Goal: Information Seeking & Learning: Learn about a topic

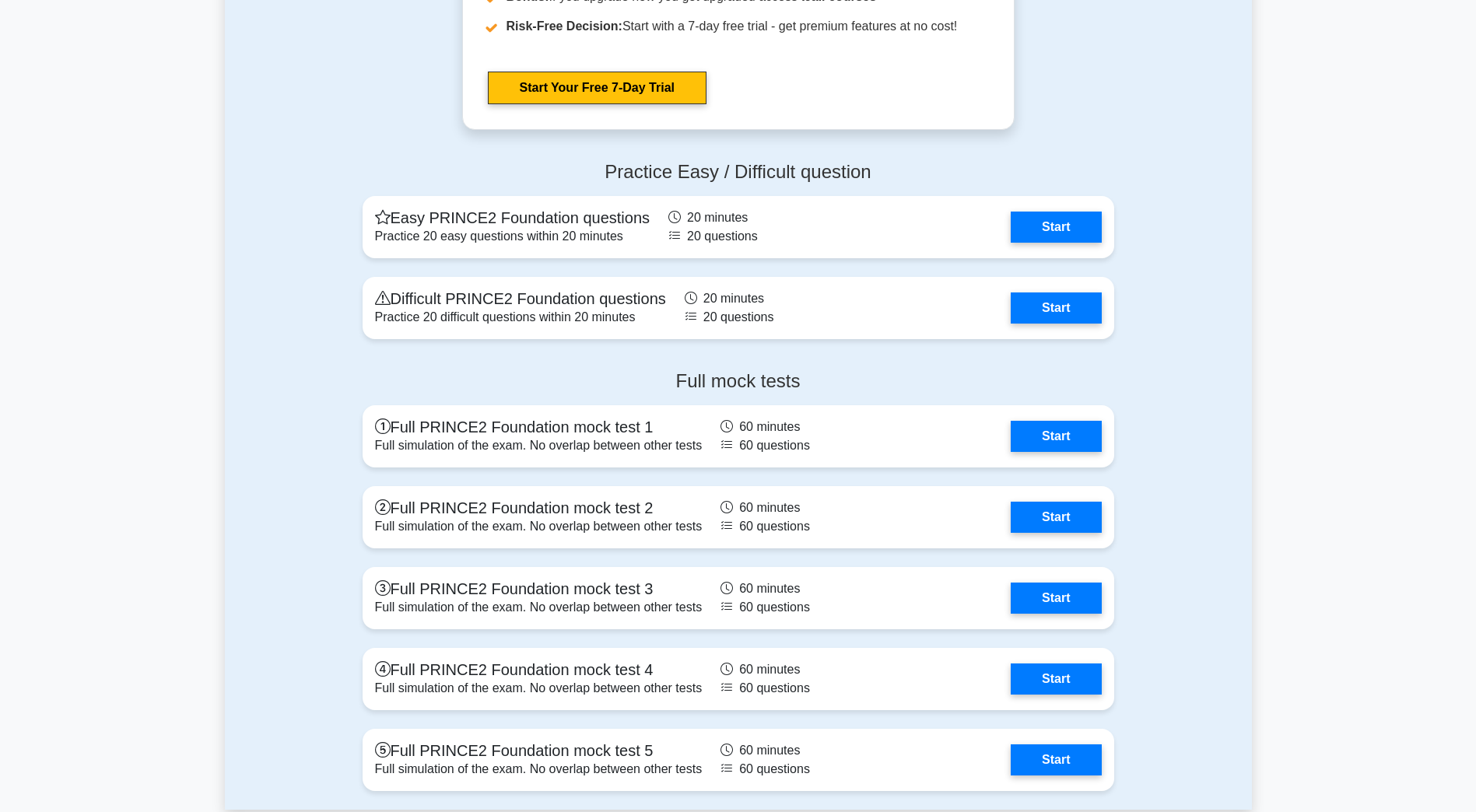
scroll to position [2567, 0]
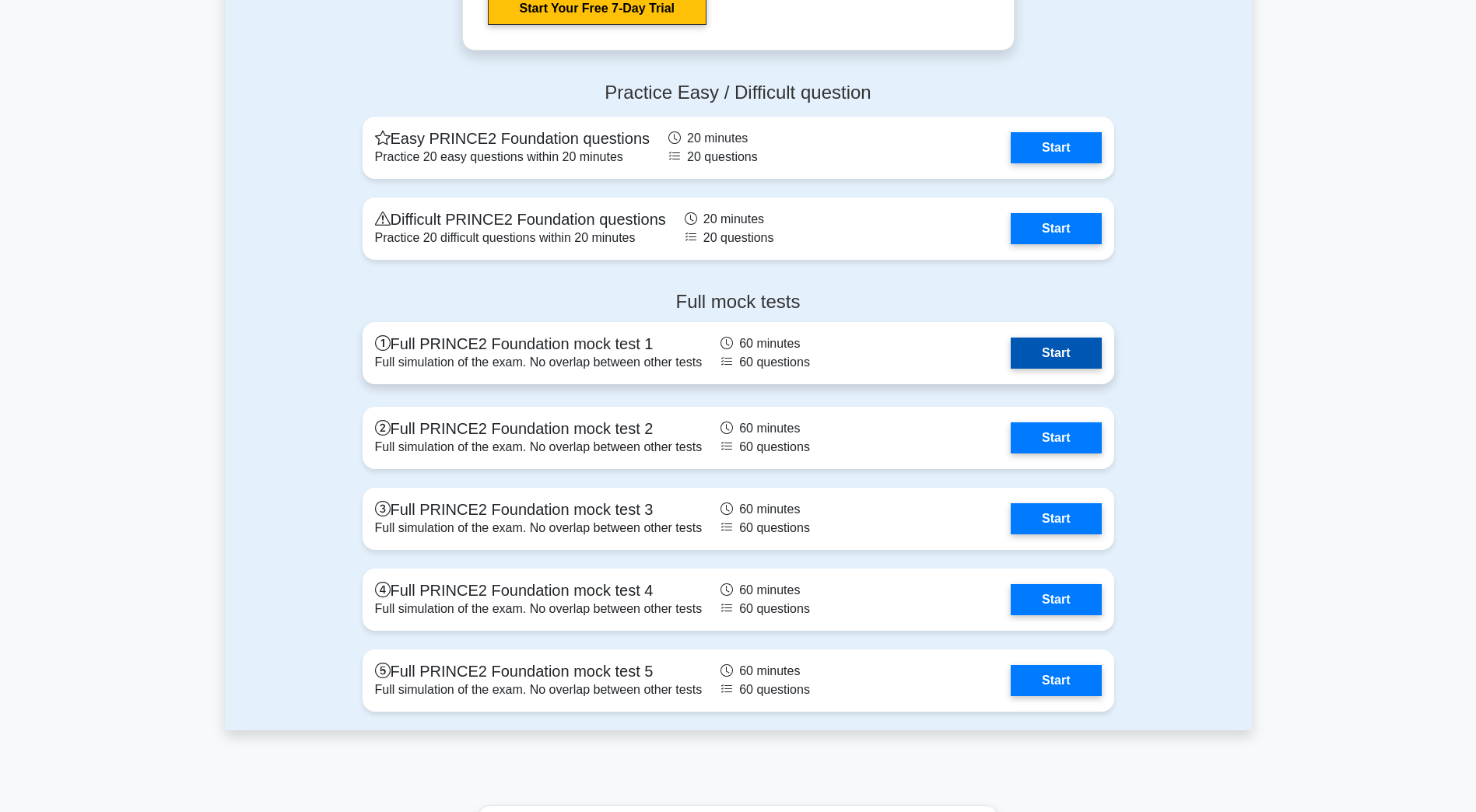
click at [1023, 362] on link "Start" at bounding box center [1056, 354] width 90 height 31
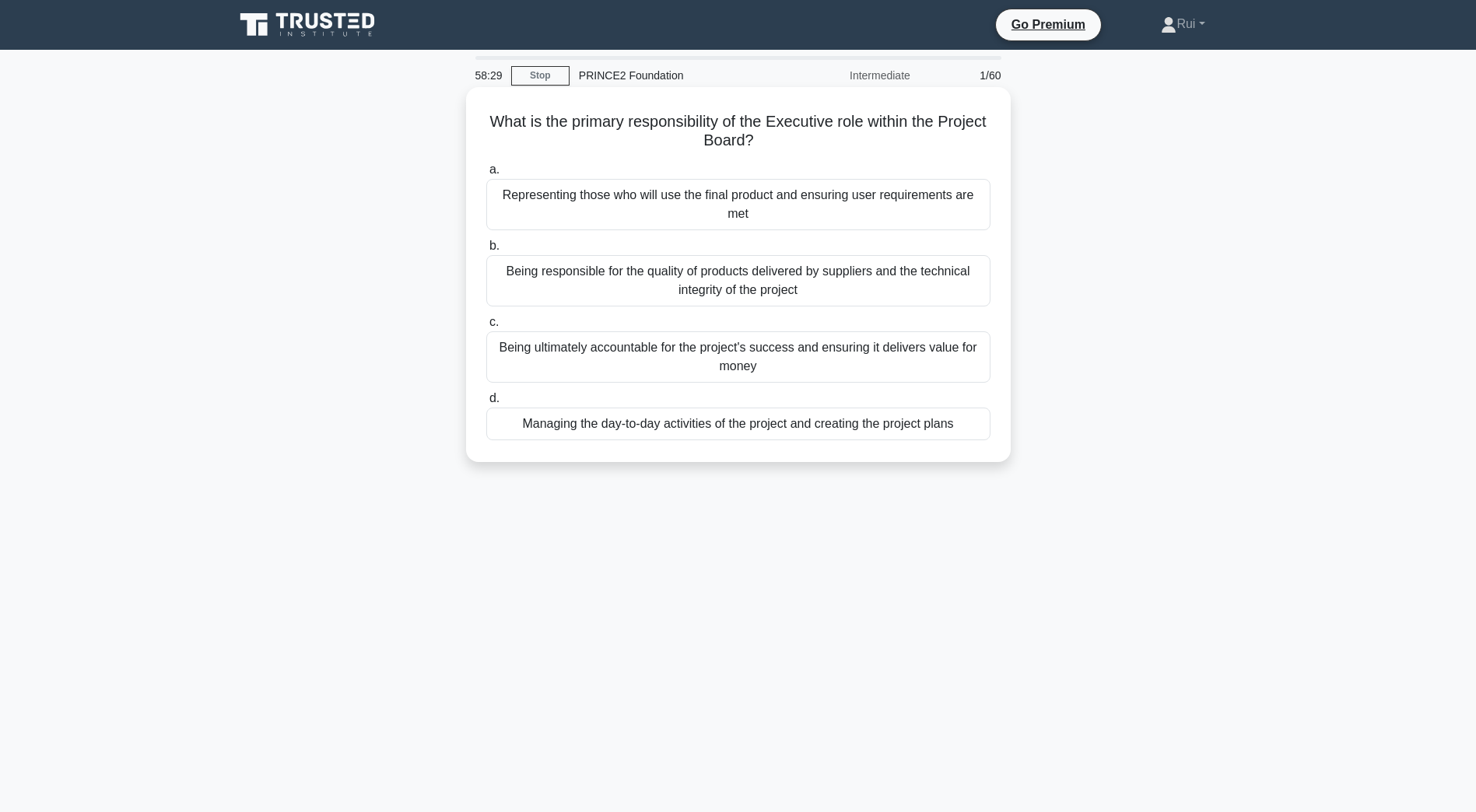
click at [787, 359] on div "Being ultimately accountable for the project's success and ensuring it delivers…" at bounding box center [738, 356] width 504 height 51
click at [486, 328] on input "c. Being ultimately accountable for the project's success and ensuring it deliv…" at bounding box center [486, 322] width 0 height 10
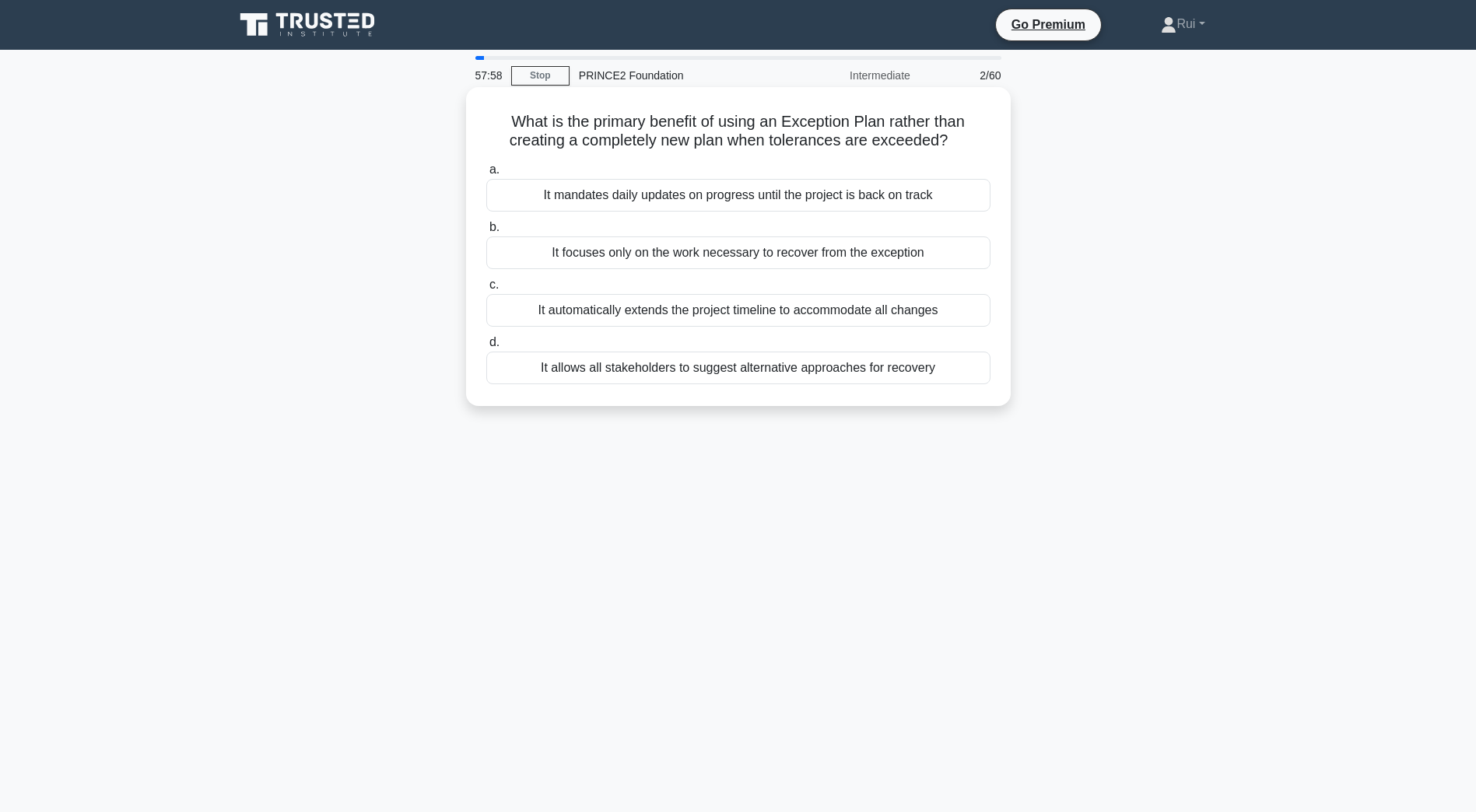
click at [640, 255] on div "It focuses only on the work necessary to recover from the exception" at bounding box center [738, 253] width 504 height 33
click at [486, 232] on input "b. It focuses only on the work necessary to recover from the exception" at bounding box center [486, 228] width 0 height 10
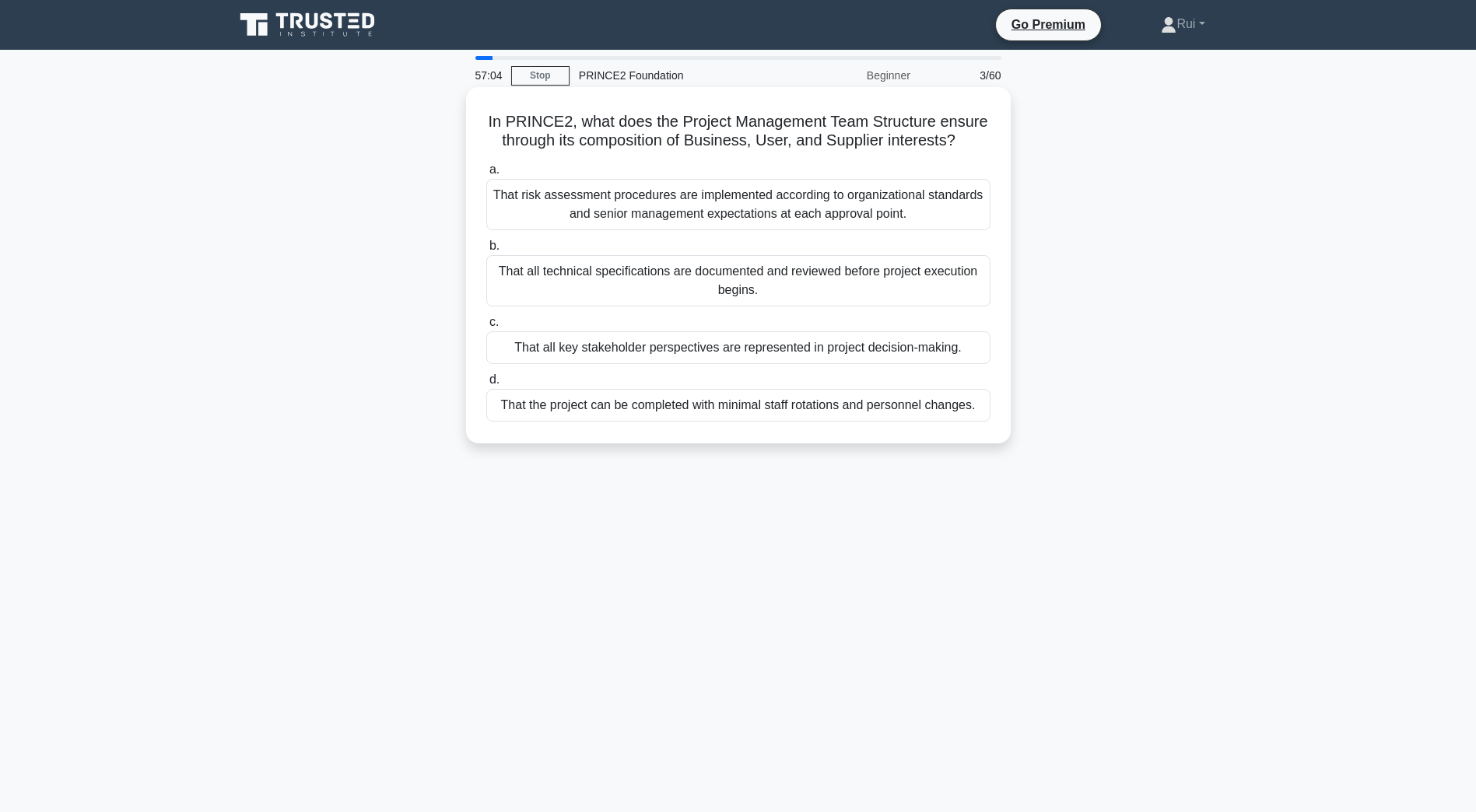
click at [553, 349] on div "That all key stakeholder perspectives are represented in project decision-makin…" at bounding box center [738, 348] width 504 height 33
click at [486, 328] on input "c. That all key stakeholder perspectives are represented in project decision-ma…" at bounding box center [486, 322] width 0 height 10
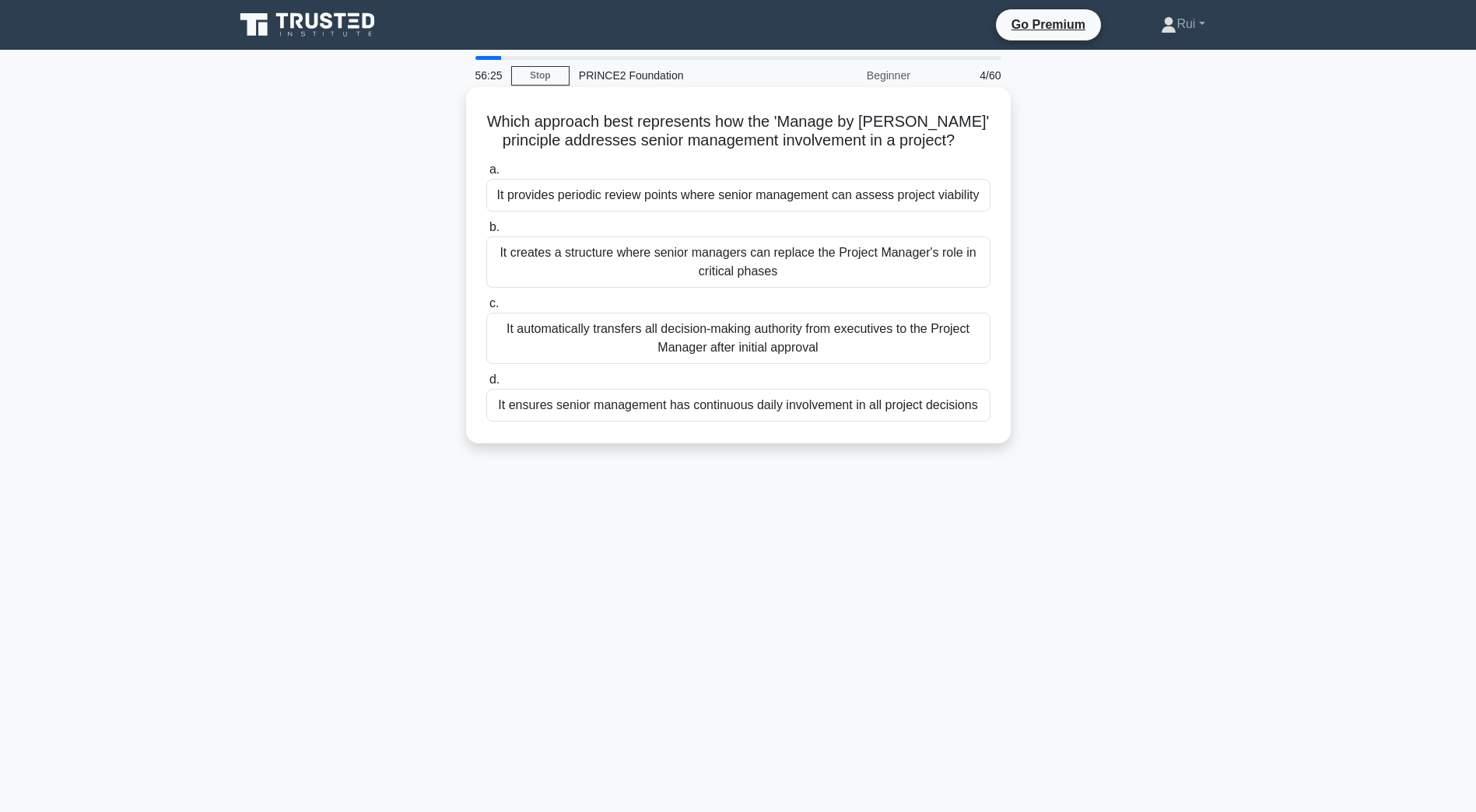
click at [617, 200] on div "It provides periodic review points where senior management can assess project v…" at bounding box center [738, 195] width 504 height 33
click at [486, 175] on input "a. It provides periodic review points where senior management can assess projec…" at bounding box center [486, 170] width 0 height 10
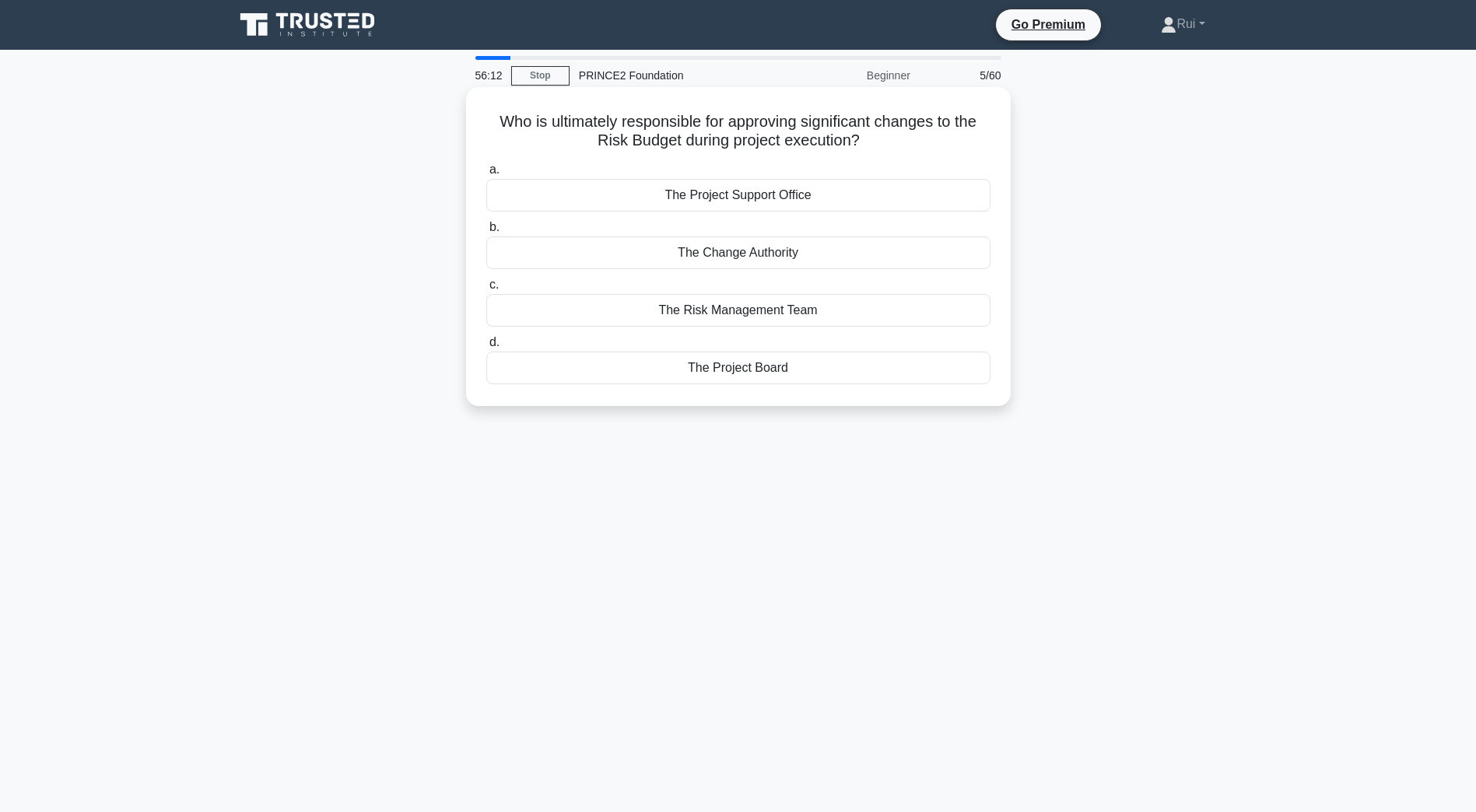
click at [735, 372] on div "The Project Board" at bounding box center [738, 368] width 504 height 33
click at [486, 348] on input "d. The Project Board" at bounding box center [486, 343] width 0 height 10
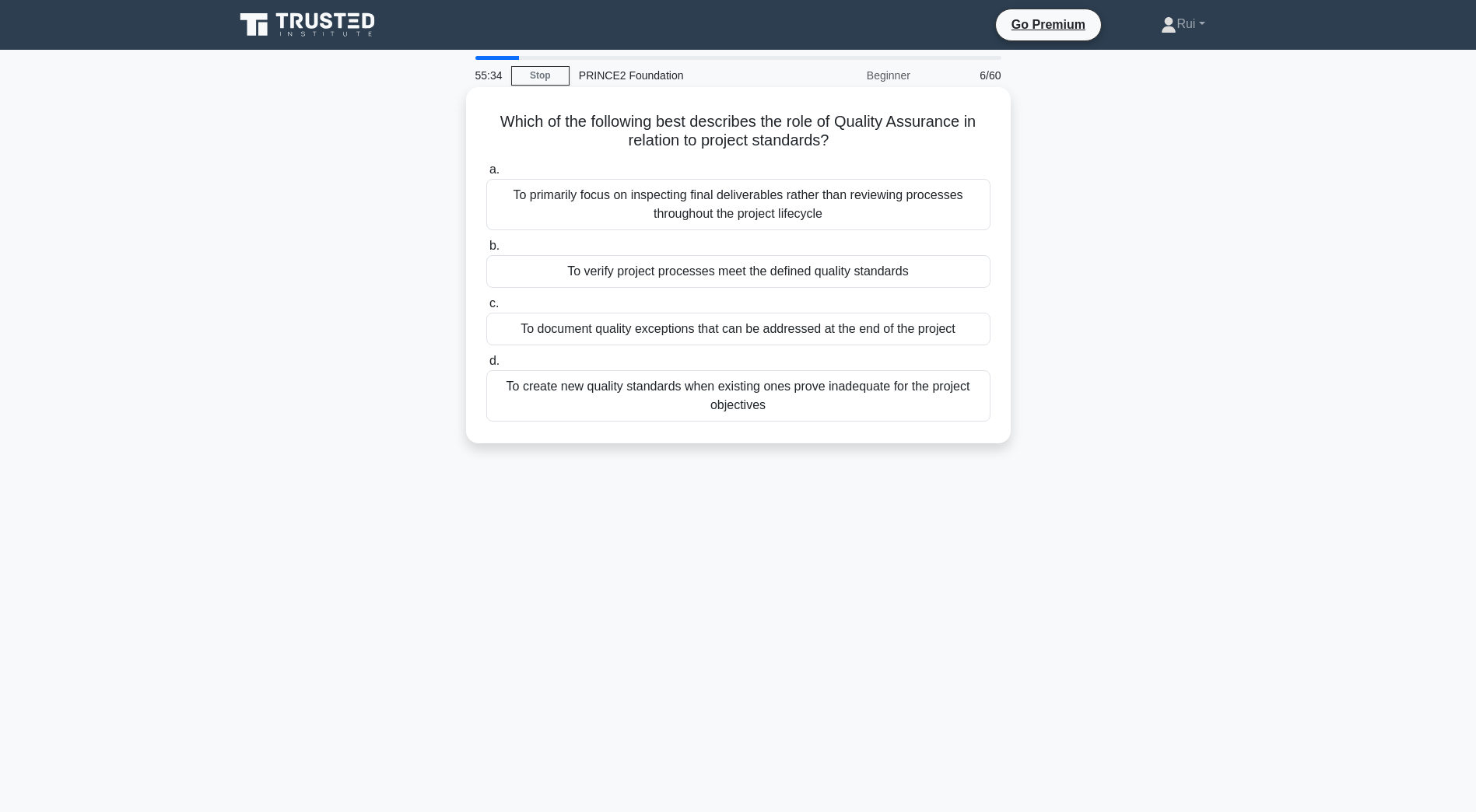
click at [806, 272] on div "To verify project processes meet the defined quality standards" at bounding box center [738, 271] width 504 height 33
click at [486, 251] on input "b. To verify project processes meet the defined quality standards" at bounding box center [486, 246] width 0 height 10
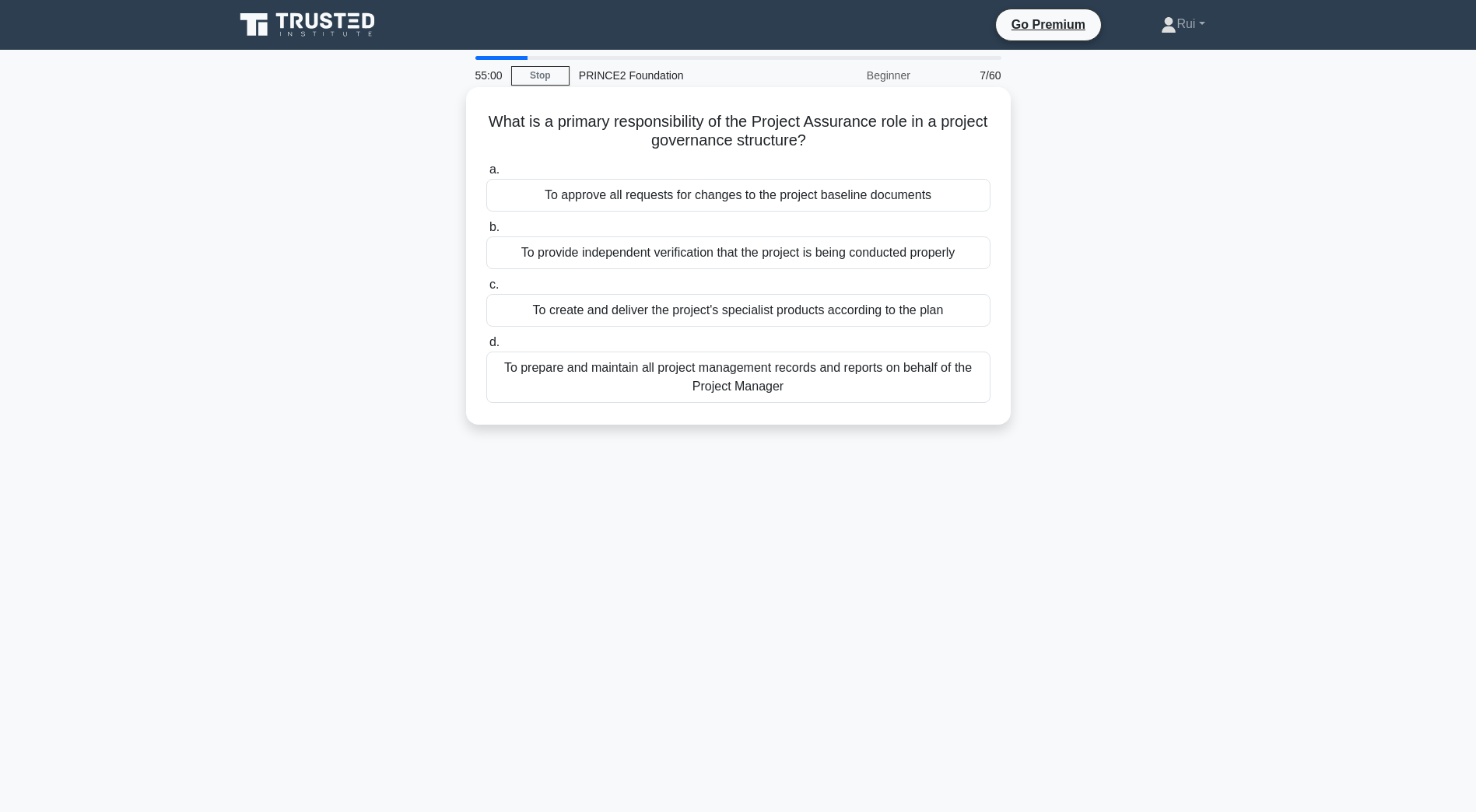
click at [778, 248] on div "To provide independent verification that the project is being conducted properly" at bounding box center [738, 253] width 504 height 33
click at [486, 232] on input "b. To provide independent verification that the project is being conducted prop…" at bounding box center [486, 228] width 0 height 10
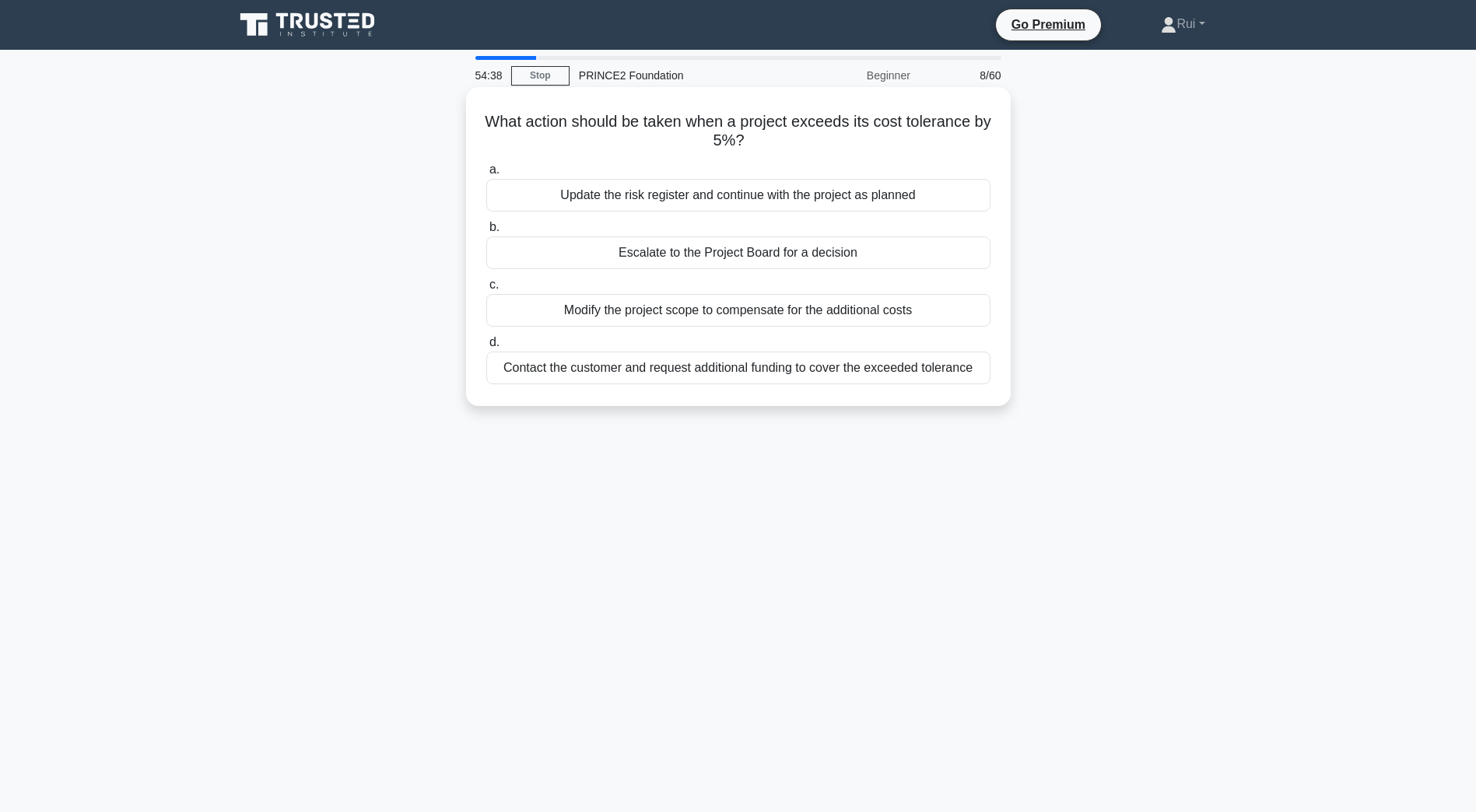
click at [751, 256] on div "Escalate to the Project Board for a decision" at bounding box center [738, 253] width 504 height 33
click at [486, 232] on input "b. Escalate to the Project Board for a decision" at bounding box center [486, 228] width 0 height 10
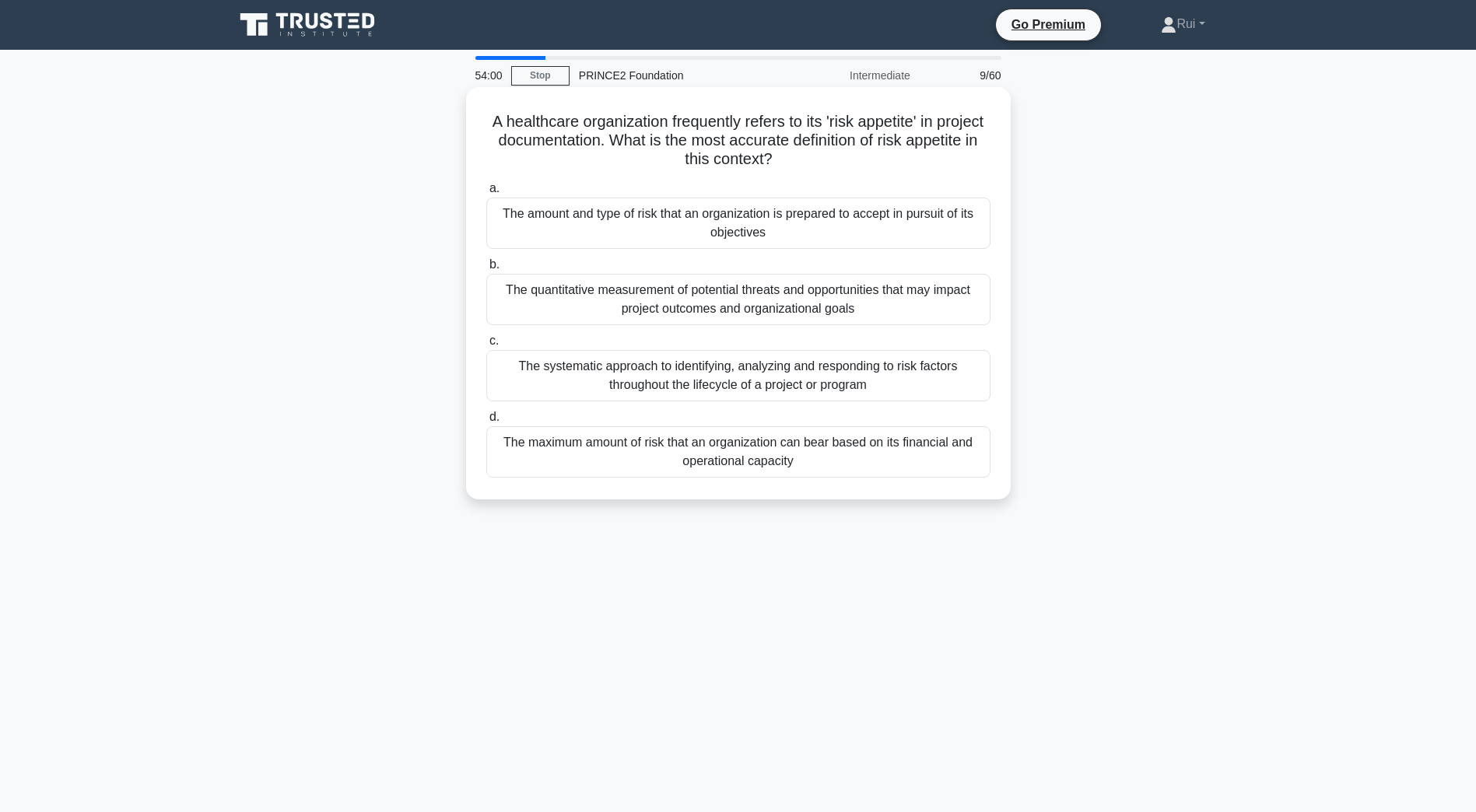
click at [814, 228] on div "The amount and type of risk that an organization is prepared to accept in pursu…" at bounding box center [738, 223] width 504 height 51
click at [486, 193] on input "a. The amount and type of risk that an organization is prepared to accept in pu…" at bounding box center [486, 189] width 0 height 10
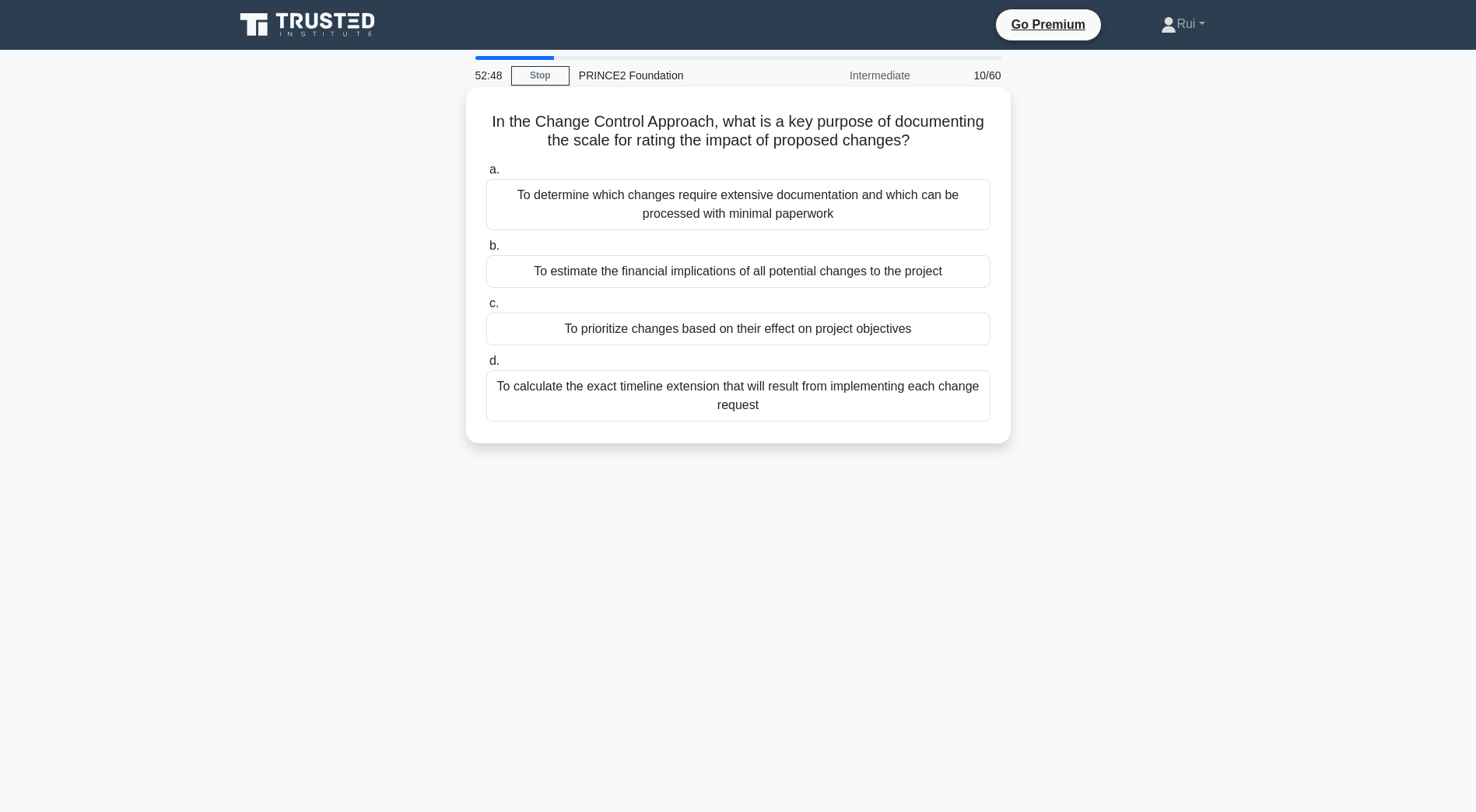
click at [913, 339] on div "To prioritize changes based on their effect on project objectives" at bounding box center [738, 329] width 504 height 33
click at [486, 309] on input "c. To prioritize changes based on their effect on project objectives" at bounding box center [486, 304] width 0 height 10
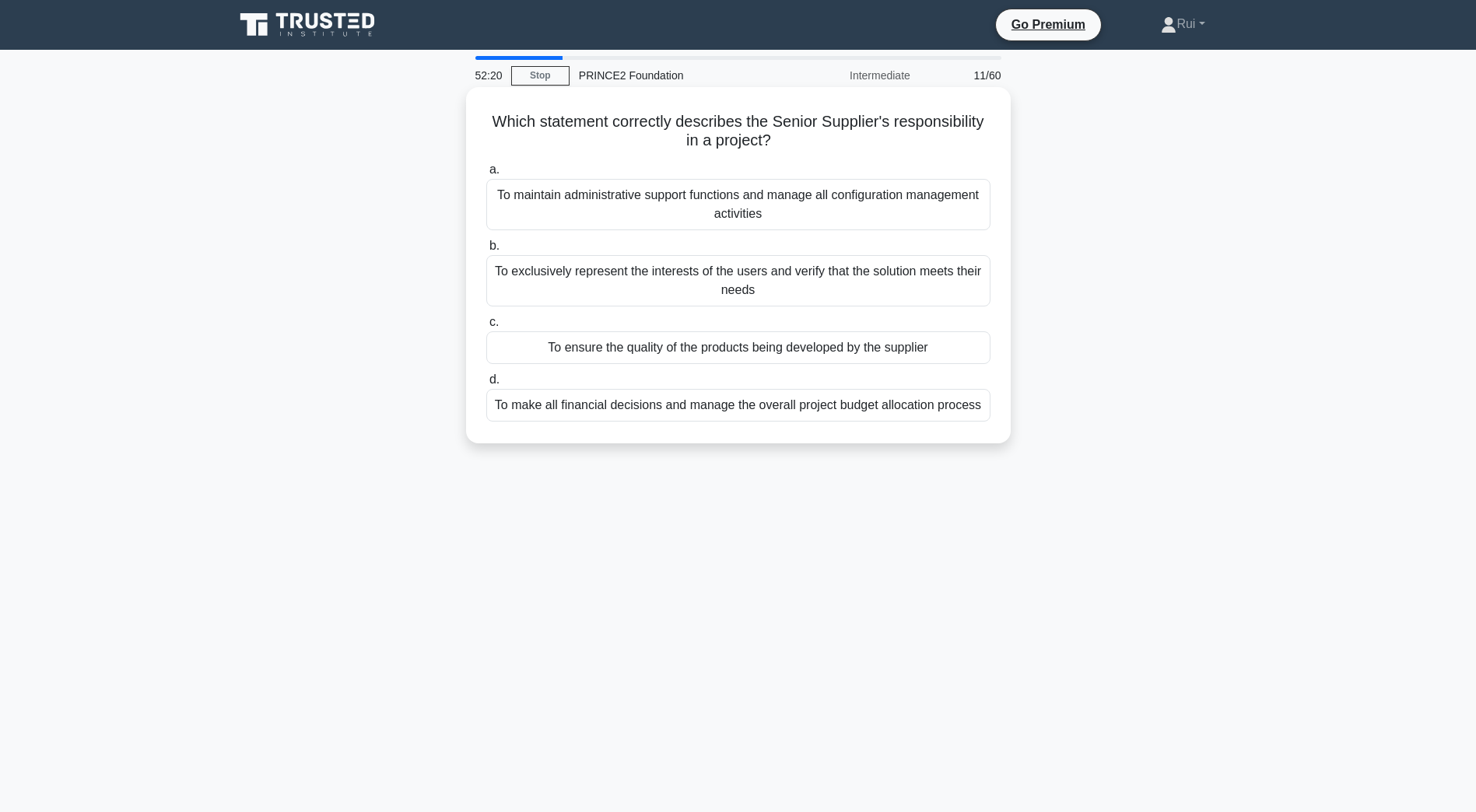
click at [953, 214] on div "To maintain administrative support functions and manage all configuration manag…" at bounding box center [738, 204] width 504 height 51
click at [486, 175] on input "a. To maintain administrative support functions and manage all configuration ma…" at bounding box center [486, 170] width 0 height 10
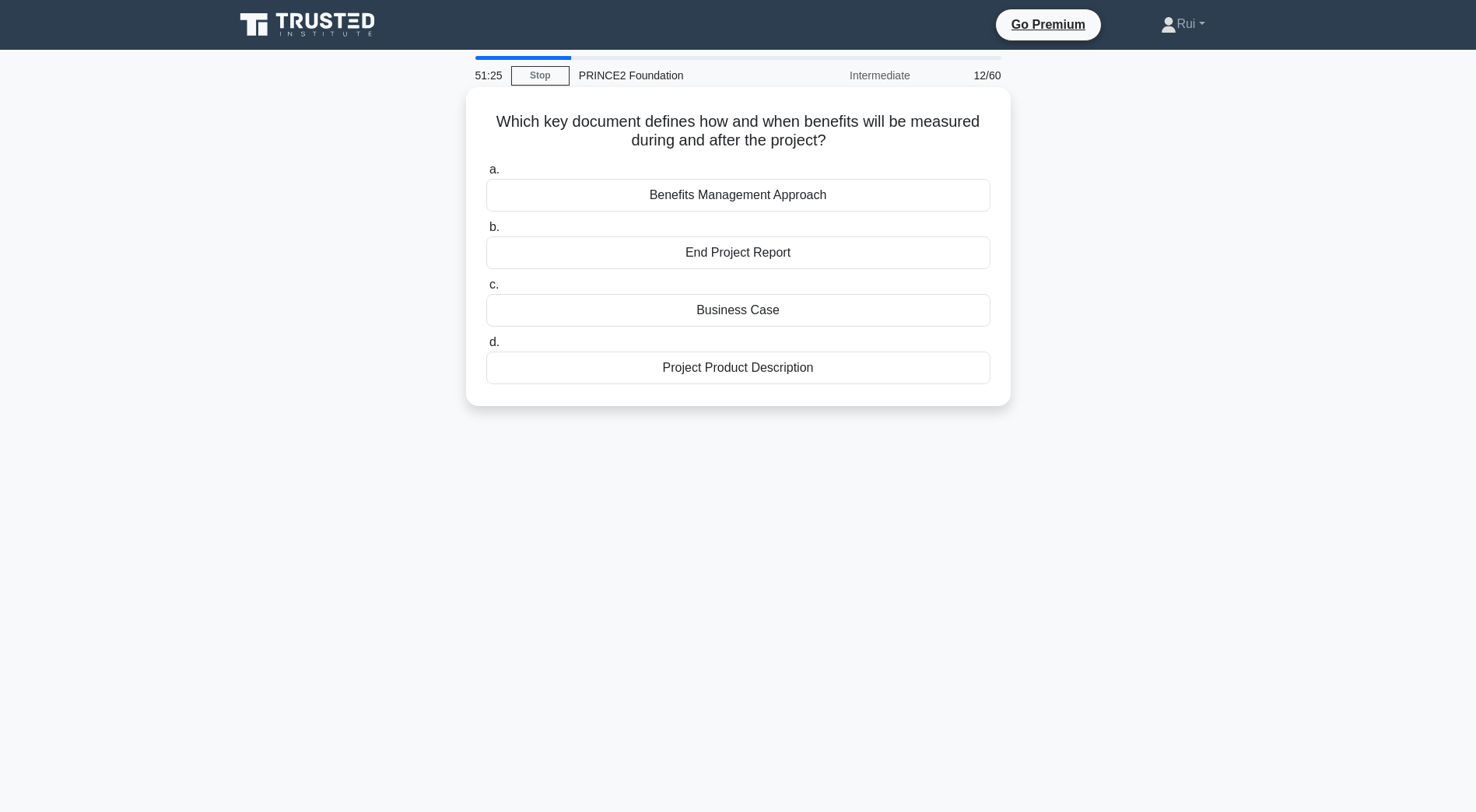
click at [754, 315] on div "Business Case" at bounding box center [738, 310] width 504 height 33
click at [486, 290] on input "c. Business Case" at bounding box center [486, 285] width 0 height 10
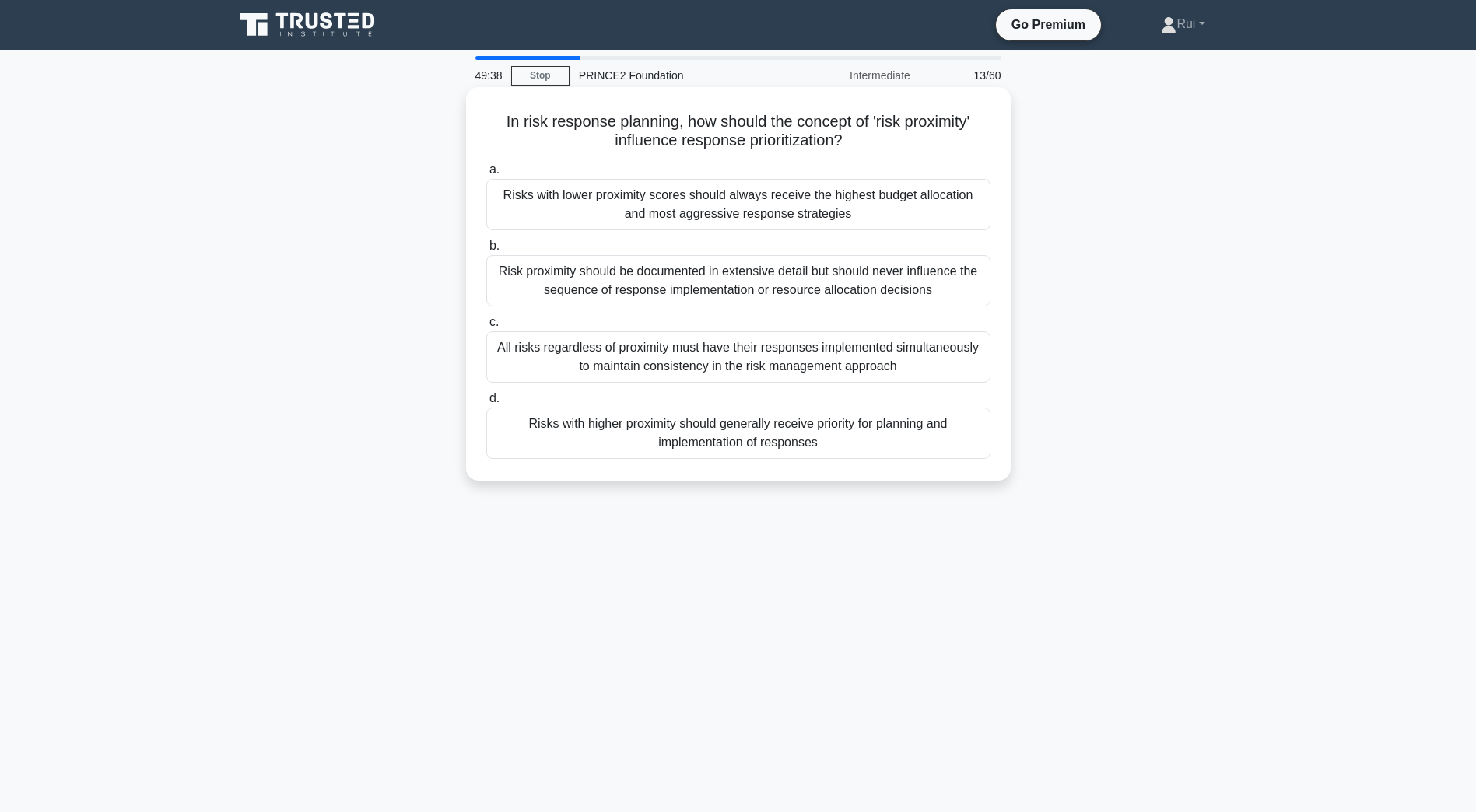
click at [688, 441] on div "Risks with higher proximity should generally receive priority for planning and …" at bounding box center [738, 432] width 504 height 51
click at [486, 404] on input "d. Risks with higher proximity should generally receive priority for planning a…" at bounding box center [486, 399] width 0 height 10
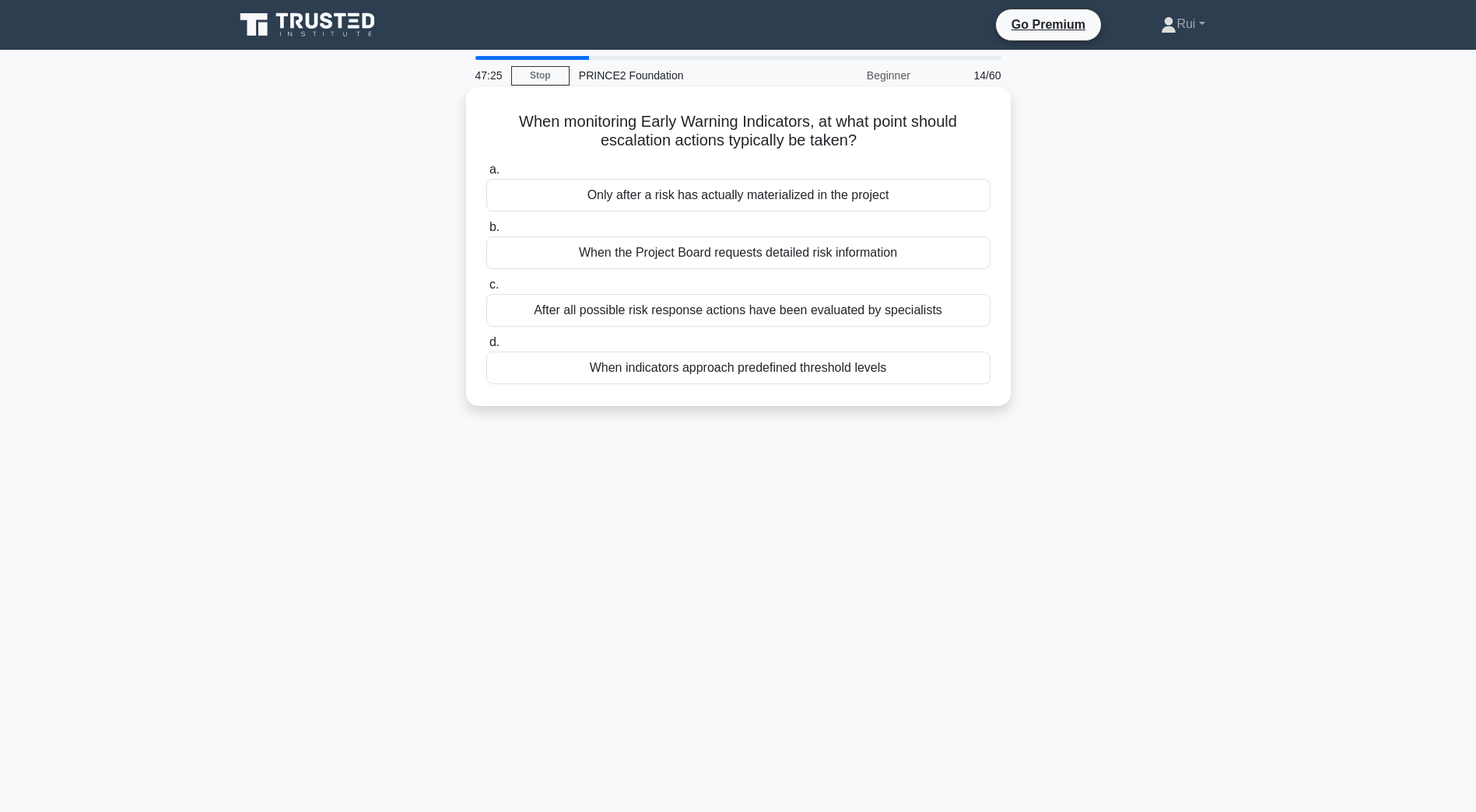
click at [772, 357] on div "When indicators approach predefined threshold levels" at bounding box center [738, 368] width 504 height 33
click at [486, 348] on input "d. When indicators approach predefined threshold levels" at bounding box center [486, 343] width 0 height 10
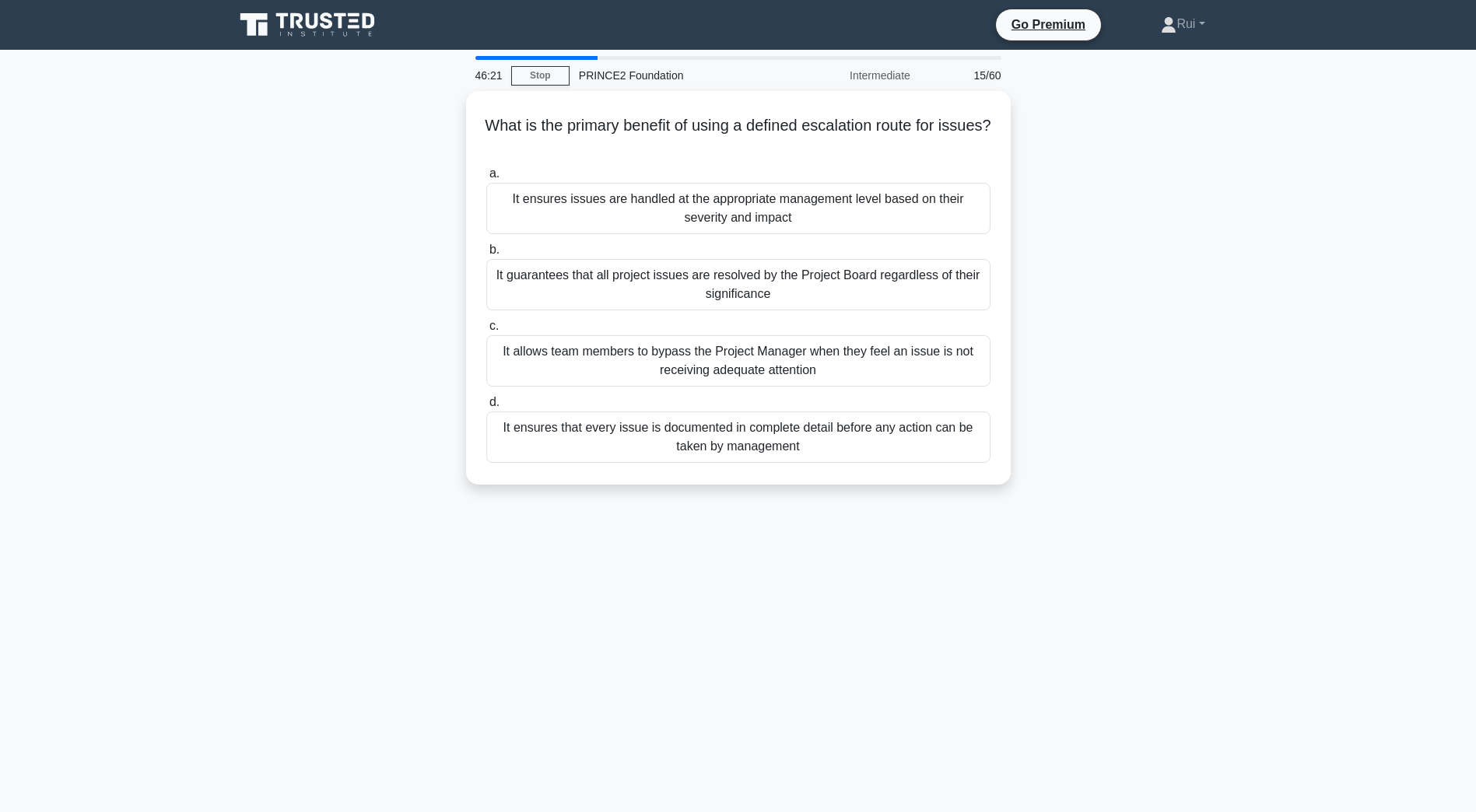
click at [328, 471] on div "What is the primary benefit of using a defined escalation route for issues? .sp…" at bounding box center [738, 297] width 1027 height 412
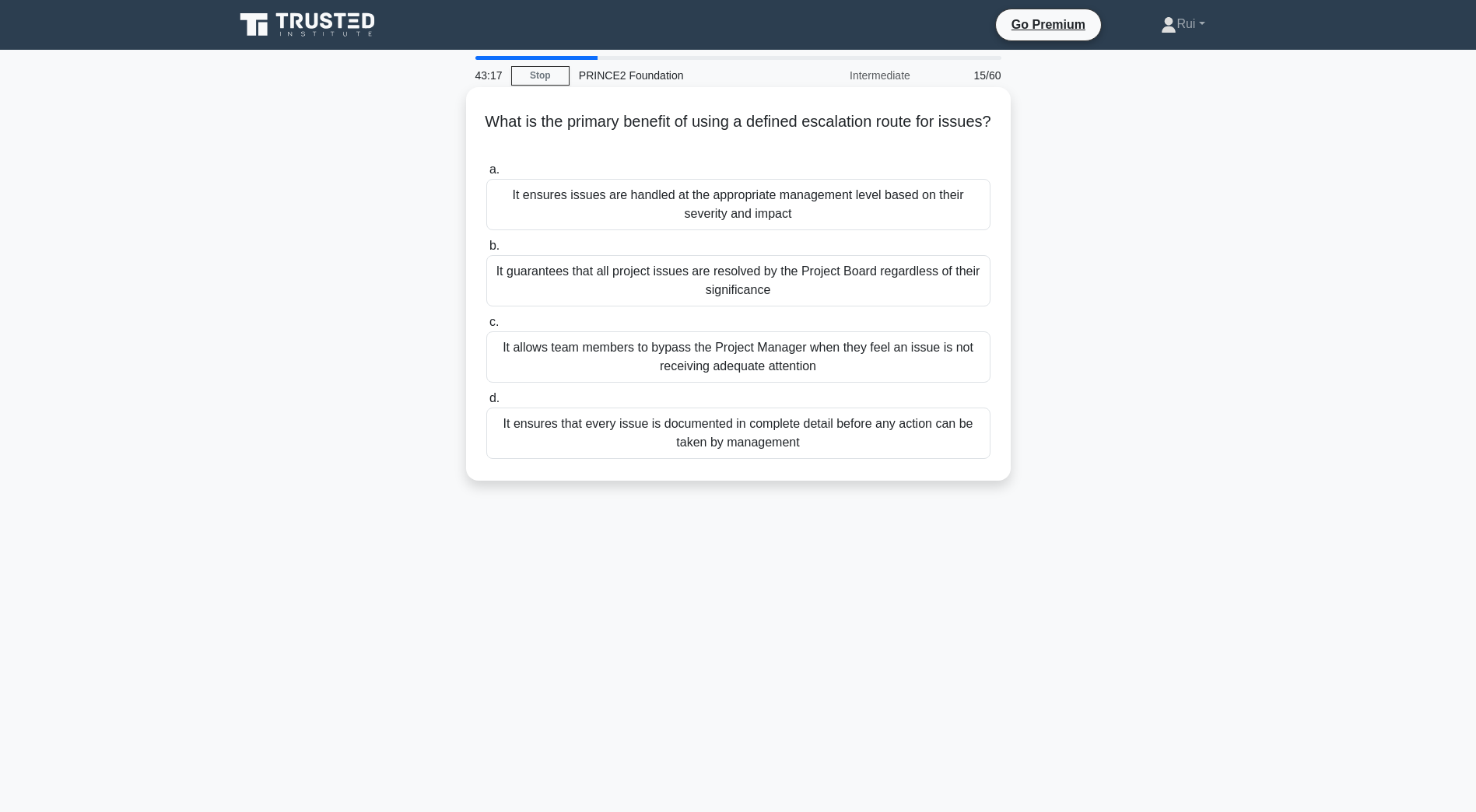
click at [771, 220] on div "It ensures issues are handled at the appropriate management level based on thei…" at bounding box center [738, 204] width 504 height 51
click at [486, 175] on input "a. It ensures issues are handled at the appropriate management level based on t…" at bounding box center [486, 170] width 0 height 10
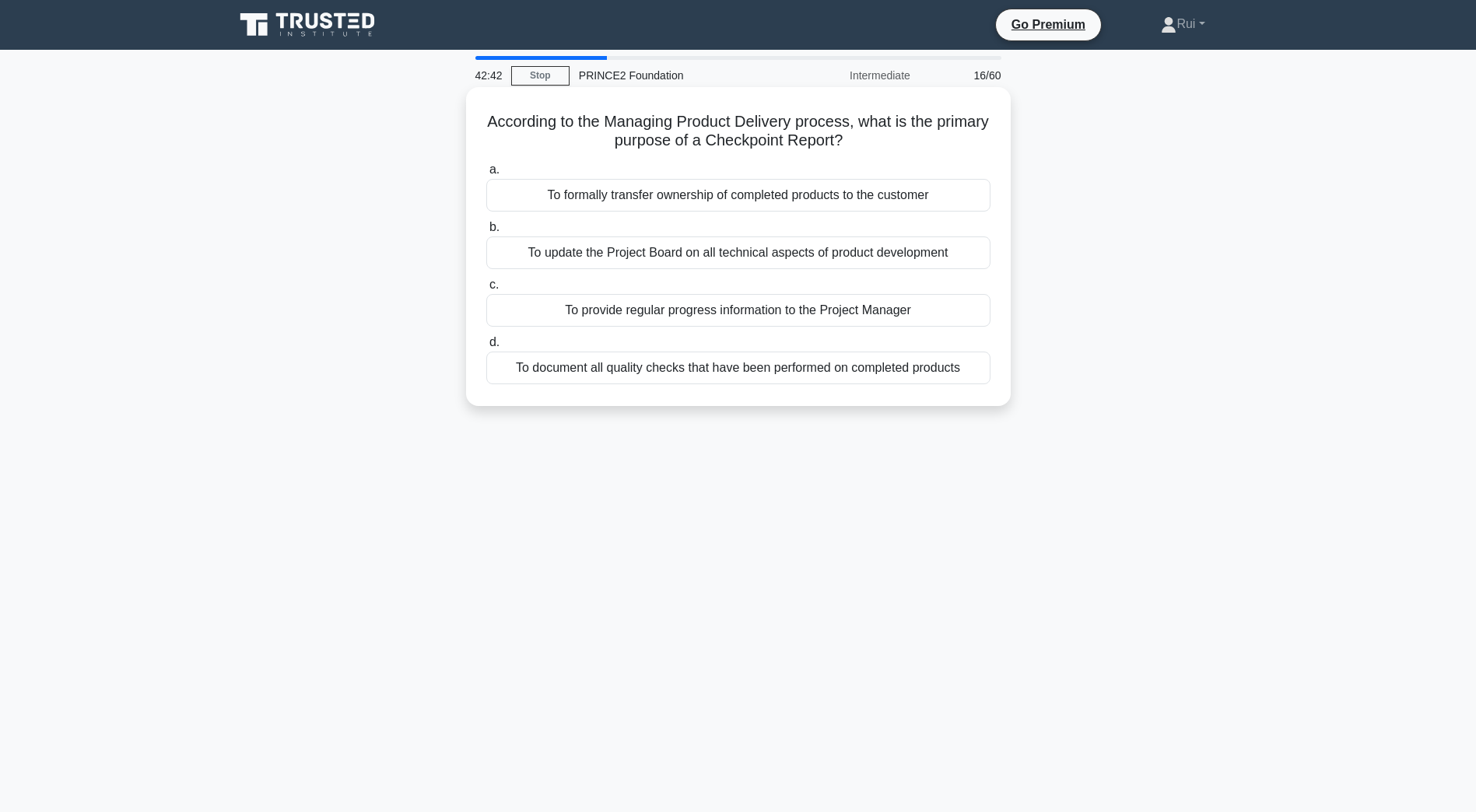
click at [928, 311] on div "To provide regular progress information to the Project Manager" at bounding box center [738, 310] width 504 height 33
click at [486, 290] on input "c. To provide regular progress information to the Project Manager" at bounding box center [486, 285] width 0 height 10
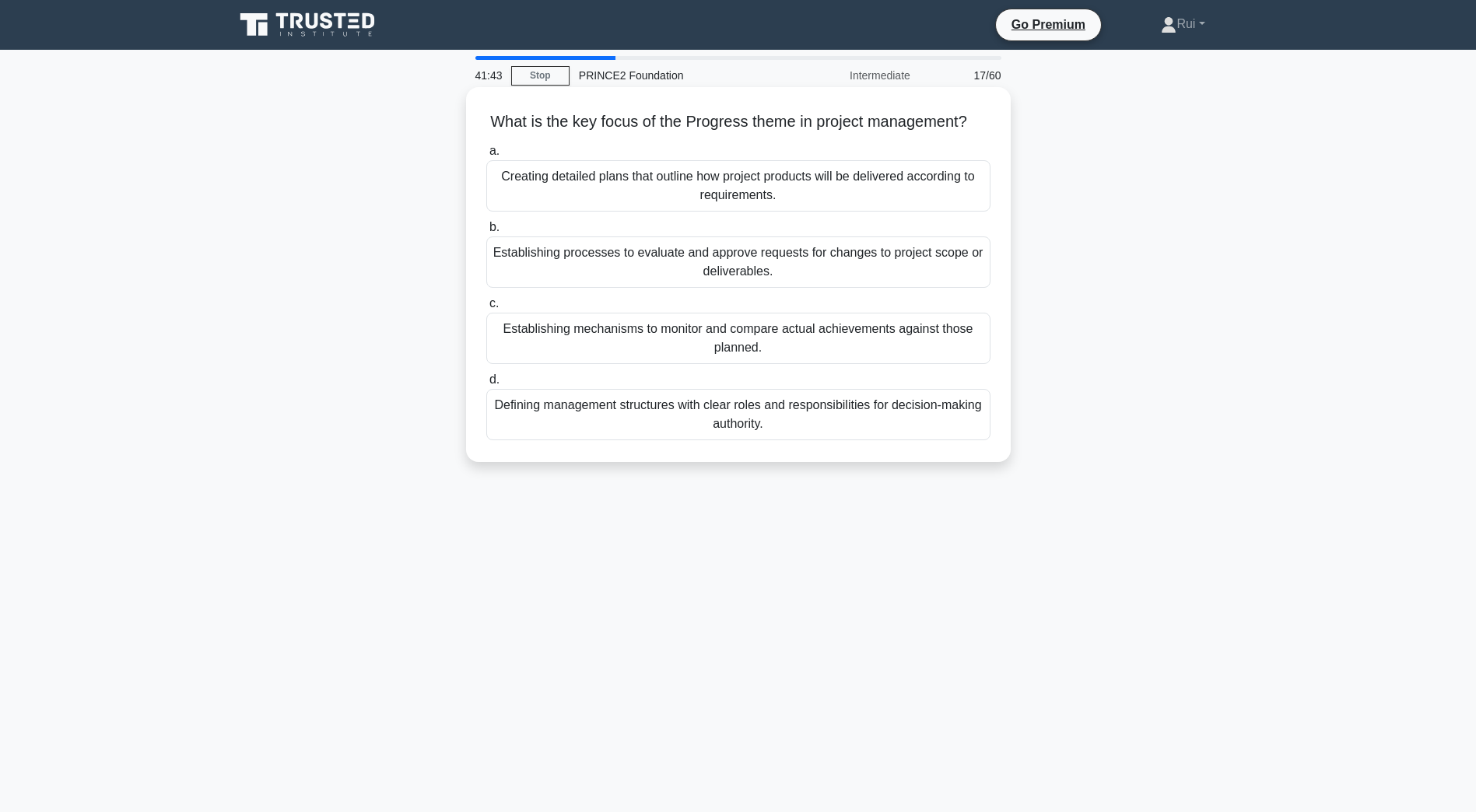
click at [930, 364] on div "Establishing mechanisms to monitor and compare actual achievements against thos…" at bounding box center [738, 338] width 504 height 51
click at [486, 309] on input "c. Establishing mechanisms to monitor and compare actual achievements against t…" at bounding box center [486, 304] width 0 height 10
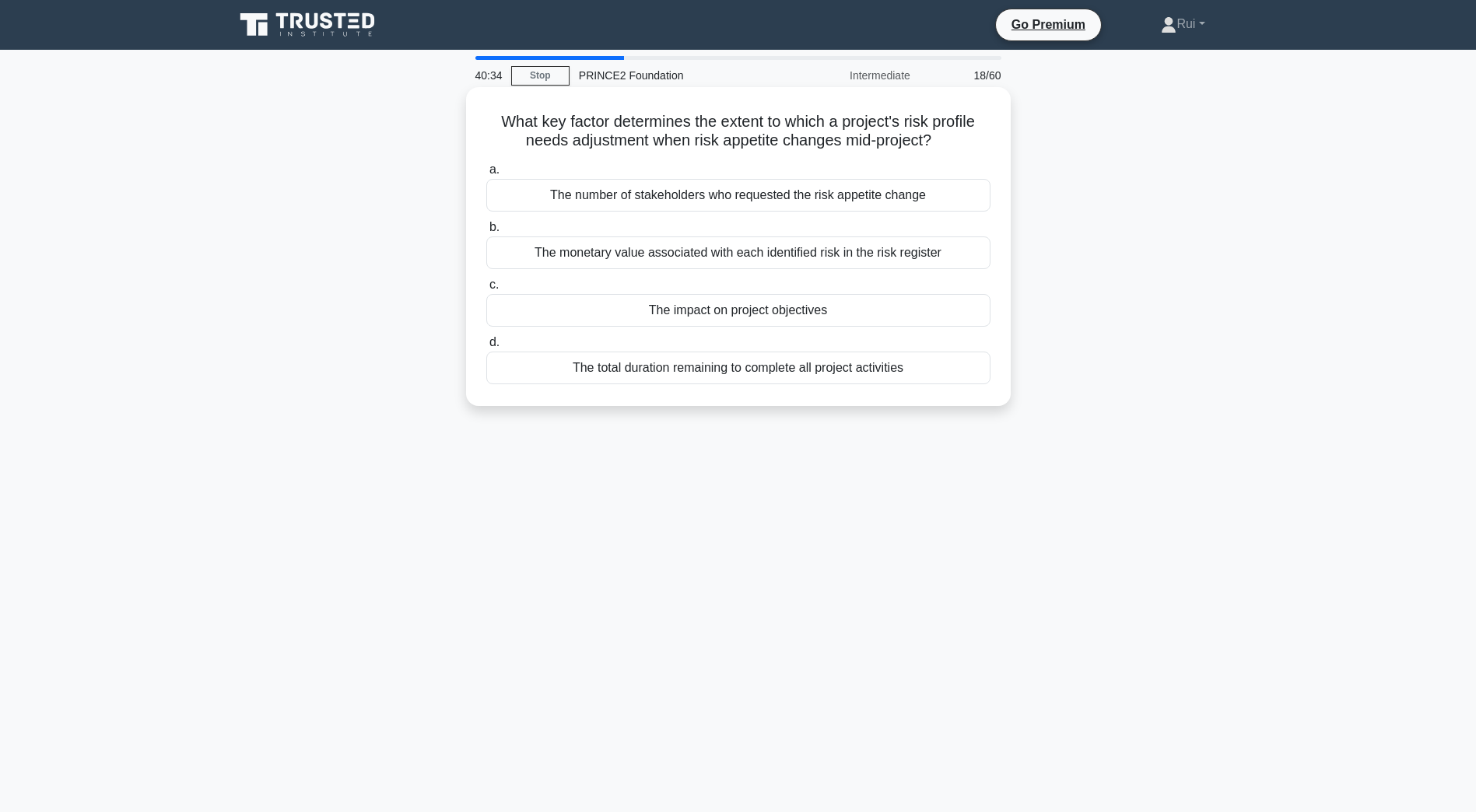
click at [900, 321] on div "The impact on project objectives" at bounding box center [738, 310] width 504 height 33
click at [486, 290] on input "c. The impact on project objectives" at bounding box center [486, 285] width 0 height 10
click at [959, 193] on div "Specifying who will conduct quality reviews for each product" at bounding box center [738, 195] width 504 height 33
click at [486, 175] on input "a. Specifying who will conduct quality reviews for each product" at bounding box center [486, 170] width 0 height 10
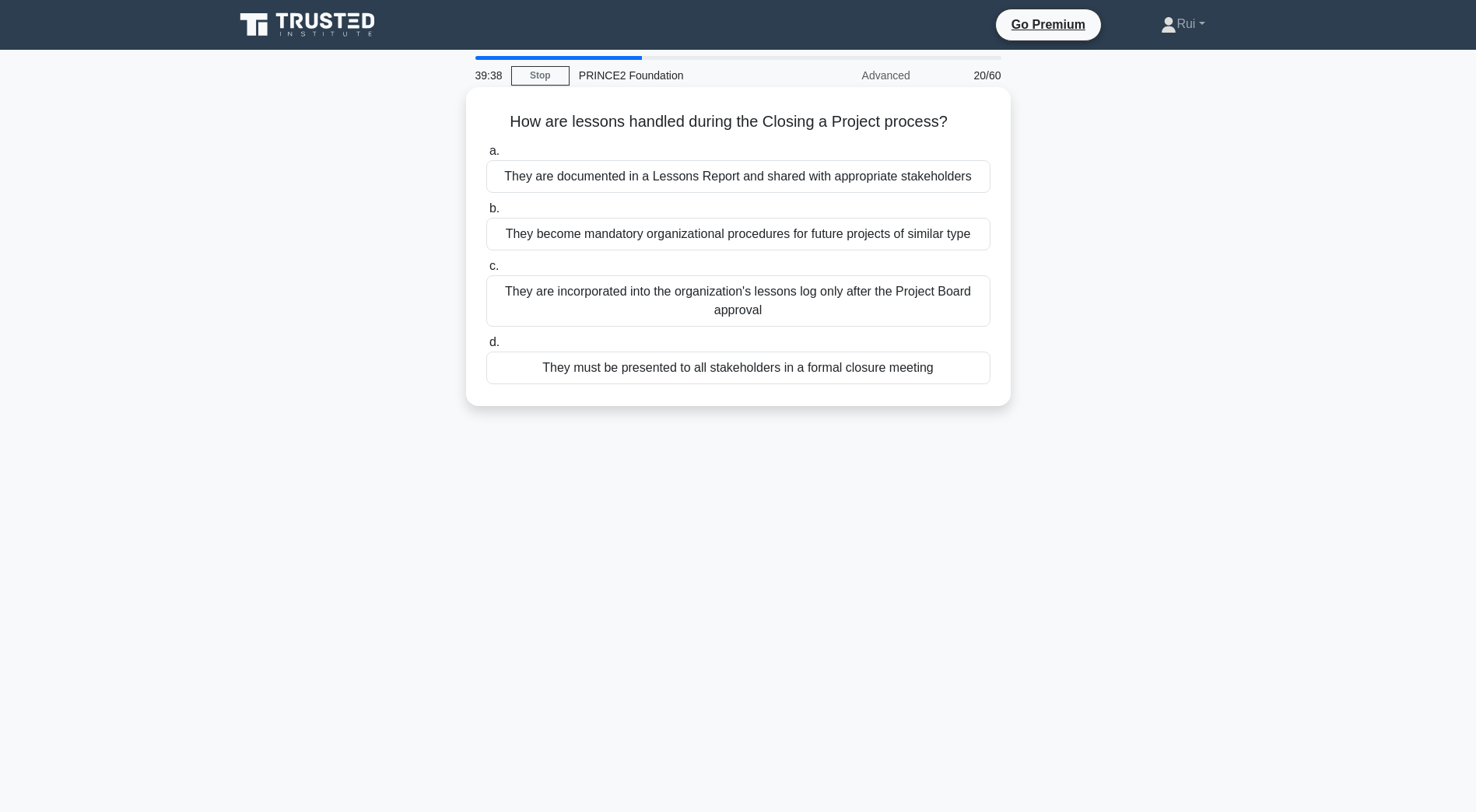
click at [922, 173] on div "They are documented in a Lessons Report and shared with appropriate stakeholders" at bounding box center [738, 177] width 504 height 33
click at [486, 156] on input "a. They are documented in a Lessons Report and shared with appropriate stakehol…" at bounding box center [486, 152] width 0 height 10
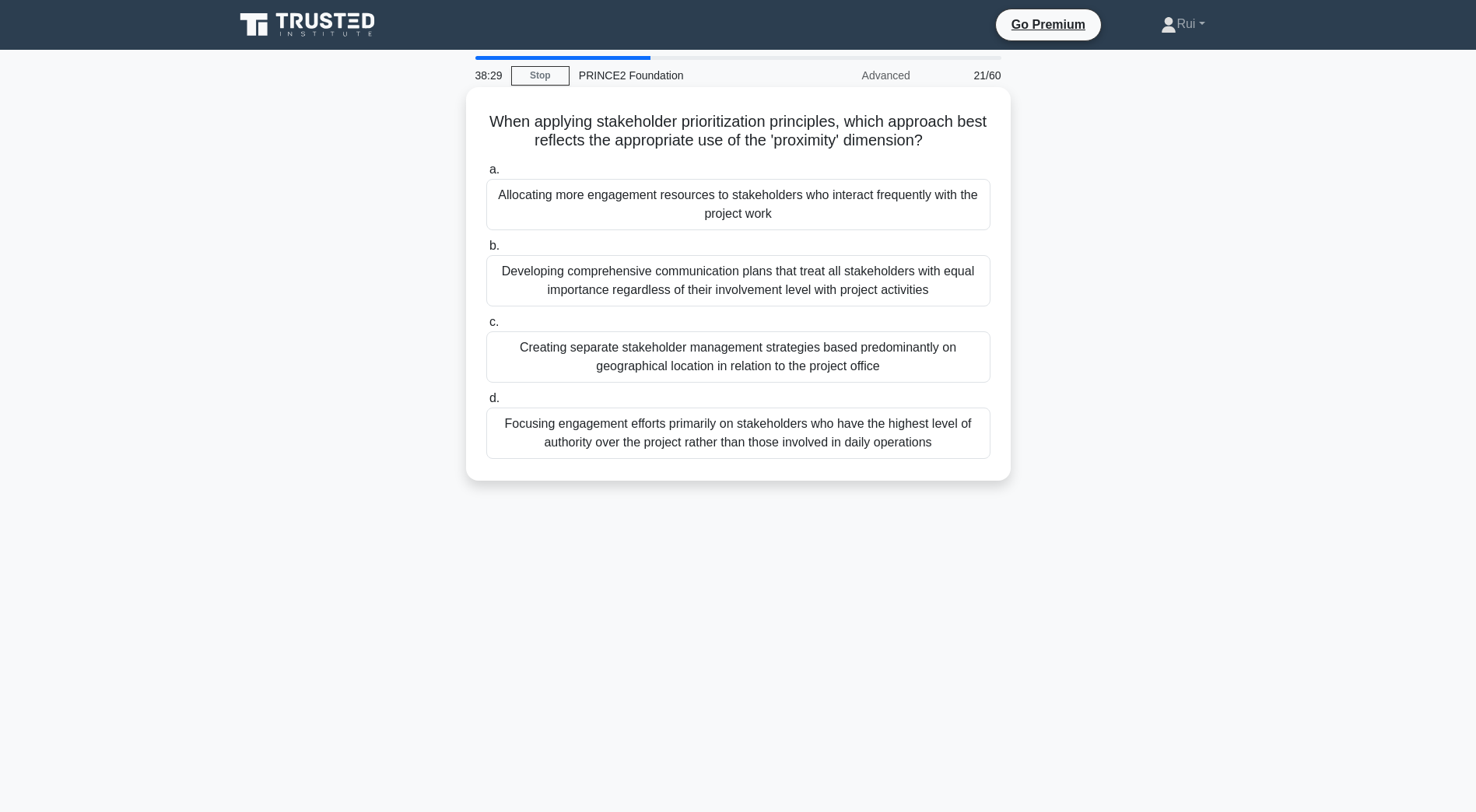
click at [869, 430] on div "Focusing engagement efforts primarily on stakeholders who have the highest leve…" at bounding box center [738, 432] width 504 height 51
click at [486, 404] on input "d. Focusing engagement efforts primarily on stakeholders who have the highest l…" at bounding box center [486, 399] width 0 height 10
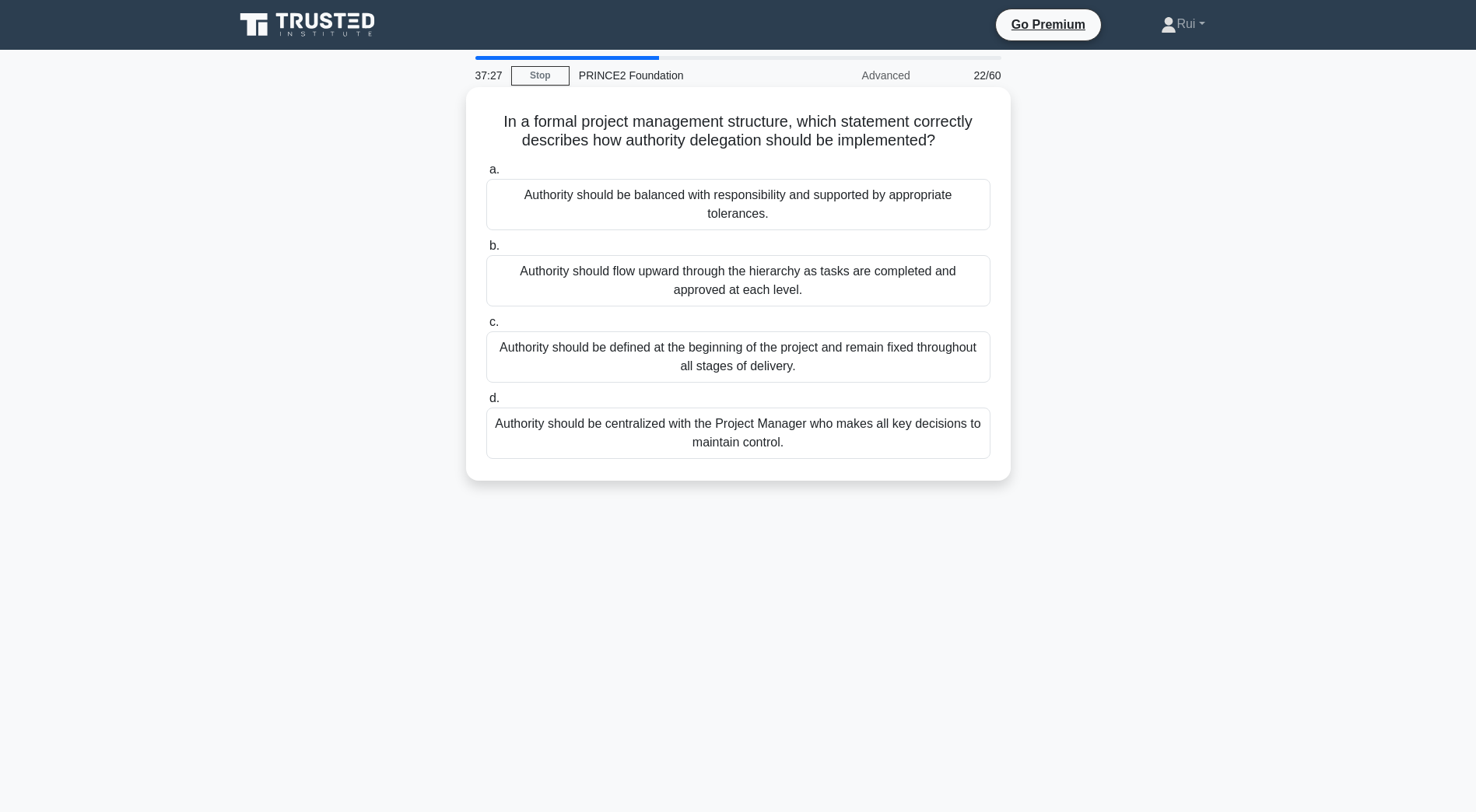
click at [857, 209] on div "Authority should be balanced with responsibility and supported by appropriate t…" at bounding box center [738, 204] width 504 height 51
click at [486, 175] on input "a. Authority should be balanced with responsibility and supported by appropriat…" at bounding box center [486, 170] width 0 height 10
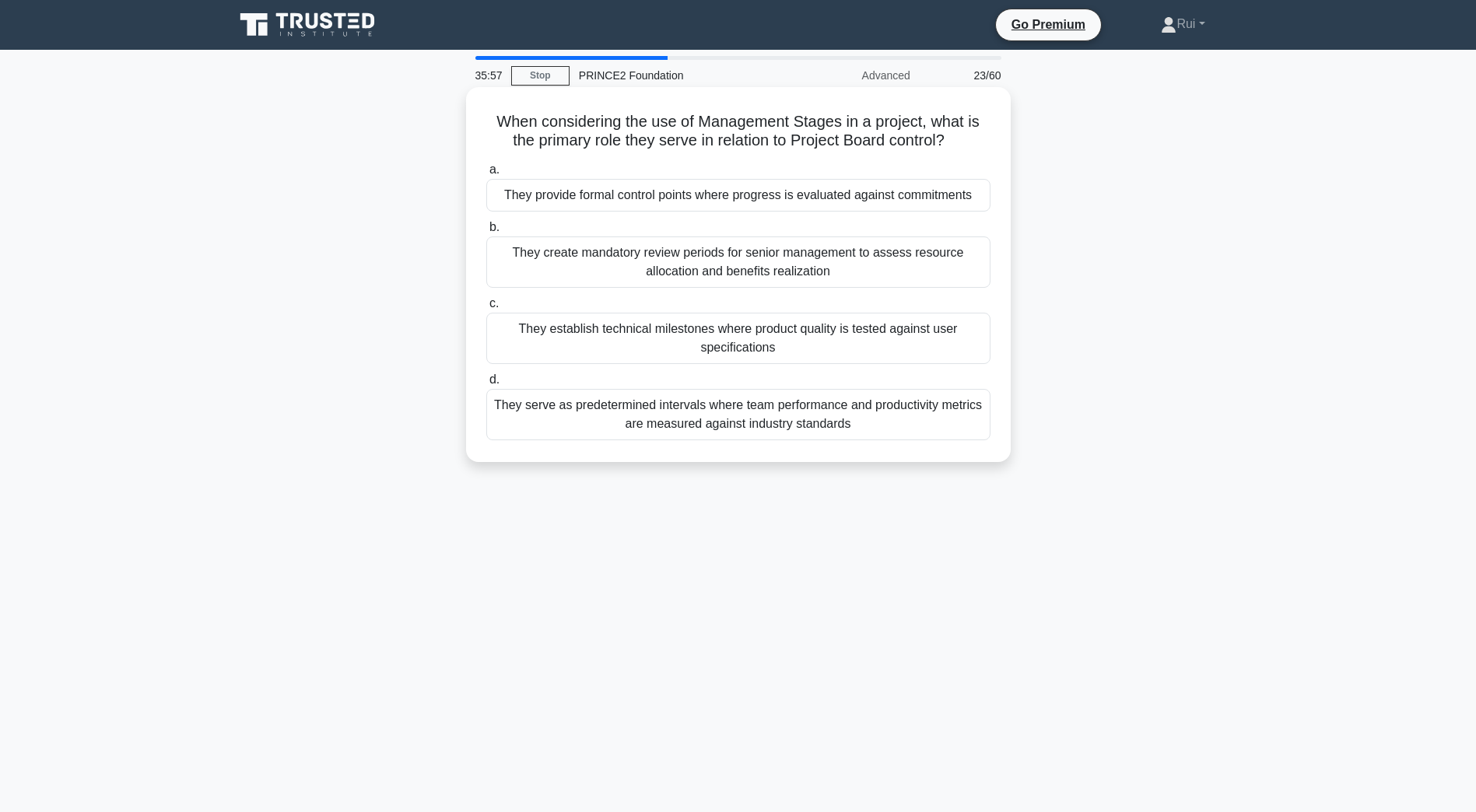
click at [938, 197] on div "They provide formal control points where progress is evaluated against commitme…" at bounding box center [738, 195] width 504 height 33
click at [486, 175] on input "a. They provide formal control points where progress is evaluated against commi…" at bounding box center [486, 170] width 0 height 10
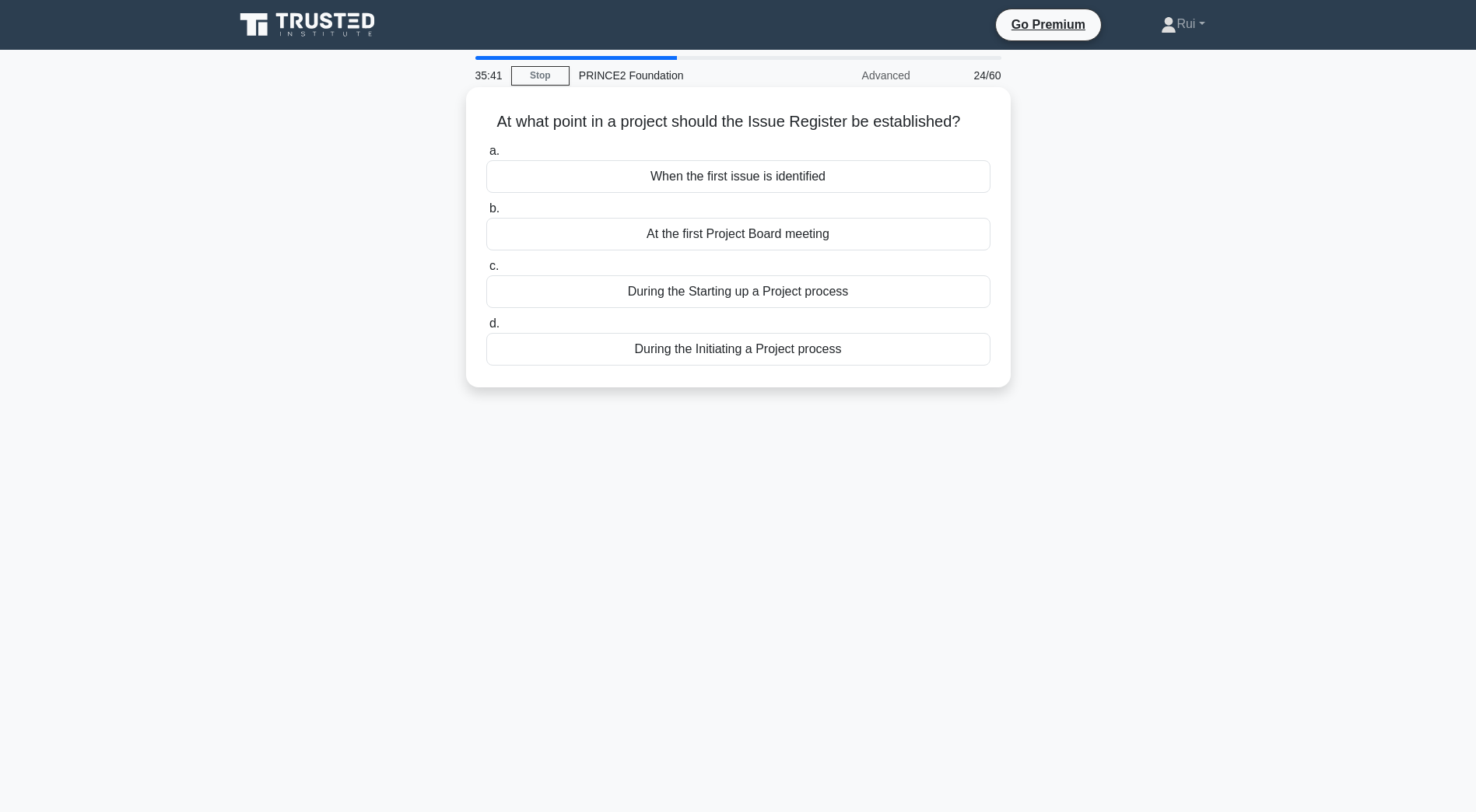
click at [862, 359] on div "During the Initiating a Project process" at bounding box center [738, 349] width 504 height 33
click at [486, 329] on input "d. During the Initiating a Project process" at bounding box center [486, 324] width 0 height 10
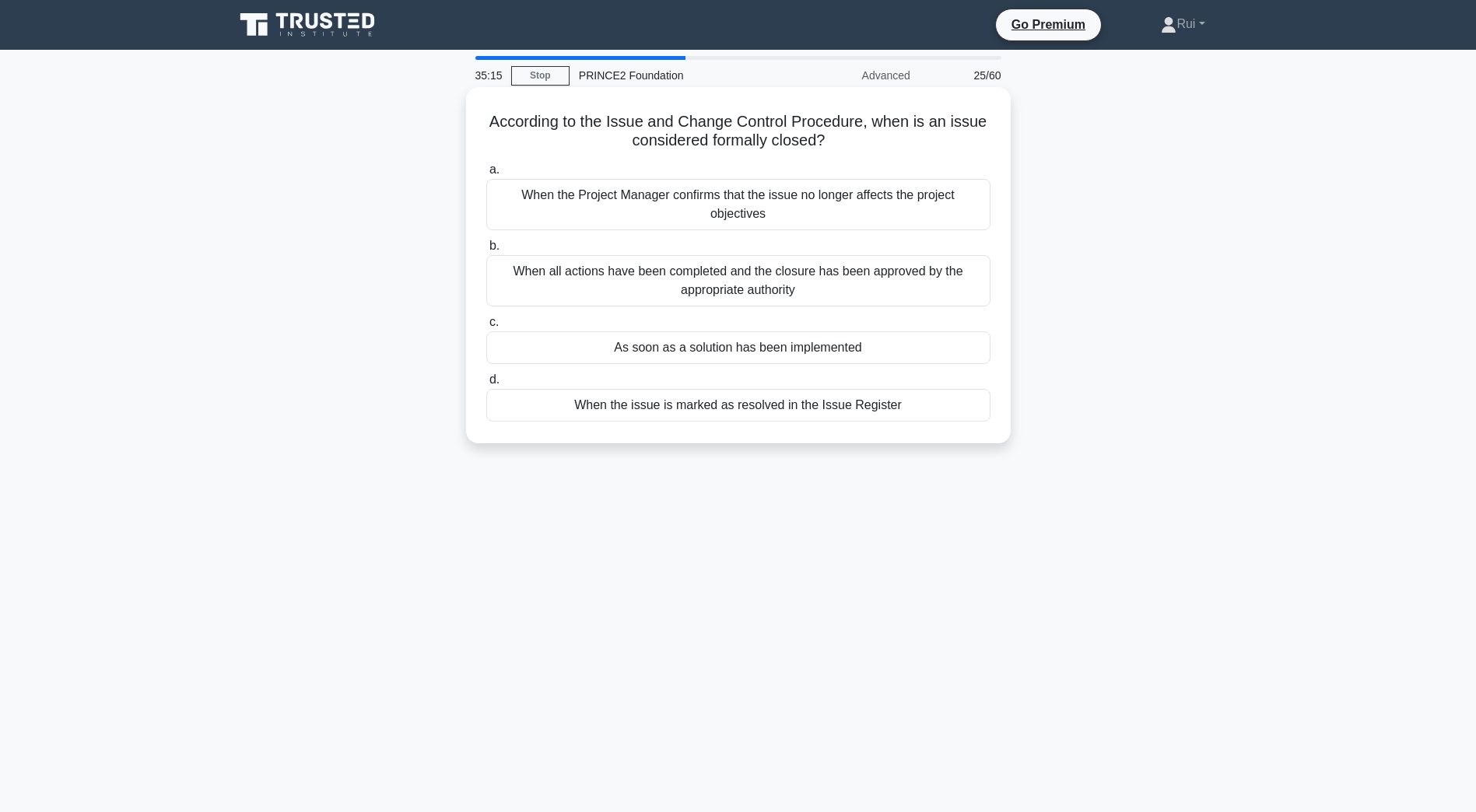
click at [957, 289] on div "When all actions have been completed and the closure has been approved by the a…" at bounding box center [738, 280] width 504 height 51
click at [486, 251] on input "b. When all actions have been completed and the closure has been approved by th…" at bounding box center [486, 246] width 0 height 10
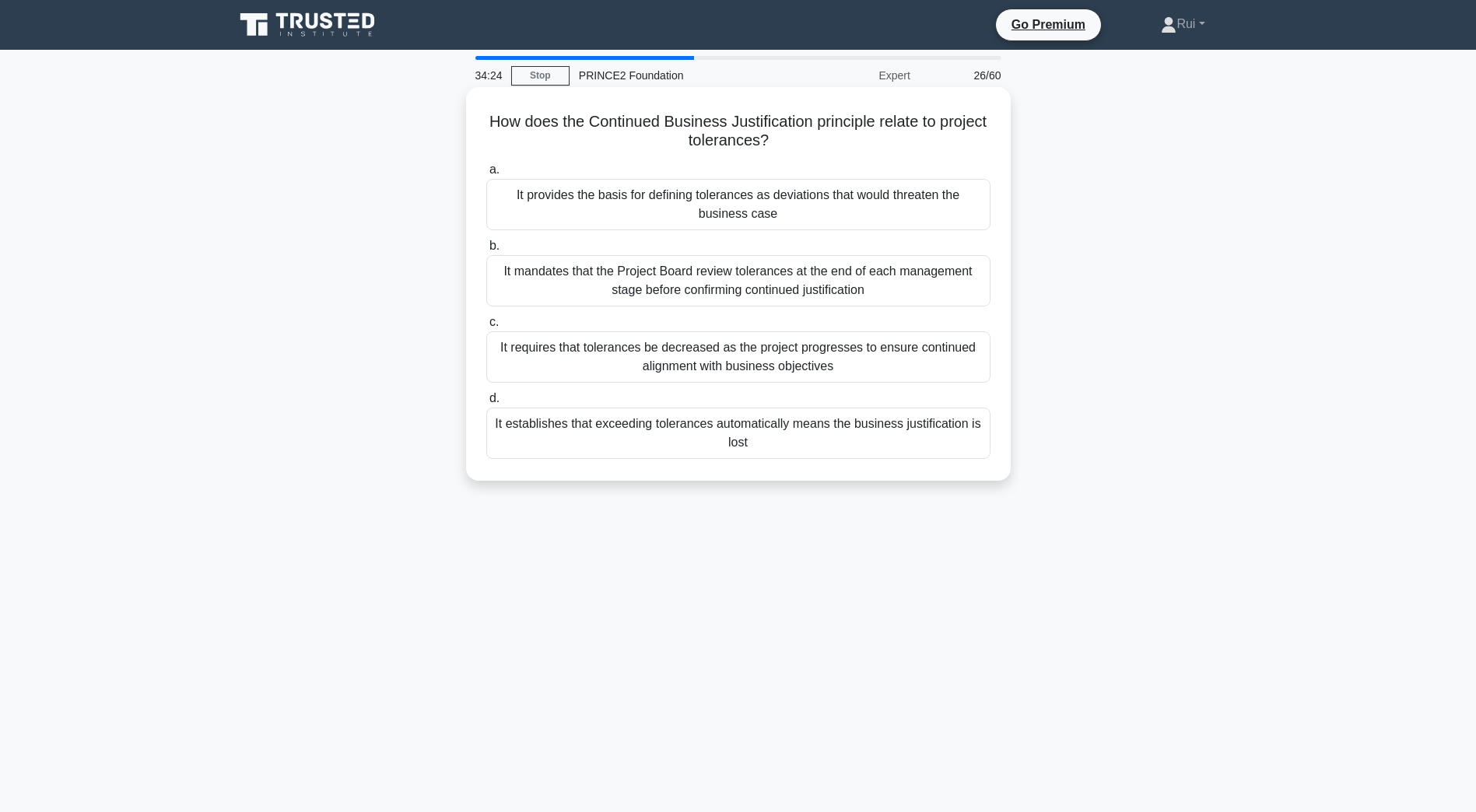
click at [938, 211] on div "It provides the basis for defining tolerances as deviations that would threaten…" at bounding box center [738, 204] width 504 height 51
click at [486, 175] on input "a. It provides the basis for defining tolerances as deviations that would threa…" at bounding box center [486, 170] width 0 height 10
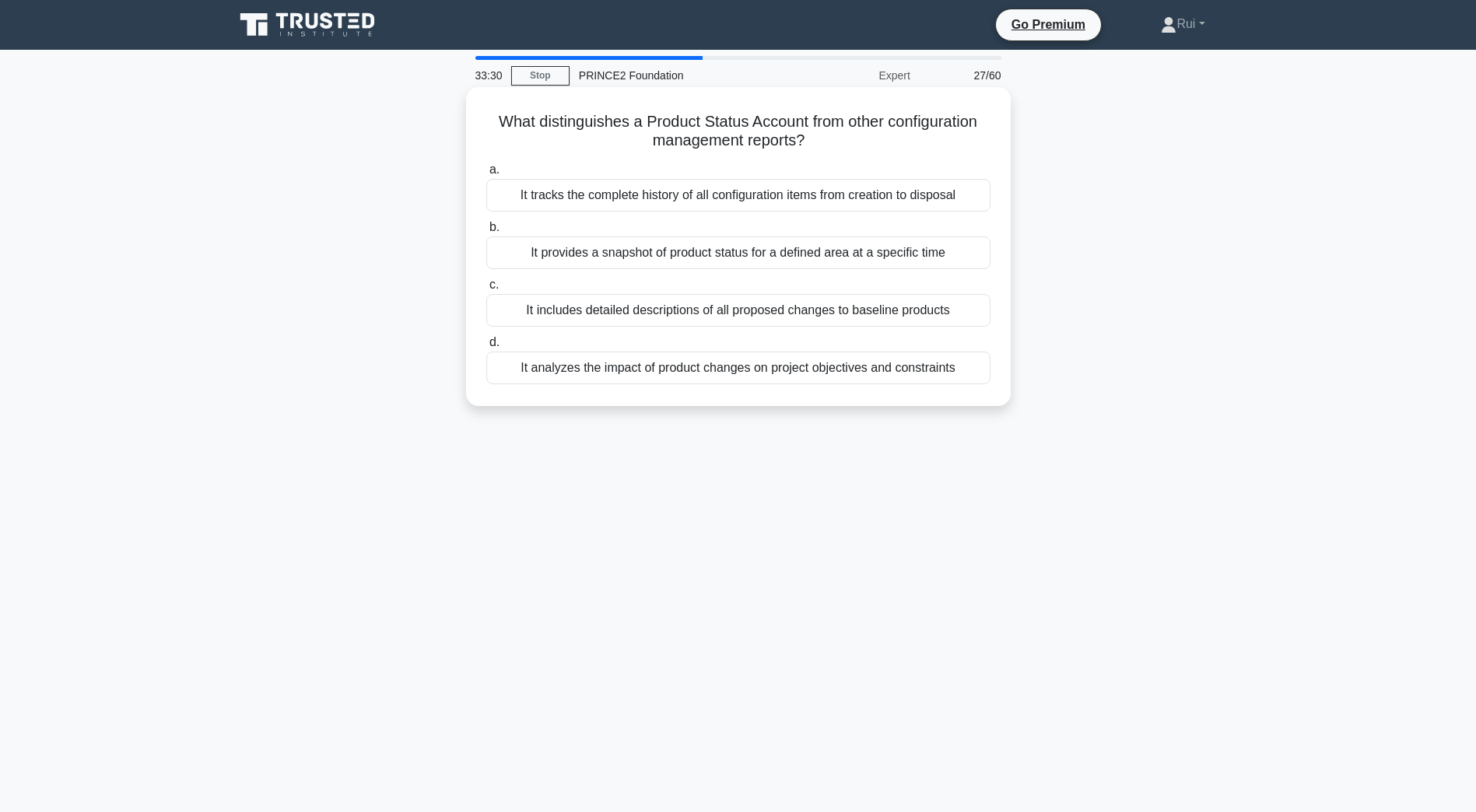
click at [971, 262] on div "It provides a snapshot of product status for a defined area at a specific time" at bounding box center [738, 253] width 504 height 33
click at [486, 232] on input "b. It provides a snapshot of product status for a defined area at a specific ti…" at bounding box center [486, 228] width 0 height 10
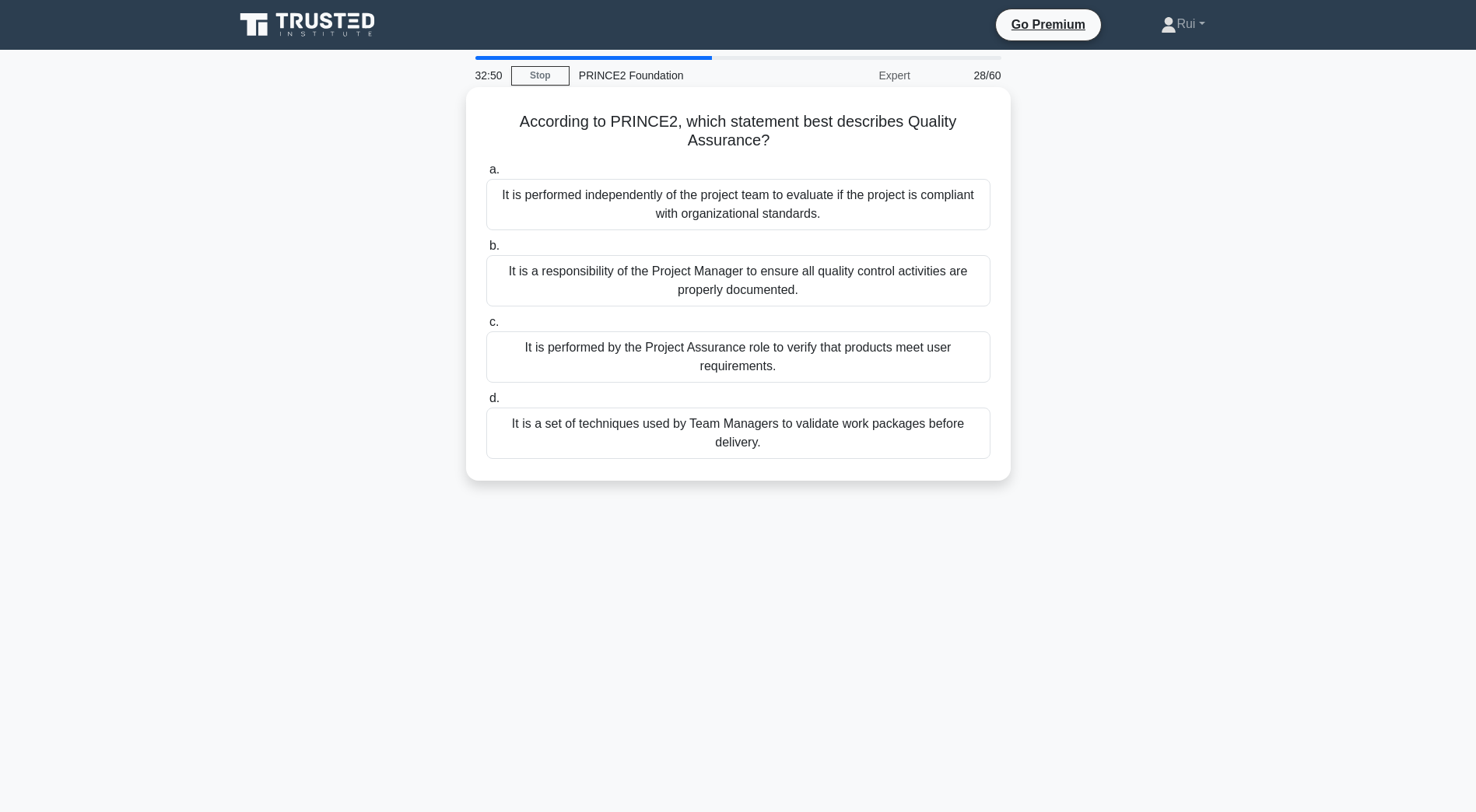
click at [886, 199] on div "It is performed independently of the project team to evaluate if the project is…" at bounding box center [738, 204] width 504 height 51
click at [486, 175] on input "a. It is performed independently of the project team to evaluate if the project…" at bounding box center [486, 170] width 0 height 10
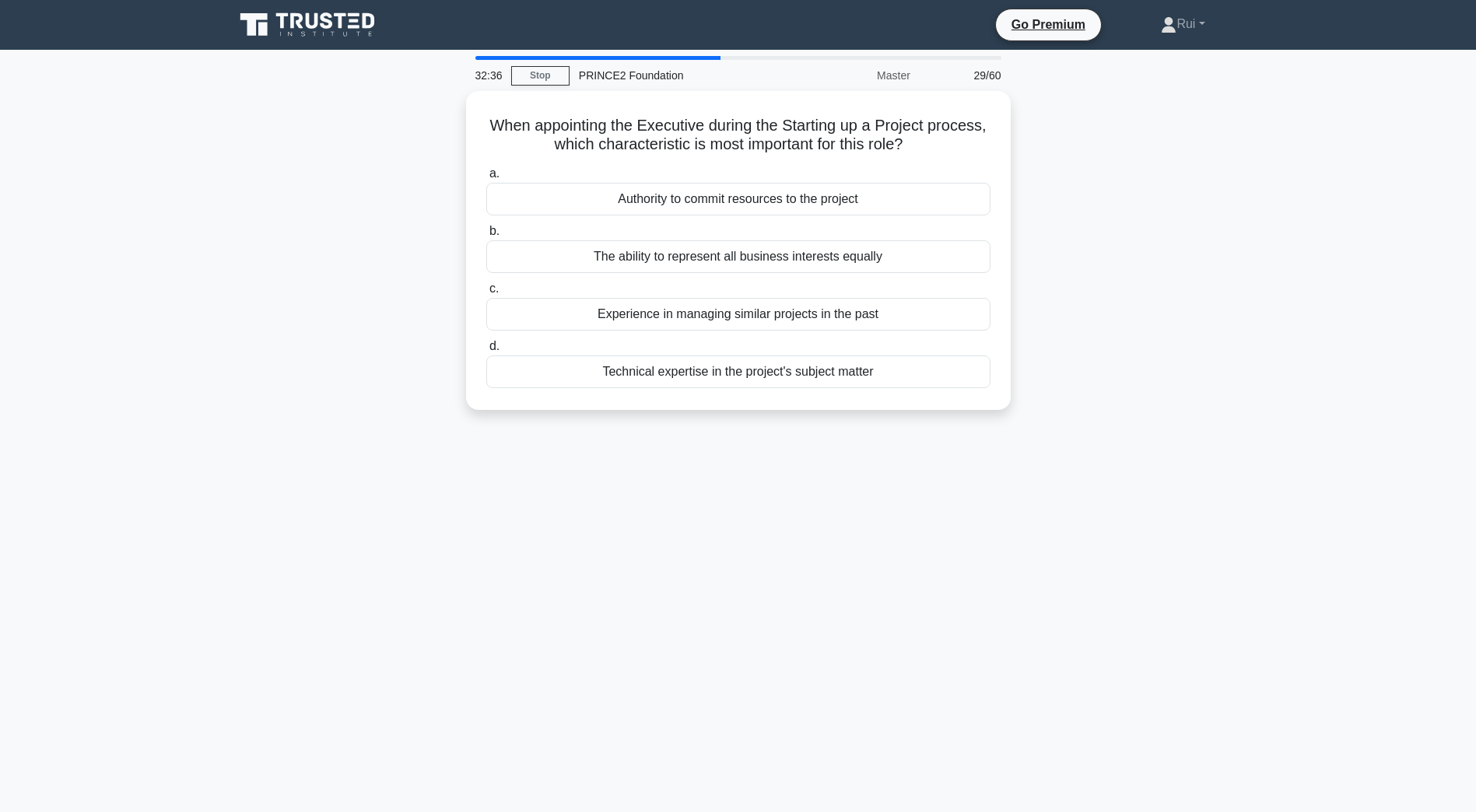
click at [886, 199] on div "Authority to commit resources to the project" at bounding box center [738, 199] width 504 height 33
click at [486, 179] on input "a. Authority to commit resources to the project" at bounding box center [486, 174] width 0 height 10
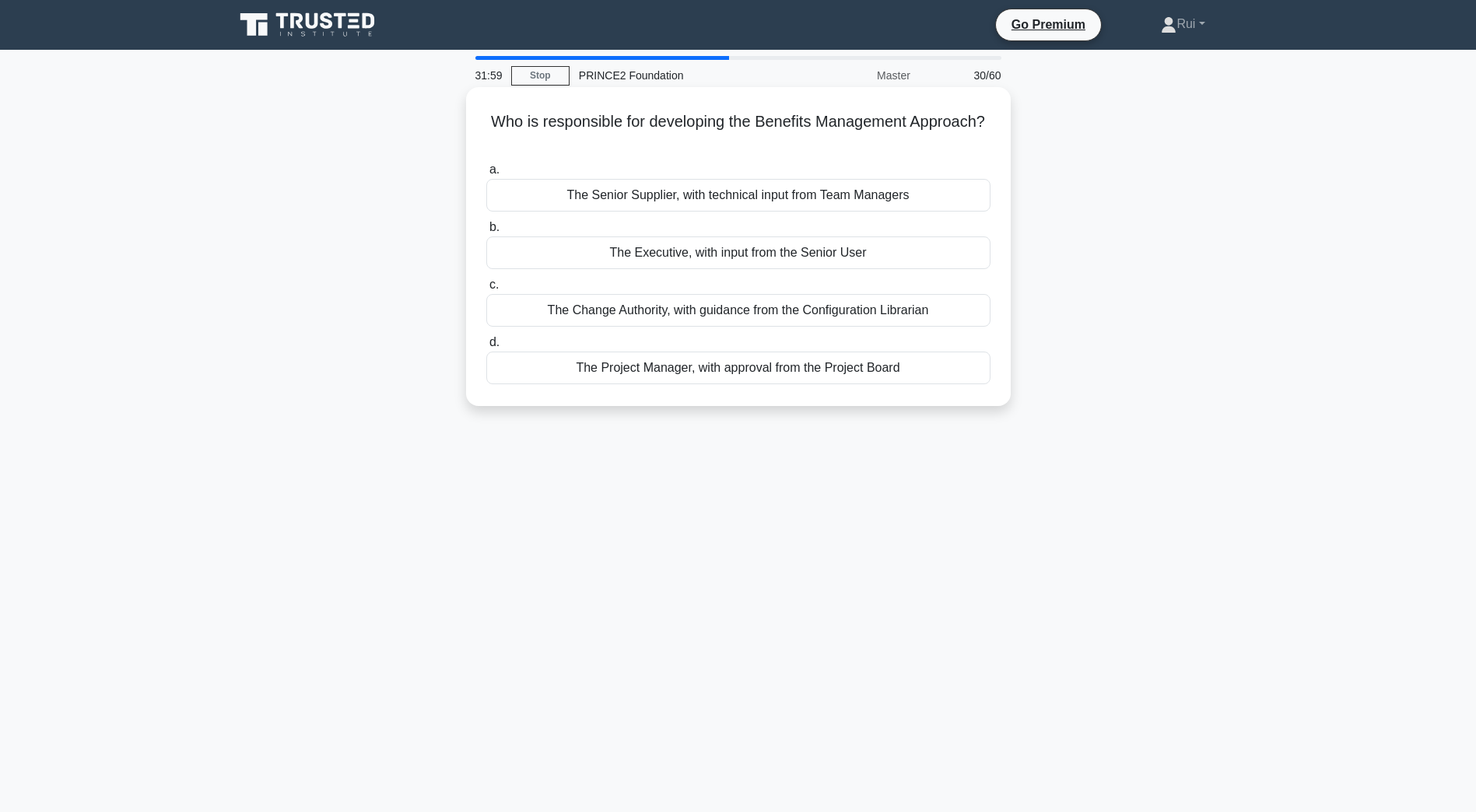
click at [920, 374] on div "The Project Manager, with approval from the Project Board" at bounding box center [738, 368] width 504 height 33
click at [486, 348] on input "d. The Project Manager, with approval from the Project Board" at bounding box center [486, 343] width 0 height 10
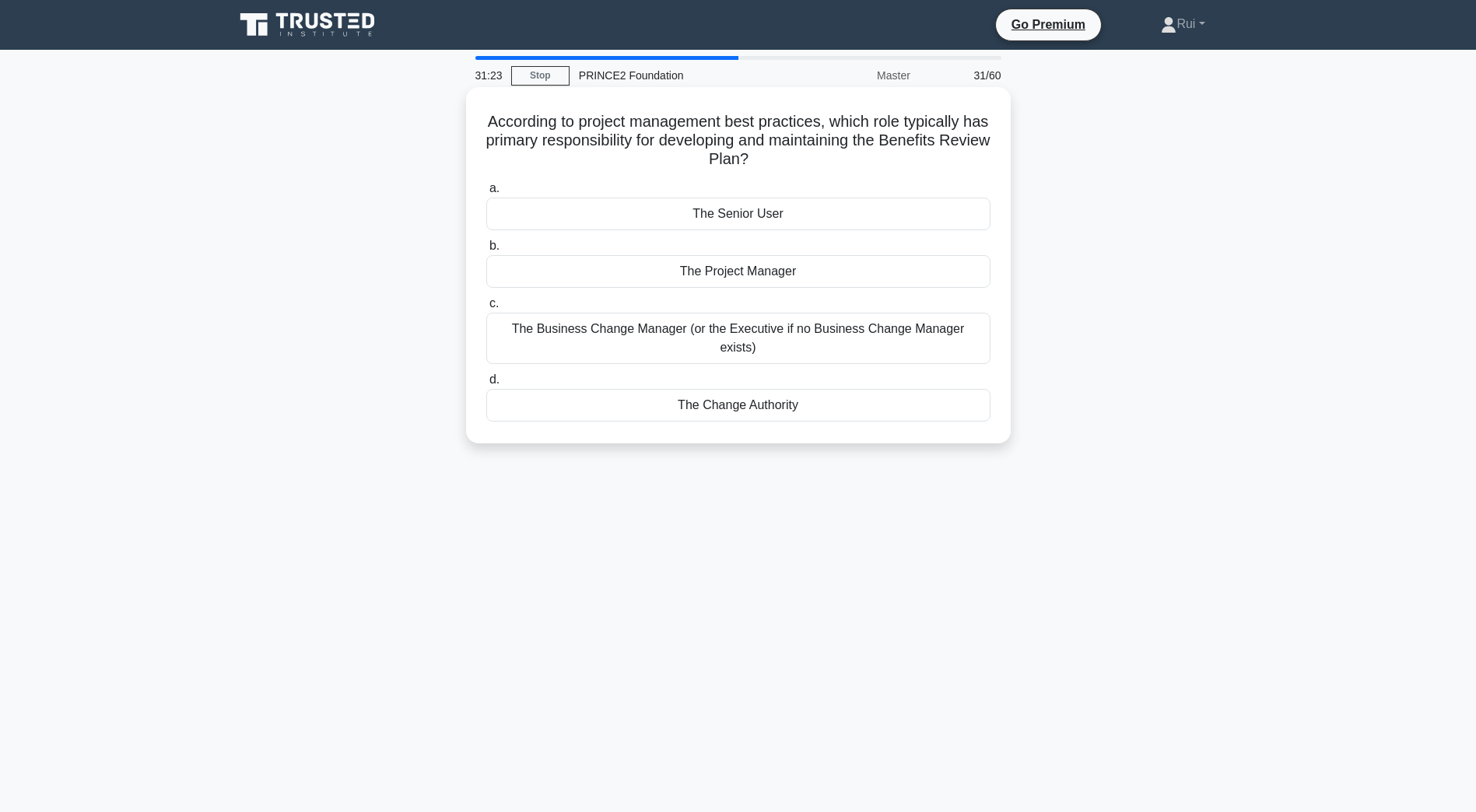
click at [953, 284] on div "The Project Manager" at bounding box center [738, 271] width 504 height 33
click at [486, 251] on input "b. The Project Manager" at bounding box center [486, 246] width 0 height 10
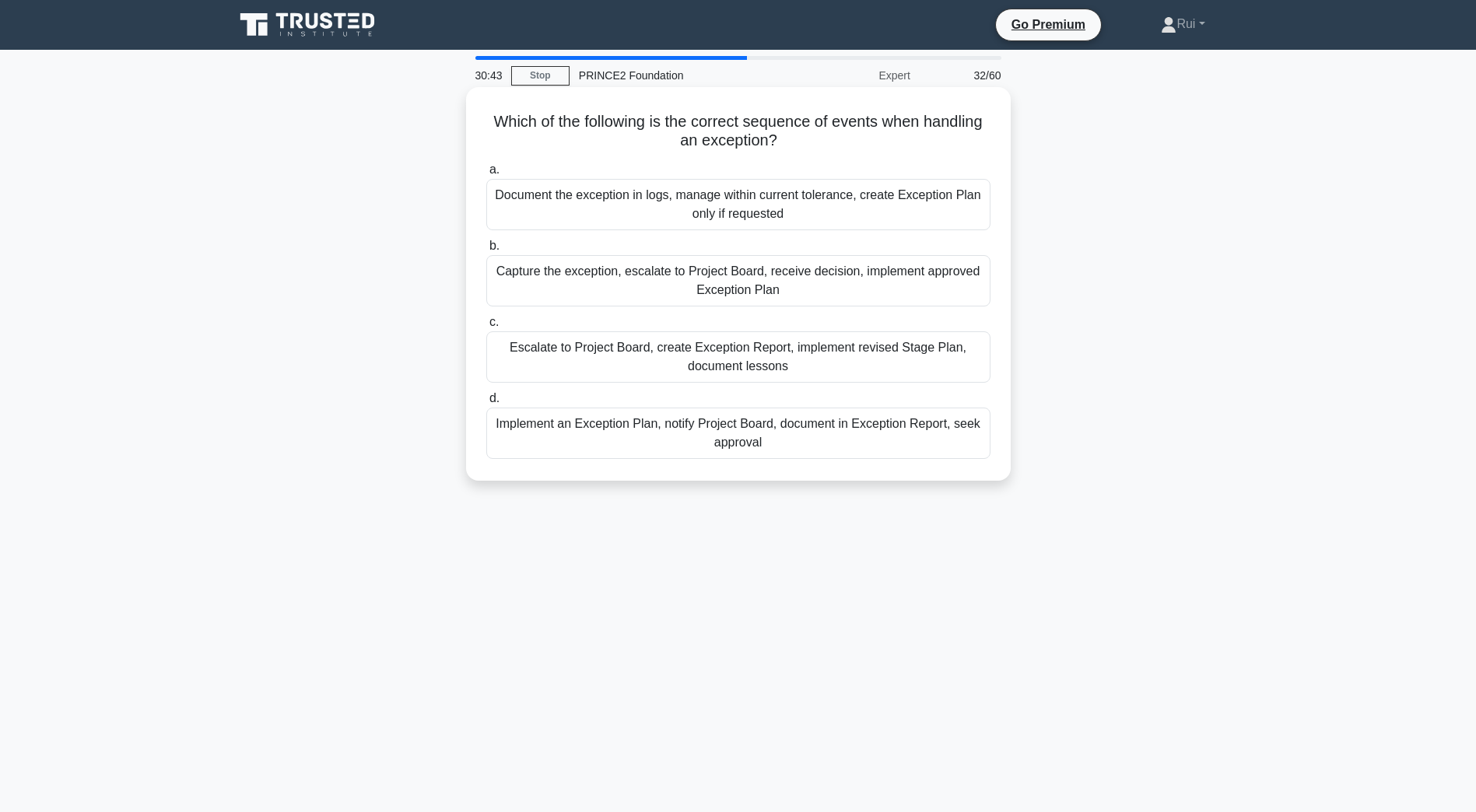
click at [869, 189] on div "Document the exception in logs, manage within current tolerance, create Excepti…" at bounding box center [738, 204] width 504 height 51
click at [486, 175] on input "a. Document the exception in logs, manage within current tolerance, create Exce…" at bounding box center [486, 170] width 0 height 10
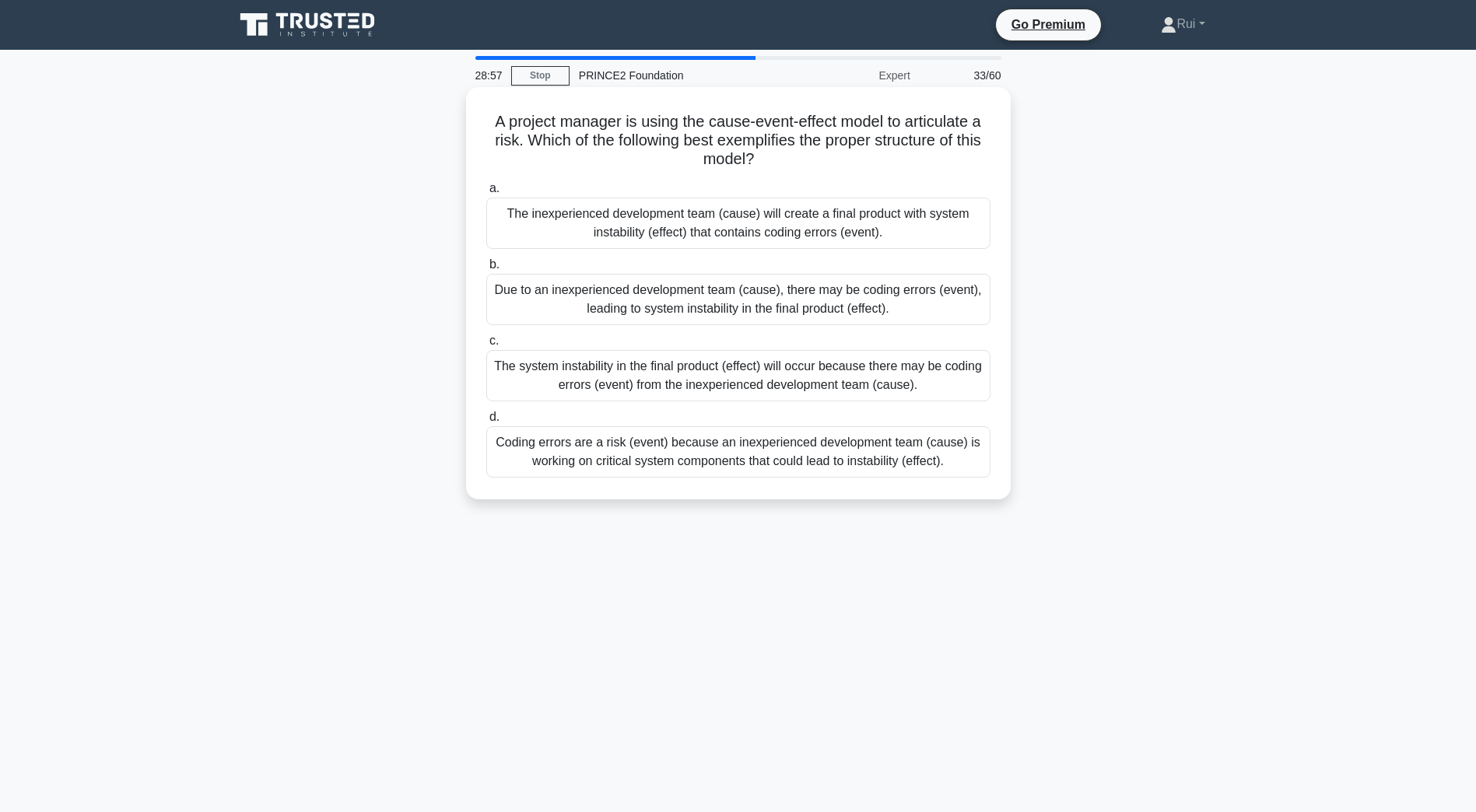
click at [950, 302] on div "Due to an inexperienced development team (cause), there may be coding errors (e…" at bounding box center [738, 299] width 504 height 51
click at [486, 270] on input "b. Due to an inexperienced development team (cause), there may be coding errors…" at bounding box center [486, 265] width 0 height 10
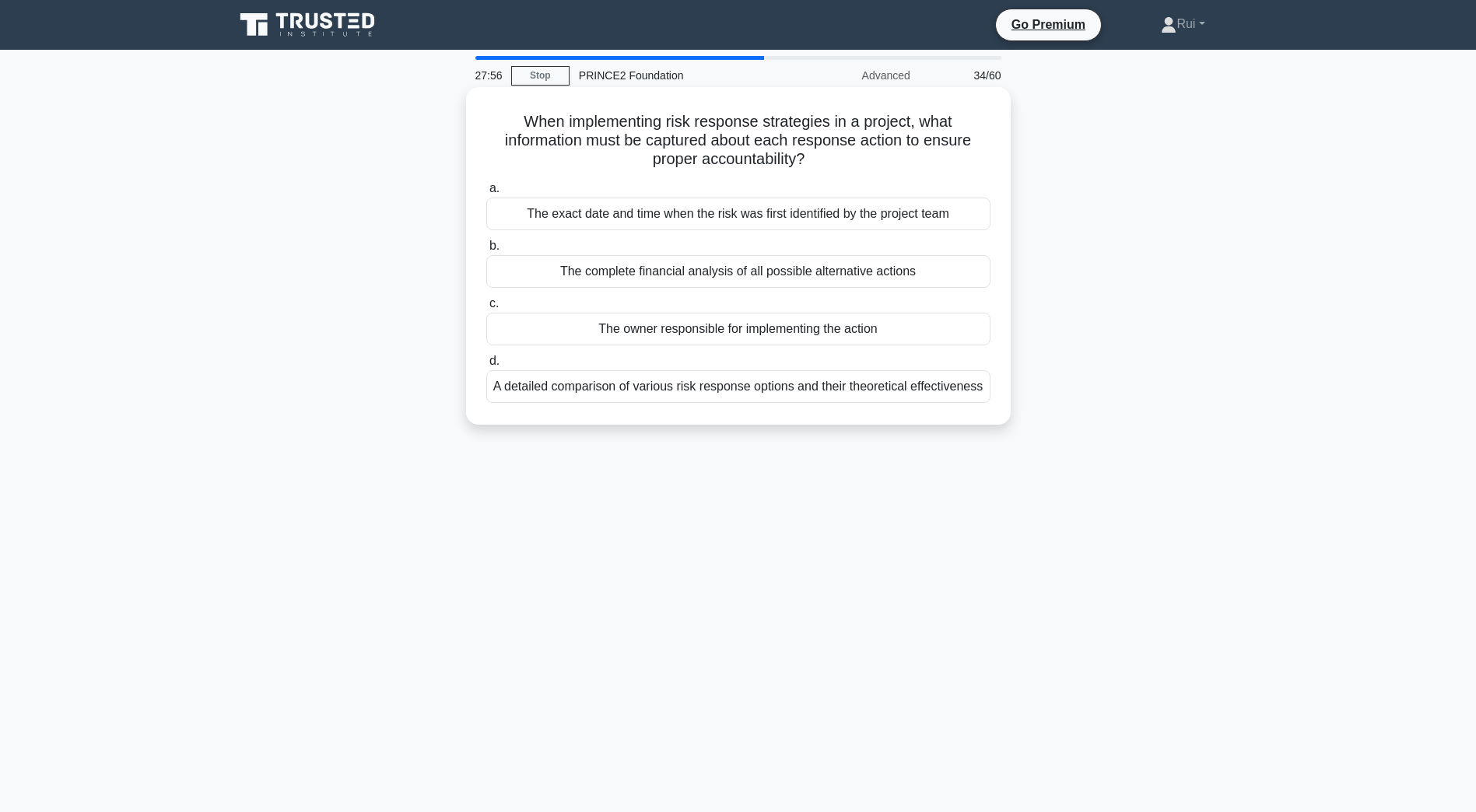
click at [943, 333] on div "The owner responsible for implementing the action" at bounding box center [738, 329] width 504 height 33
click at [486, 309] on input "c. The owner responsible for implementing the action" at bounding box center [486, 304] width 0 height 10
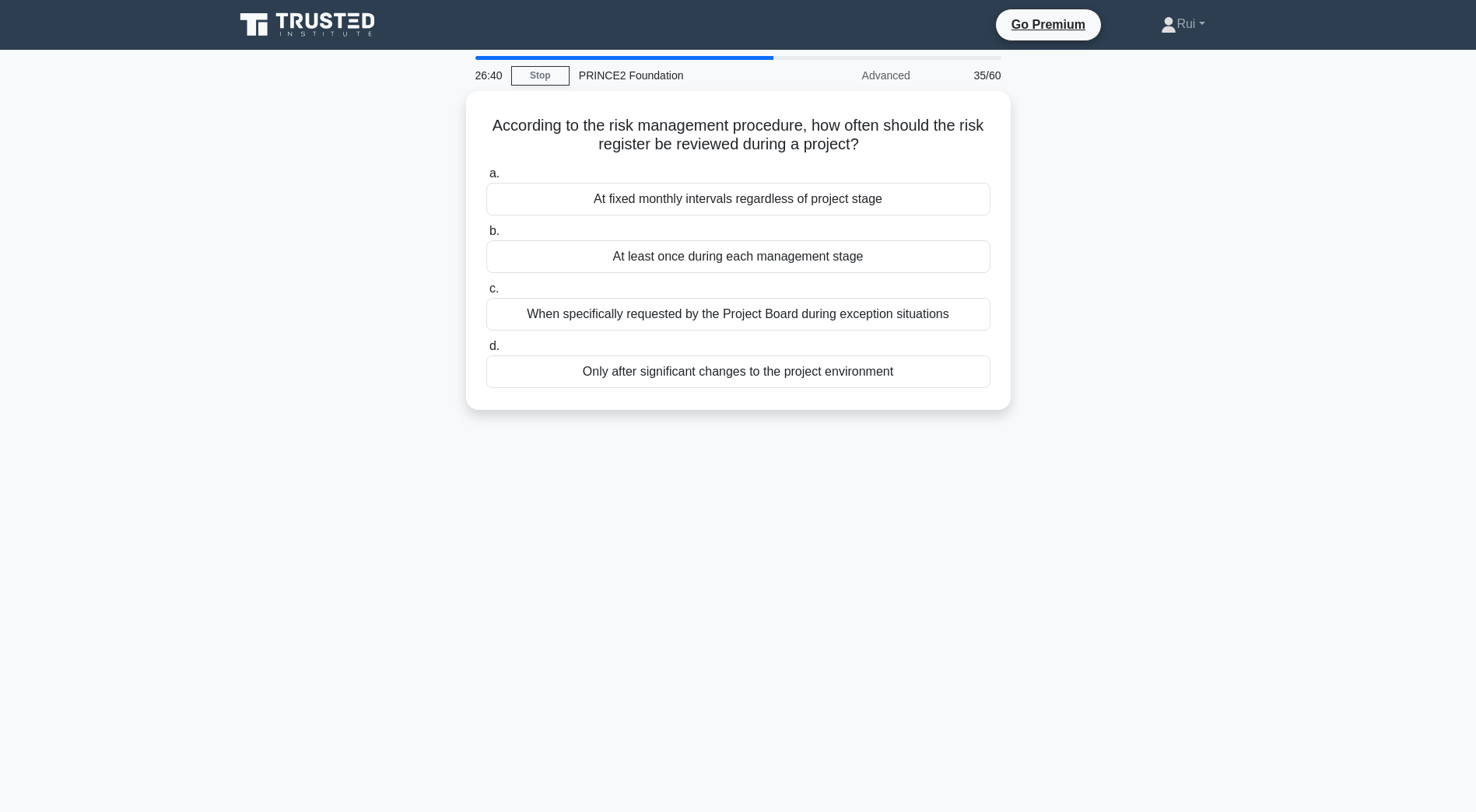
click at [1254, 291] on main "26:40 Stop PRINCE2 Foundation Advanced 35/60 According to the risk management p…" at bounding box center [738, 445] width 1476 height 790
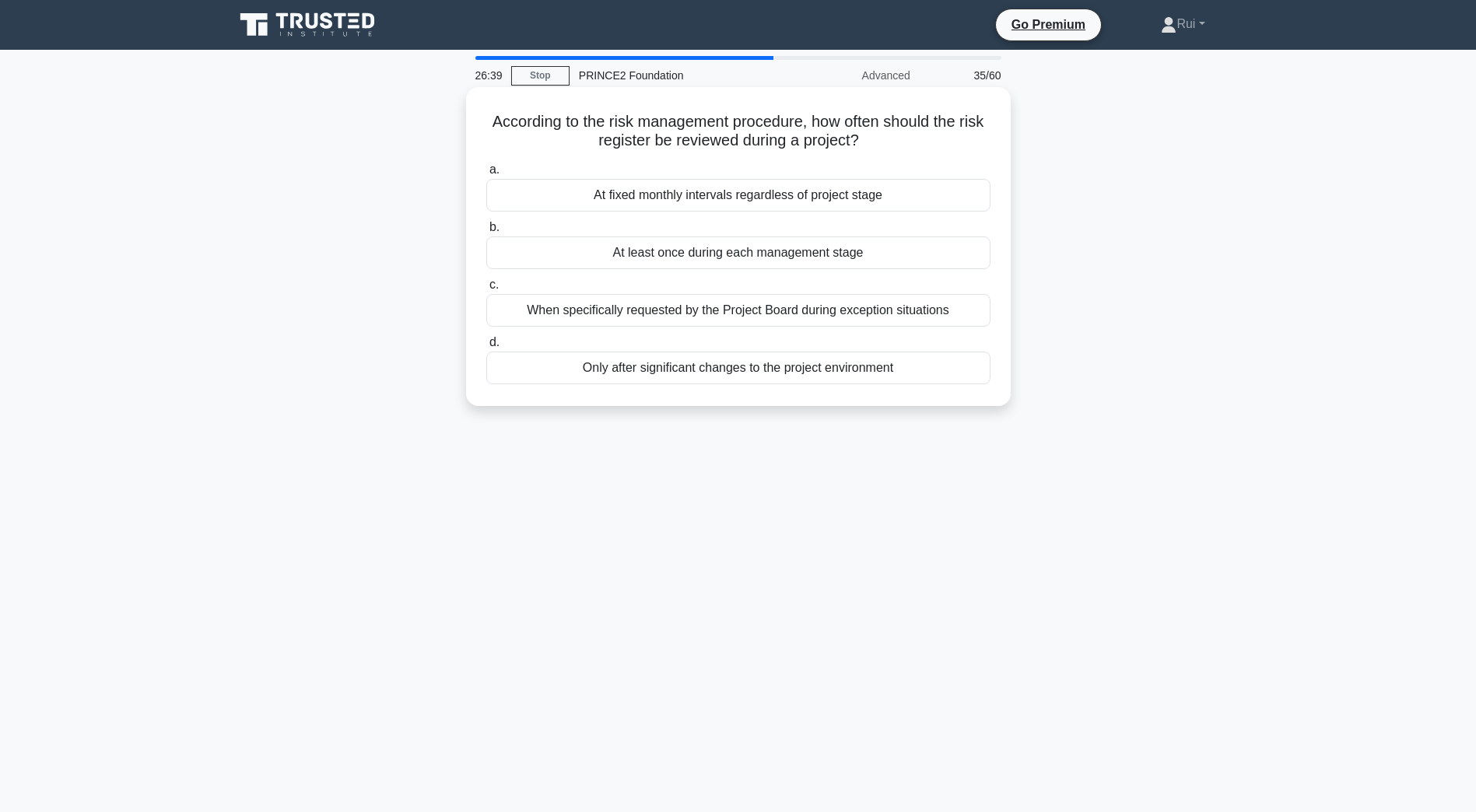
click at [836, 251] on div "At least once during each management stage" at bounding box center [738, 253] width 504 height 33
click at [486, 232] on input "b. At least once during each management stage" at bounding box center [486, 228] width 0 height 10
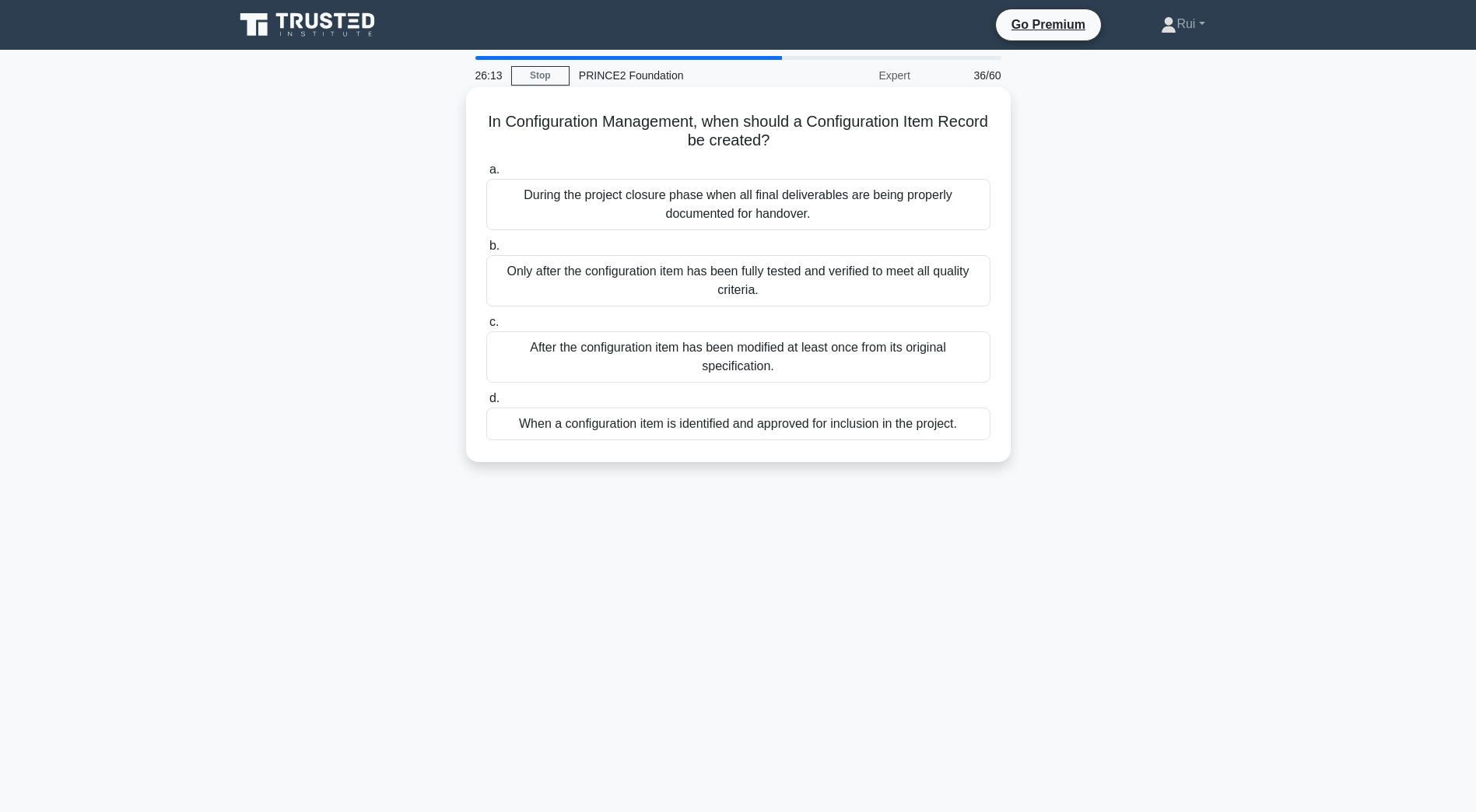
click at [933, 359] on div "After the configuration item has been modified at least once from its original …" at bounding box center [738, 356] width 504 height 51
click at [486, 328] on input "c. After the configuration item has been modified at least once from its origin…" at bounding box center [486, 322] width 0 height 10
click at [875, 421] on div "To assess the success of the current stage and approve the plan for the next st…" at bounding box center [738, 424] width 504 height 33
click at [486, 404] on input "d. To assess the success of the current stage and approve the plan for the next…" at bounding box center [486, 399] width 0 height 10
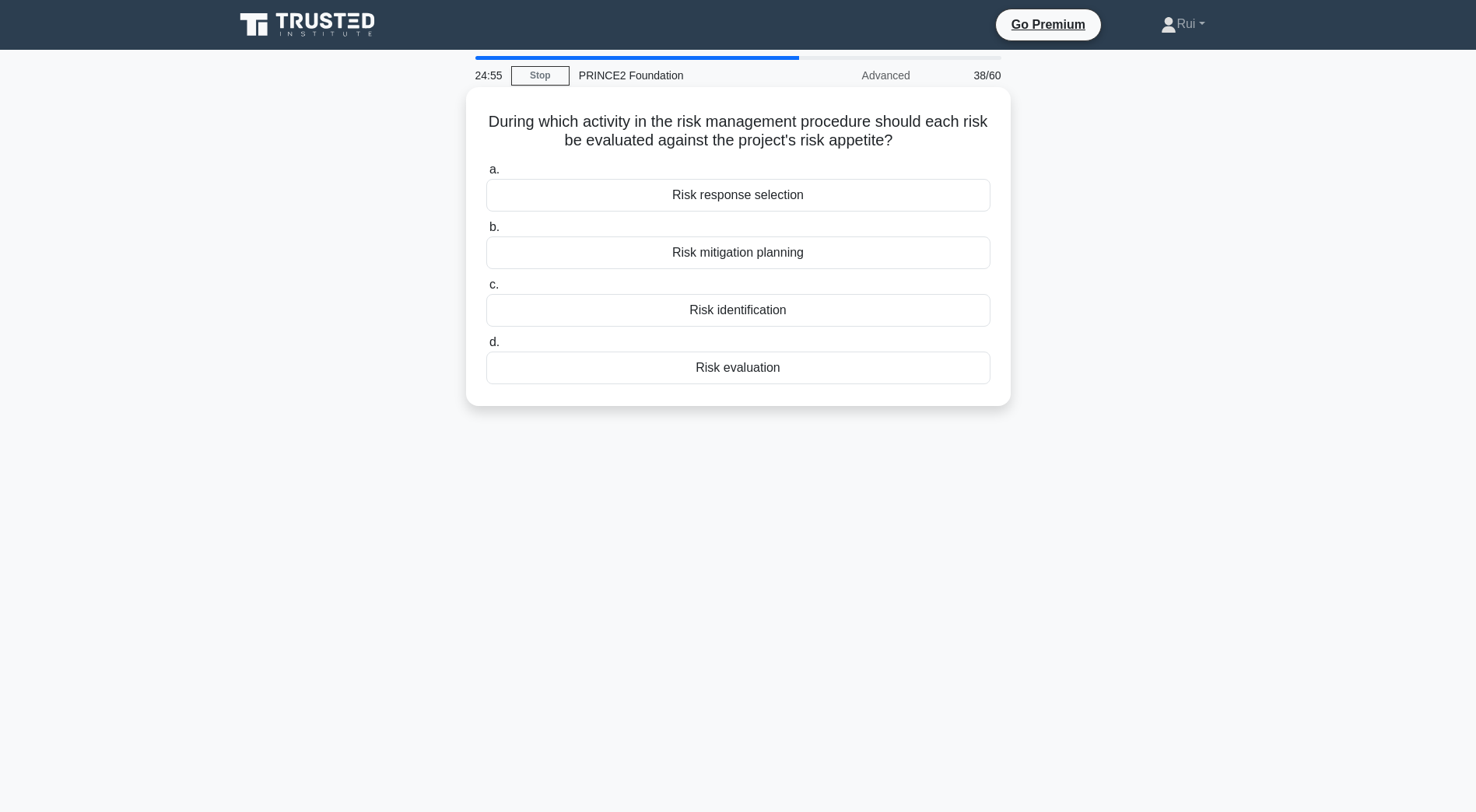
click at [825, 315] on div "Risk identification" at bounding box center [738, 310] width 504 height 33
click at [486, 290] on input "c. Risk identification" at bounding box center [486, 285] width 0 height 10
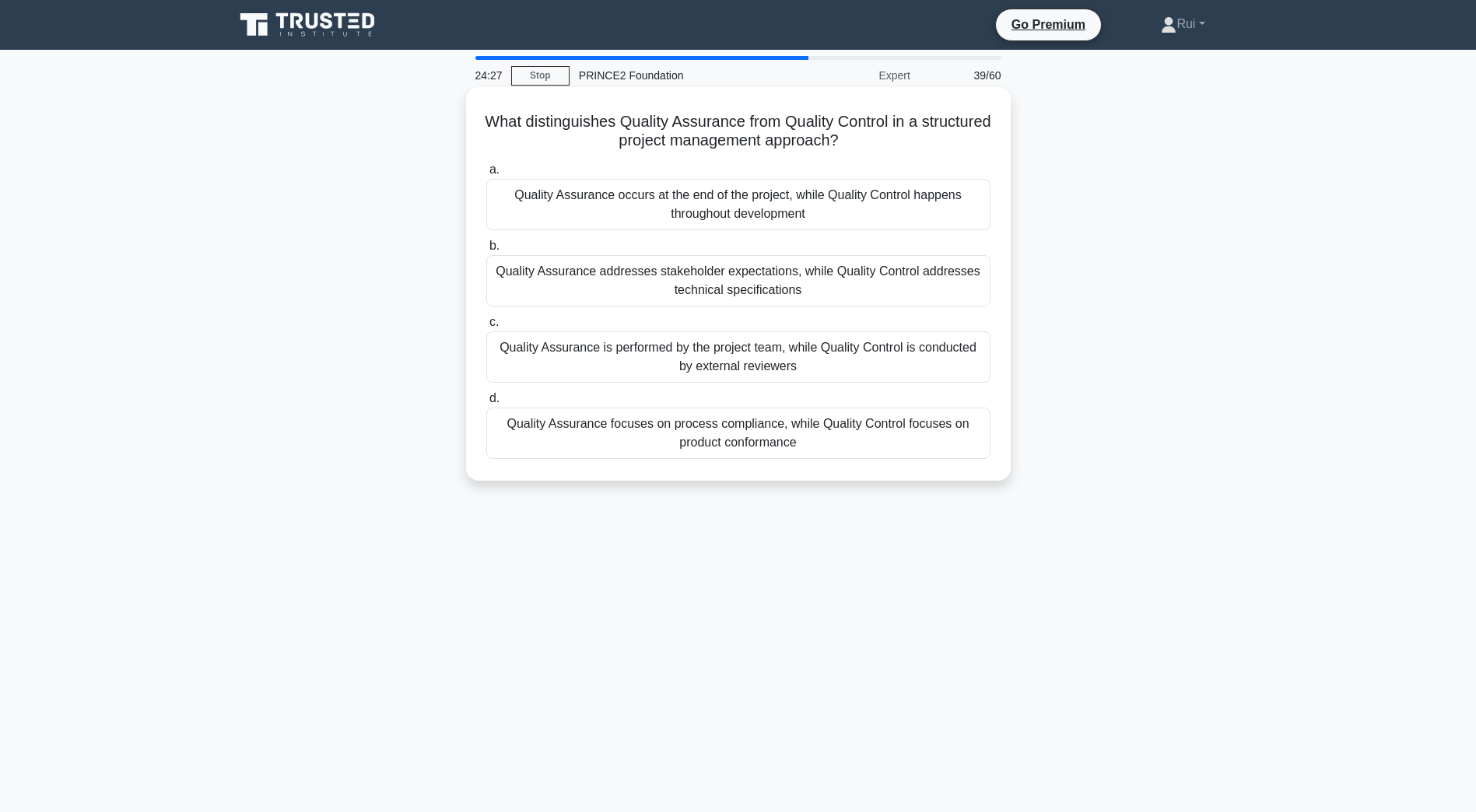
click at [861, 439] on div "Quality Assurance focuses on process compliance, while Quality Control focuses …" at bounding box center [738, 432] width 504 height 51
click at [486, 404] on input "d. Quality Assurance focuses on process compliance, while Quality Control focus…" at bounding box center [486, 399] width 0 height 10
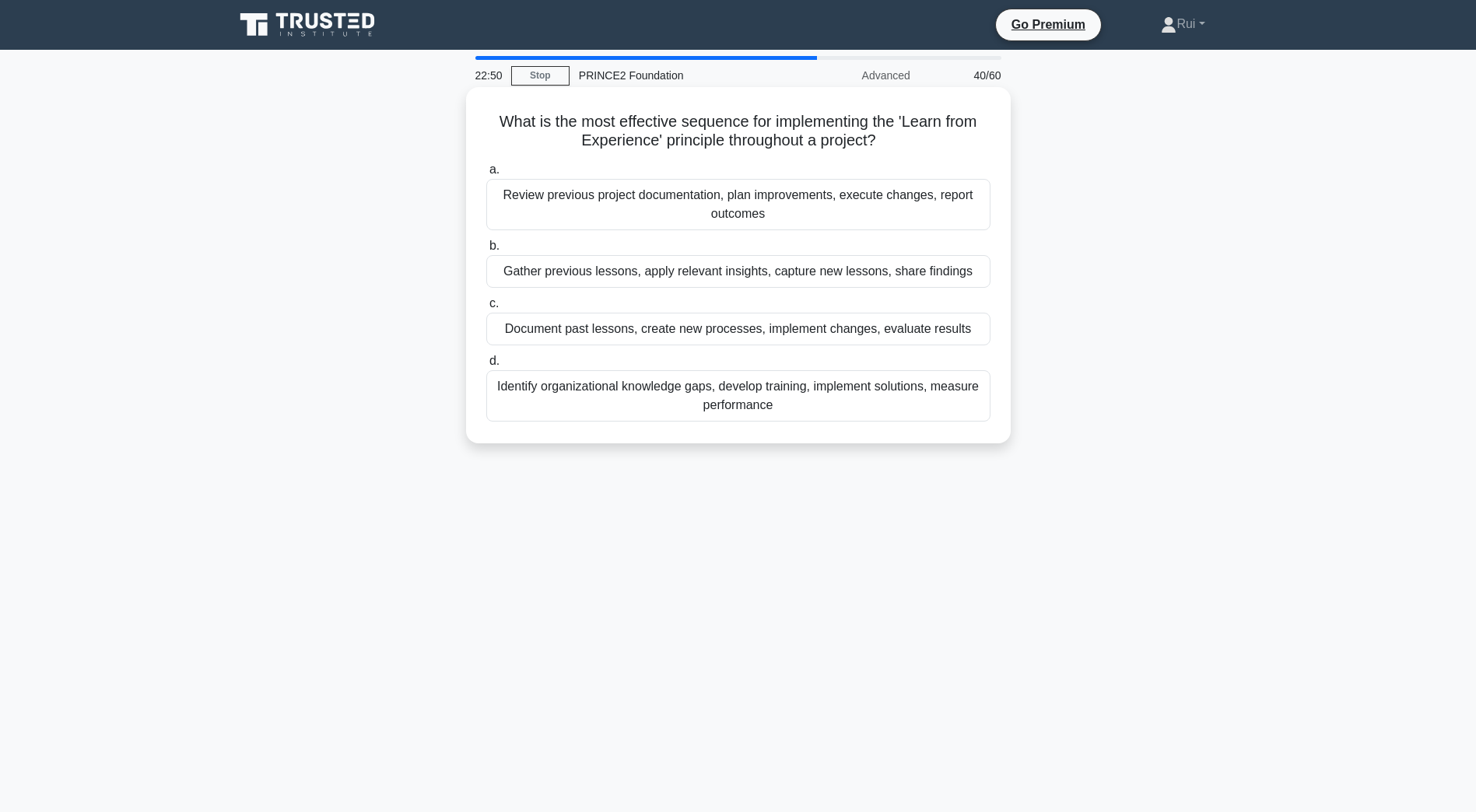
click at [966, 283] on div "Gather previous lessons, apply relevant insights, capture new lessons, share fi…" at bounding box center [738, 271] width 504 height 33
click at [486, 251] on input "b. Gather previous lessons, apply relevant insights, capture new lessons, share…" at bounding box center [486, 246] width 0 height 10
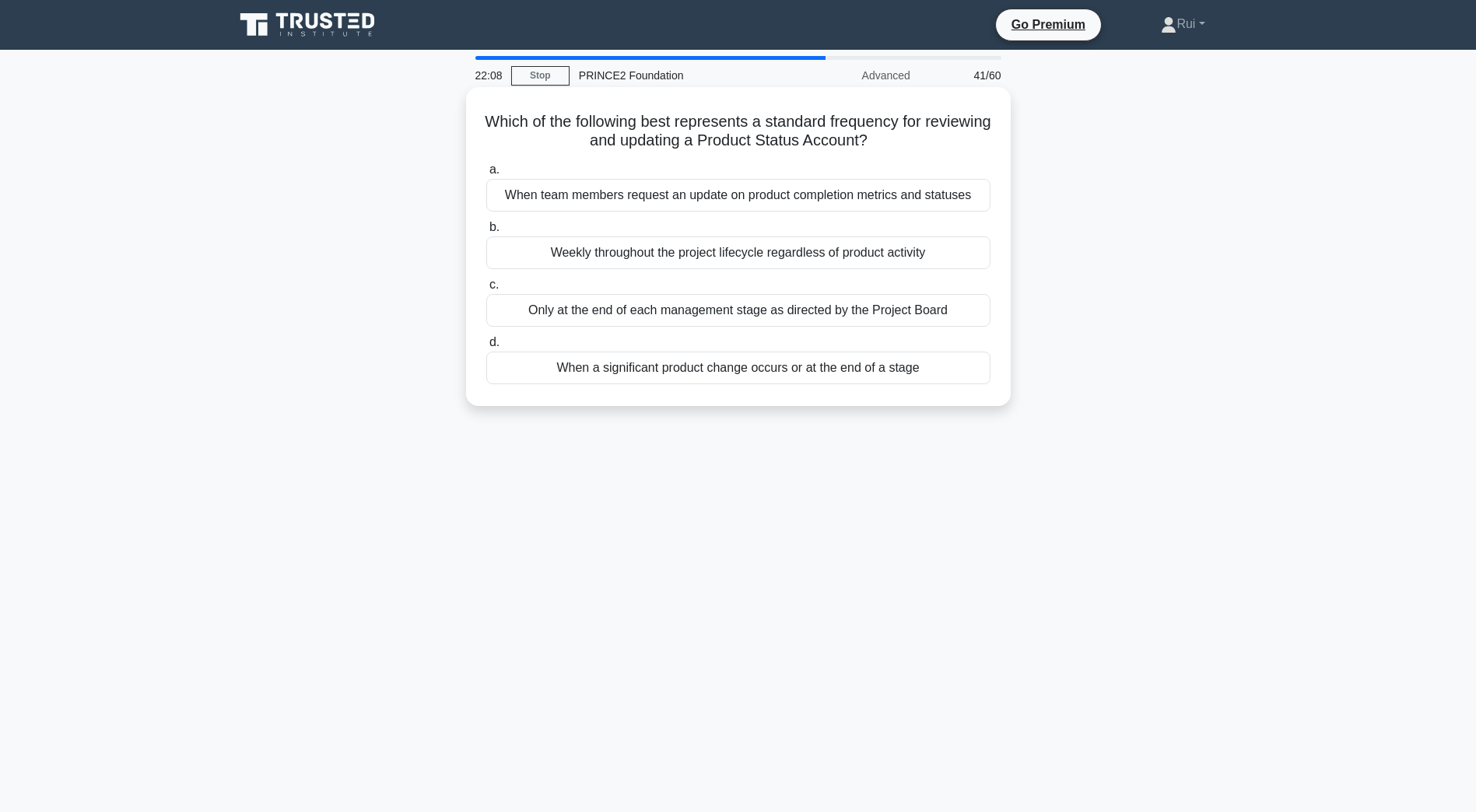
click at [938, 192] on div "When team members request an update on product completion metrics and statuses" at bounding box center [738, 195] width 504 height 33
click at [486, 175] on input "a. When team members request an update on product completion metrics and status…" at bounding box center [486, 170] width 0 height 10
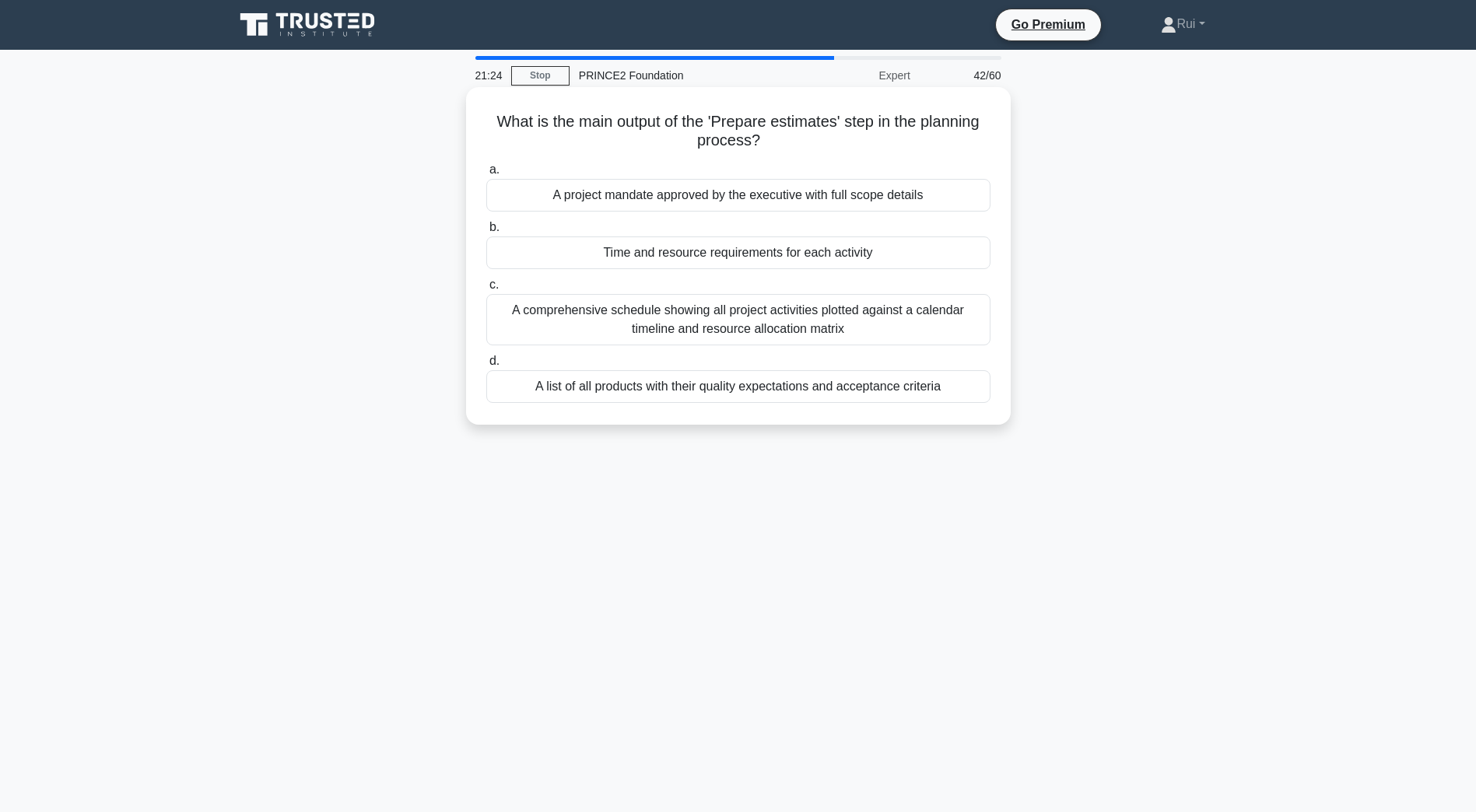
click at [943, 254] on div "Time and resource requirements for each activity" at bounding box center [738, 253] width 504 height 33
click at [486, 232] on input "b. Time and resource requirements for each activity" at bounding box center [486, 228] width 0 height 10
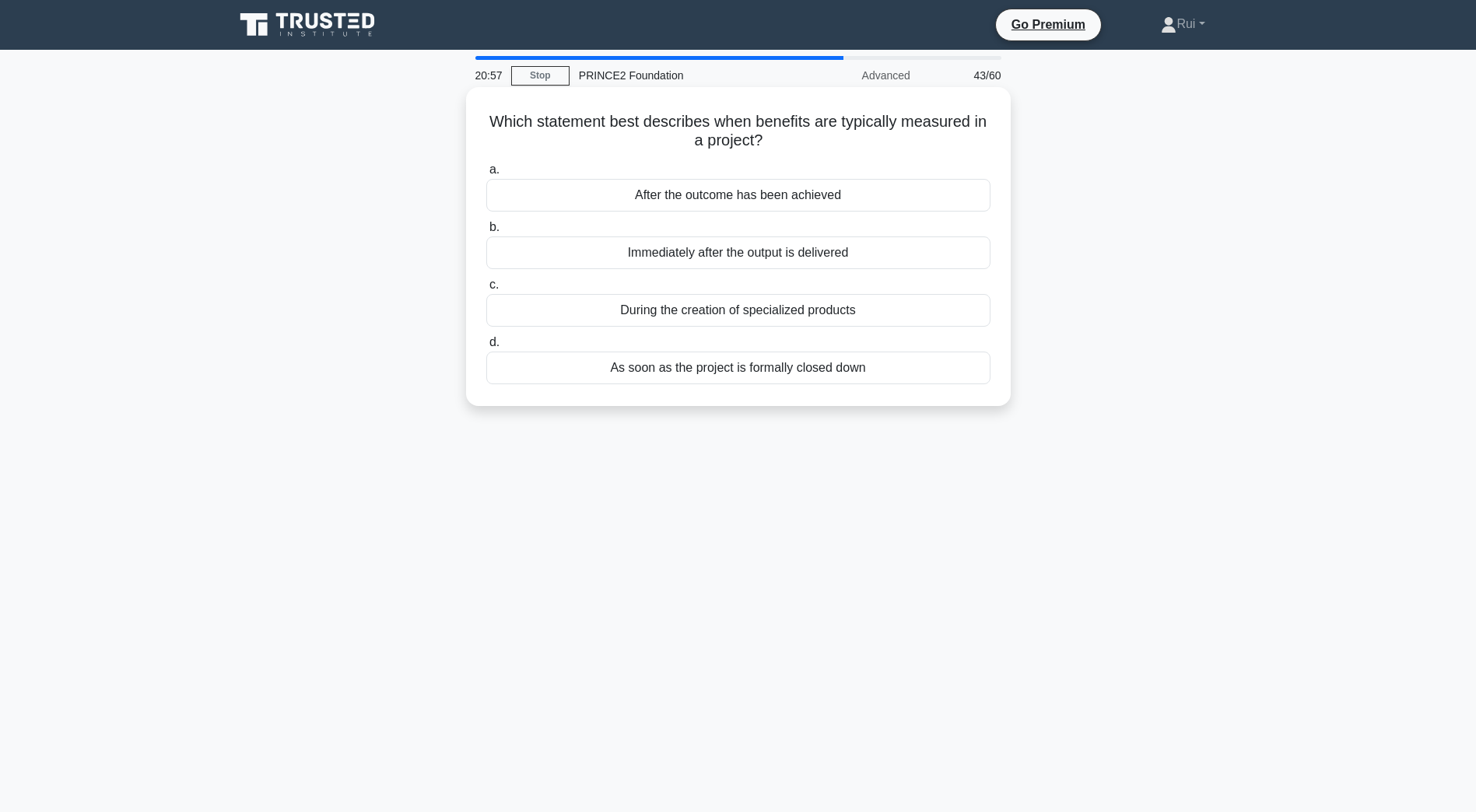
click at [945, 313] on div "During the creation of specialized products" at bounding box center [738, 310] width 504 height 33
click at [486, 290] on input "c. During the creation of specialized products" at bounding box center [486, 285] width 0 height 10
click at [862, 371] on div "As a Request for Change, Off-specification, or Problem/Concern" at bounding box center [738, 368] width 504 height 33
click at [486, 348] on input "d. As a Request for Change, Off-specification, or Problem/Concern" at bounding box center [486, 343] width 0 height 10
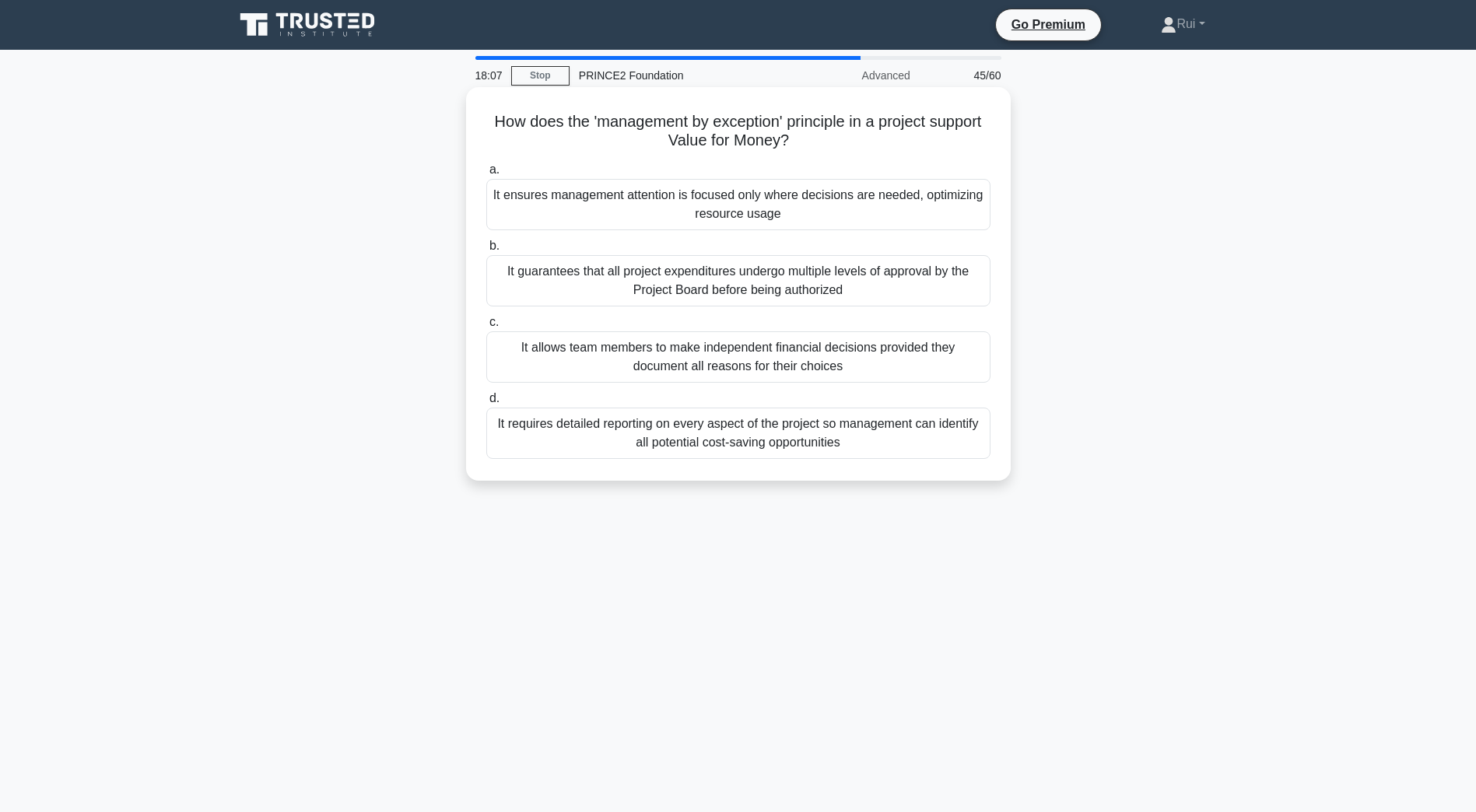
click at [901, 204] on div "It ensures management attention is focused only where decisions are needed, opt…" at bounding box center [738, 204] width 504 height 51
click at [486, 175] on input "a. It ensures management attention is focused only where decisions are needed, …" at bounding box center [486, 170] width 0 height 10
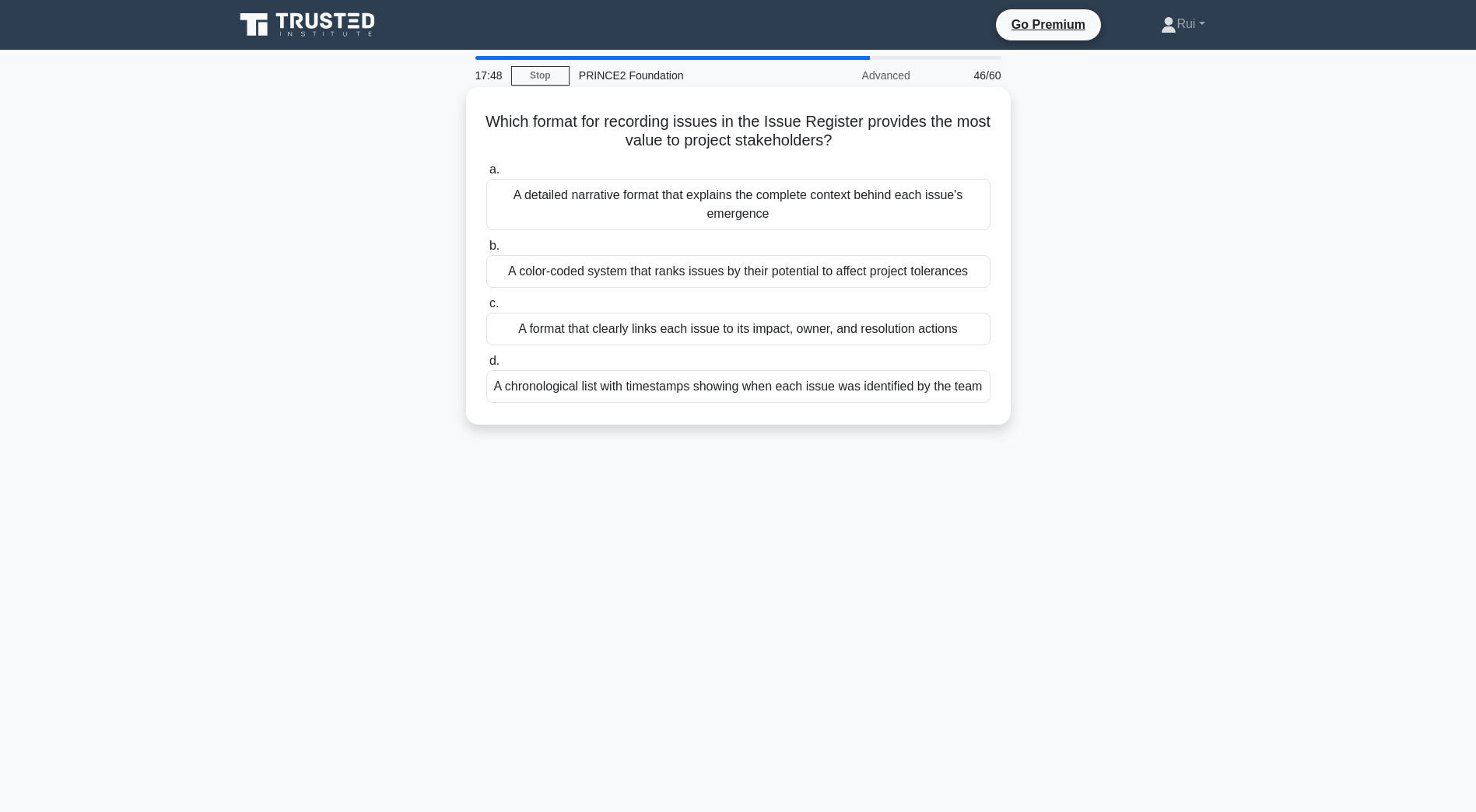
click at [953, 326] on div "A format that clearly links each issue to its impact, owner, and resolution act…" at bounding box center [738, 329] width 504 height 33
click at [486, 309] on input "c. A format that clearly links each issue to its impact, owner, and resolution …" at bounding box center [486, 304] width 0 height 10
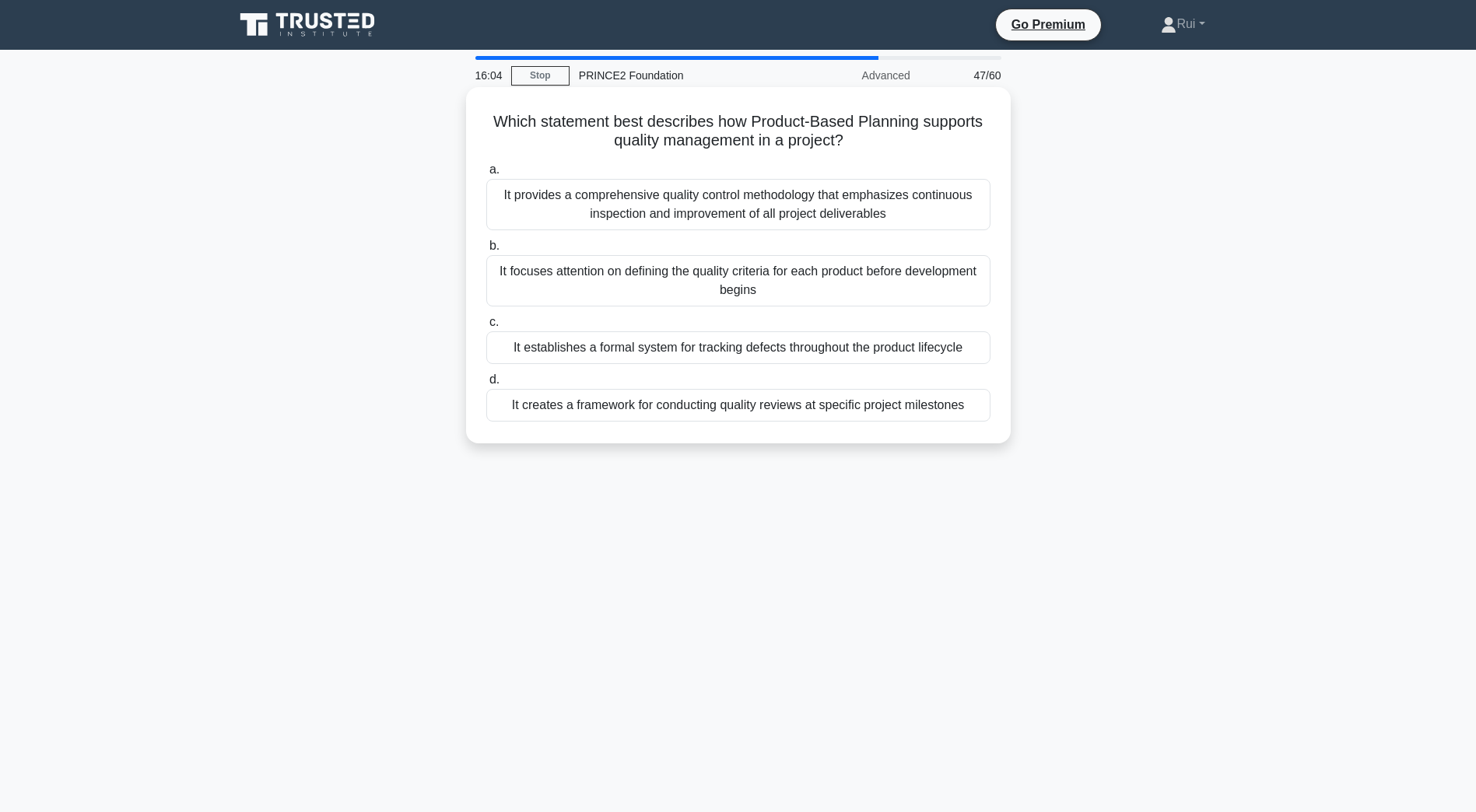
click at [953, 216] on div "It provides a comprehensive quality control methodology that emphasizes continu…" at bounding box center [738, 204] width 504 height 51
click at [486, 175] on input "a. It provides a comprehensive quality control methodology that emphasizes cont…" at bounding box center [486, 170] width 0 height 10
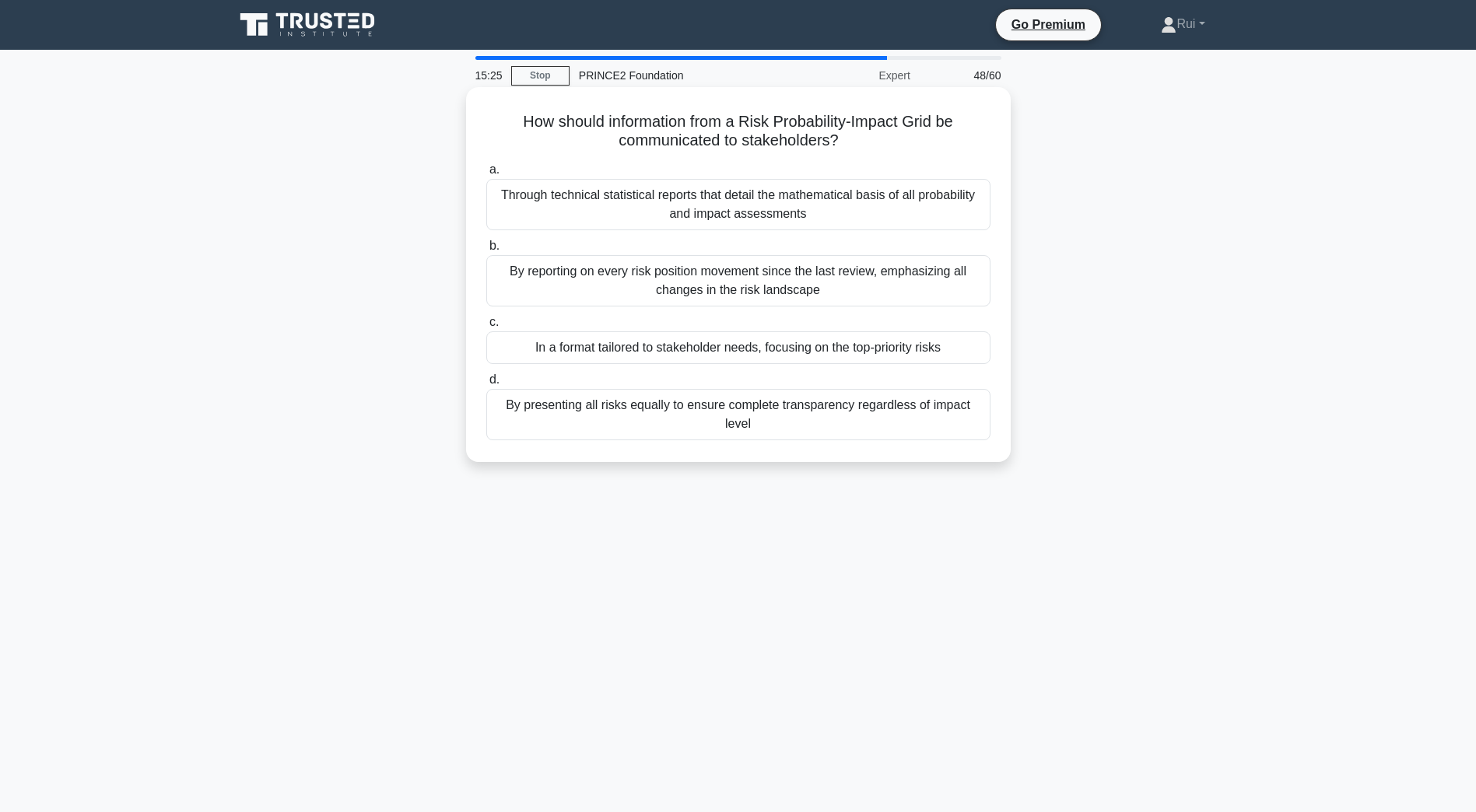
click at [855, 353] on div "In a format tailored to stakeholder needs, focusing on the top-priority risks" at bounding box center [738, 348] width 504 height 33
click at [486, 328] on input "c. In a format tailored to stakeholder needs, focusing on the top-priority risks" at bounding box center [486, 322] width 0 height 10
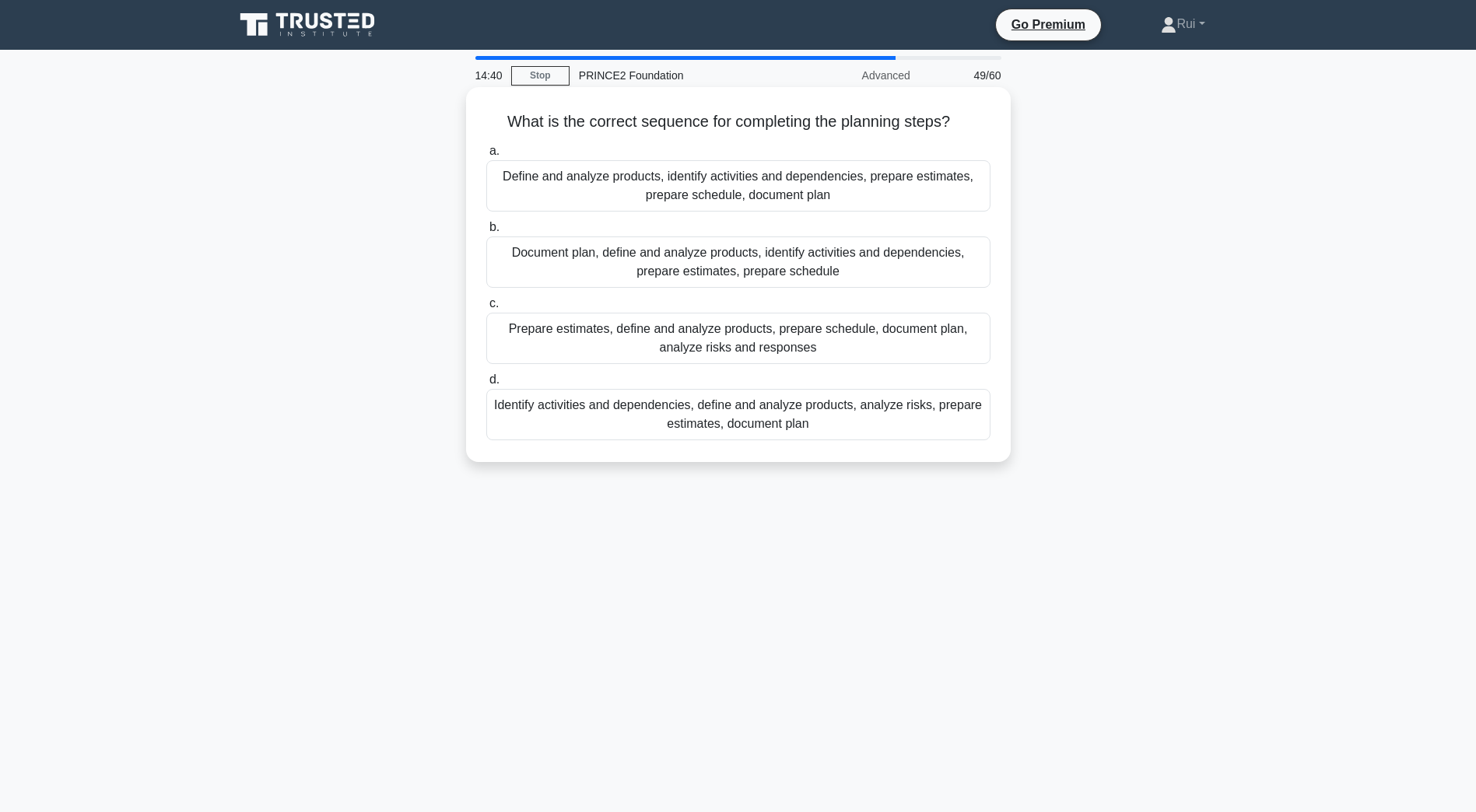
click at [968, 183] on div "Define and analyze products, identify activities and dependencies, prepare esti…" at bounding box center [738, 185] width 504 height 51
click at [486, 156] on input "a. Define and analyze products, identify activities and dependencies, prepare e…" at bounding box center [486, 152] width 0 height 10
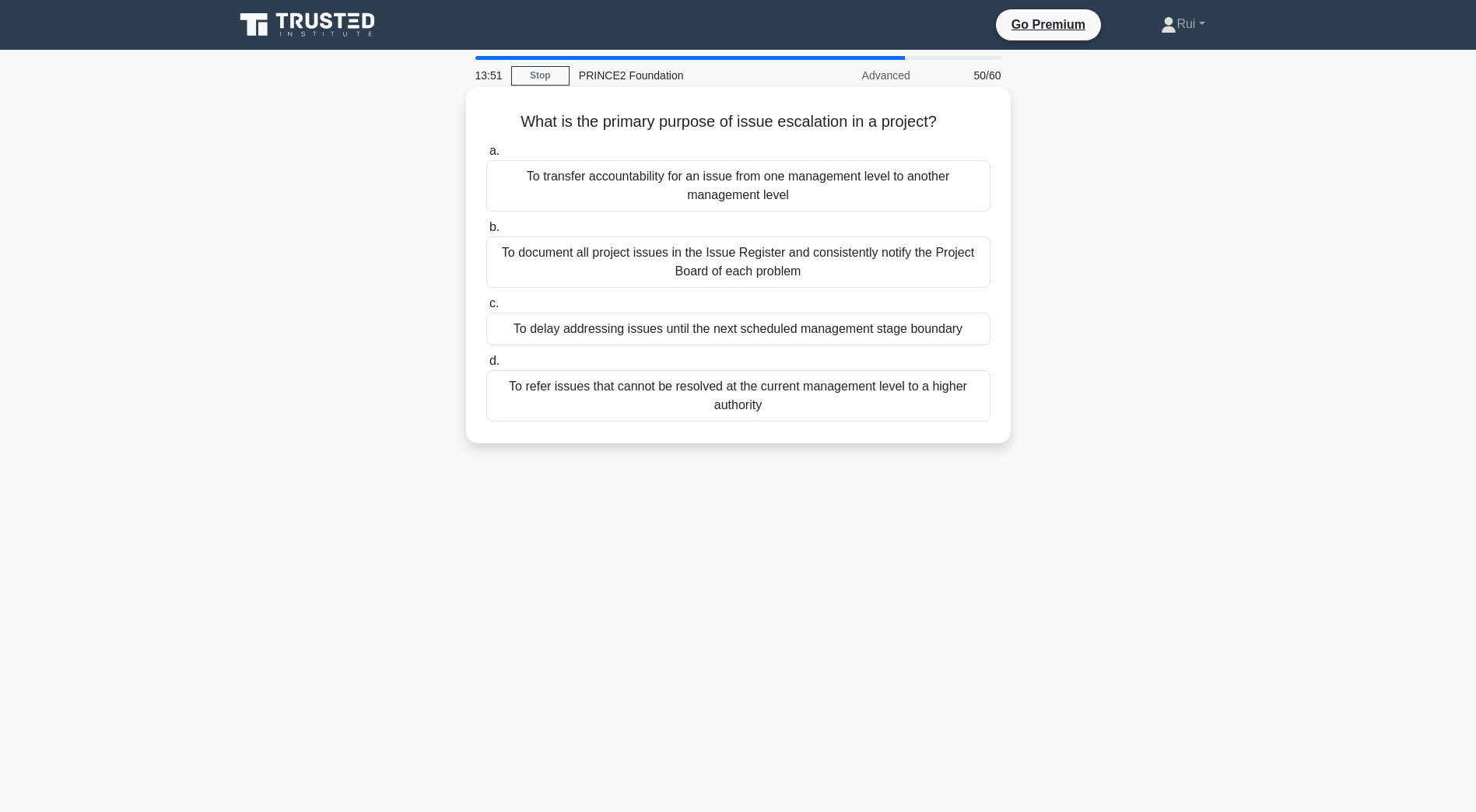
click at [931, 176] on div "To transfer accountability for an issue from one management level to another ma…" at bounding box center [738, 185] width 504 height 51
click at [486, 156] on input "a. To transfer accountability for an issue from one management level to another…" at bounding box center [486, 152] width 0 height 10
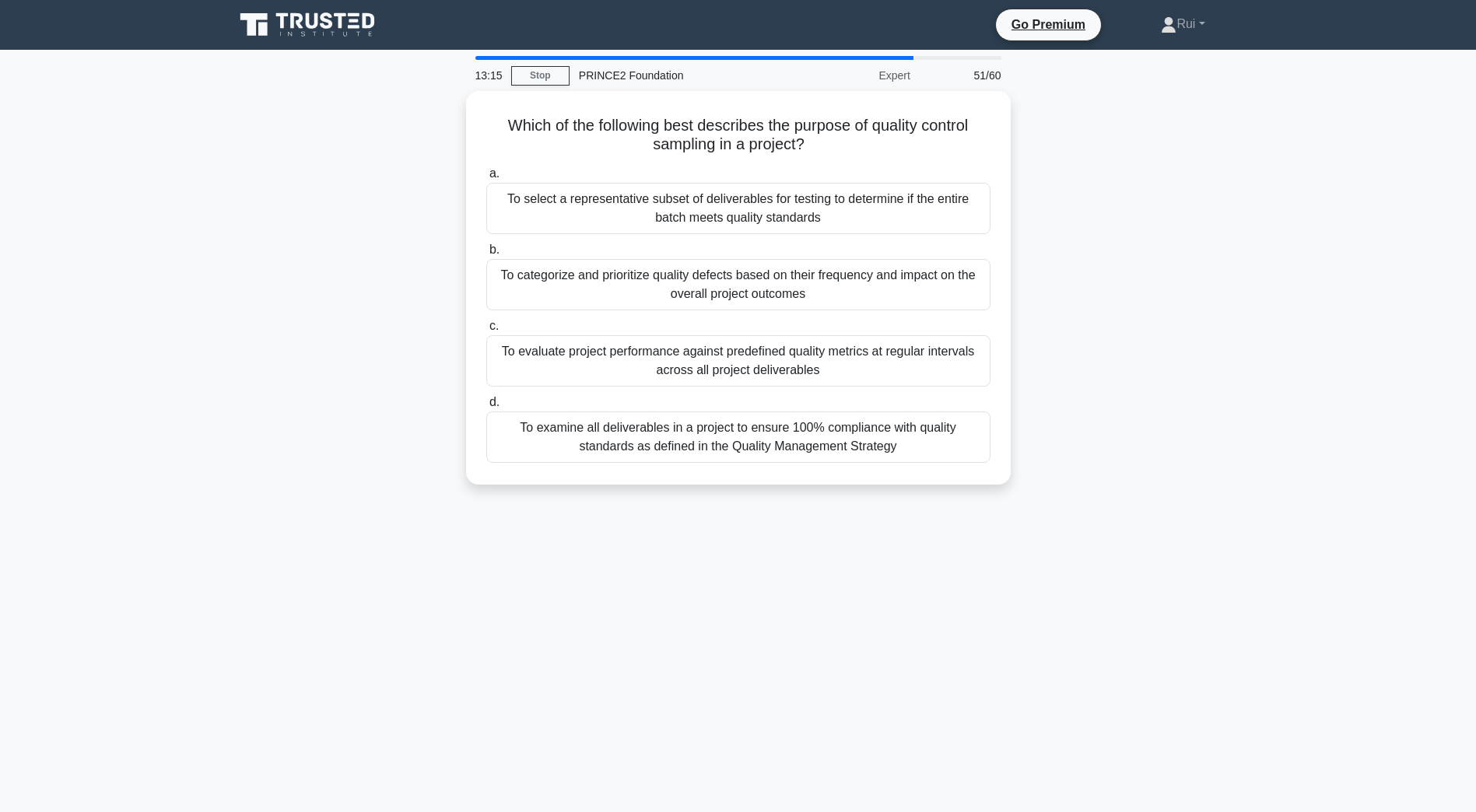
click at [1063, 363] on div "Which of the following best describes the purpose of quality control sampling i…" at bounding box center [738, 297] width 1027 height 412
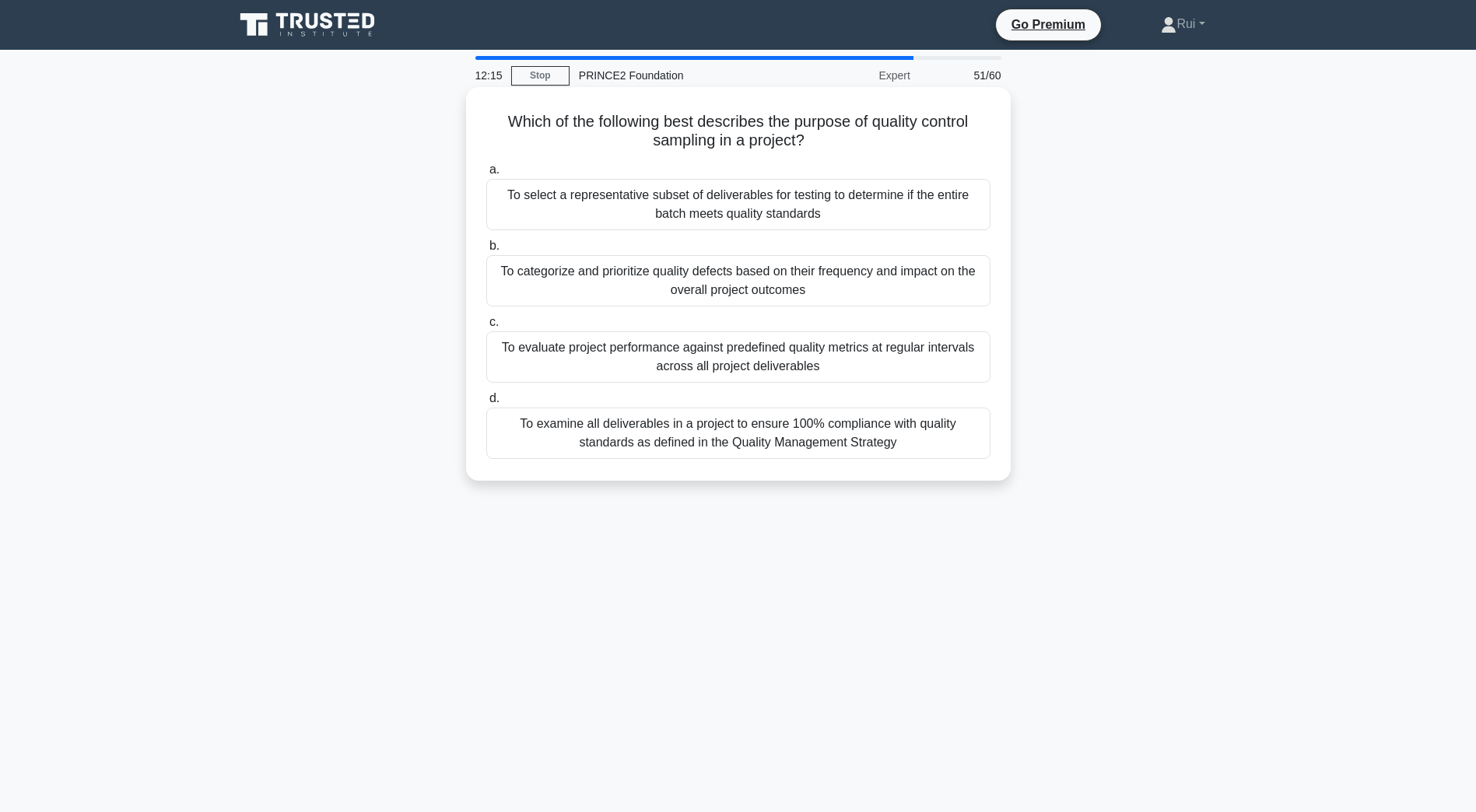
click at [878, 201] on div "To select a representative subset of deliverables for testing to determine if t…" at bounding box center [738, 204] width 504 height 51
click at [486, 175] on input "a. To select a representative subset of deliverables for testing to determine i…" at bounding box center [486, 170] width 0 height 10
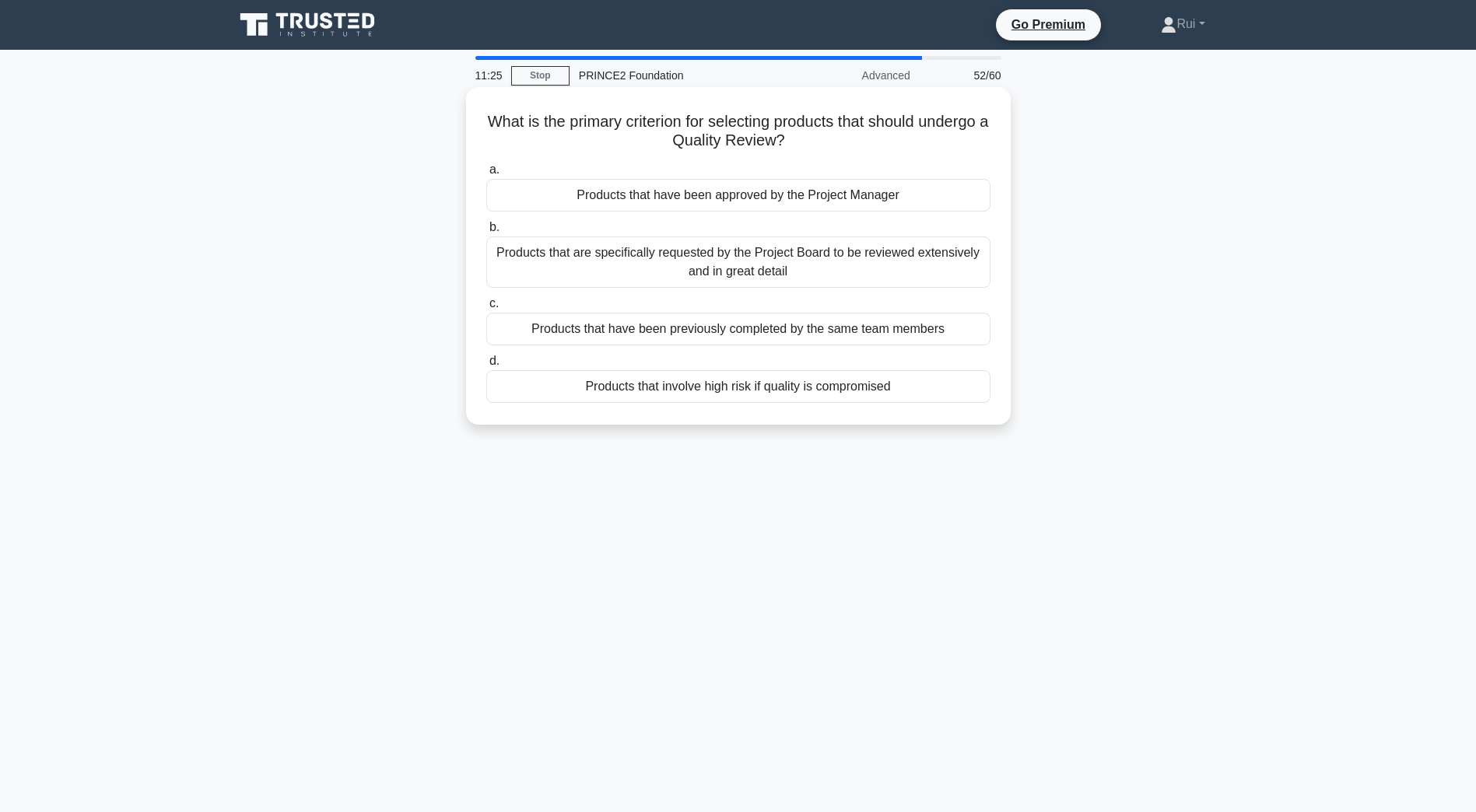
click at [781, 391] on div "Products that involve high risk if quality is compromised" at bounding box center [738, 387] width 504 height 33
click at [486, 367] on input "d. Products that involve high risk if quality is compromised" at bounding box center [486, 361] width 0 height 10
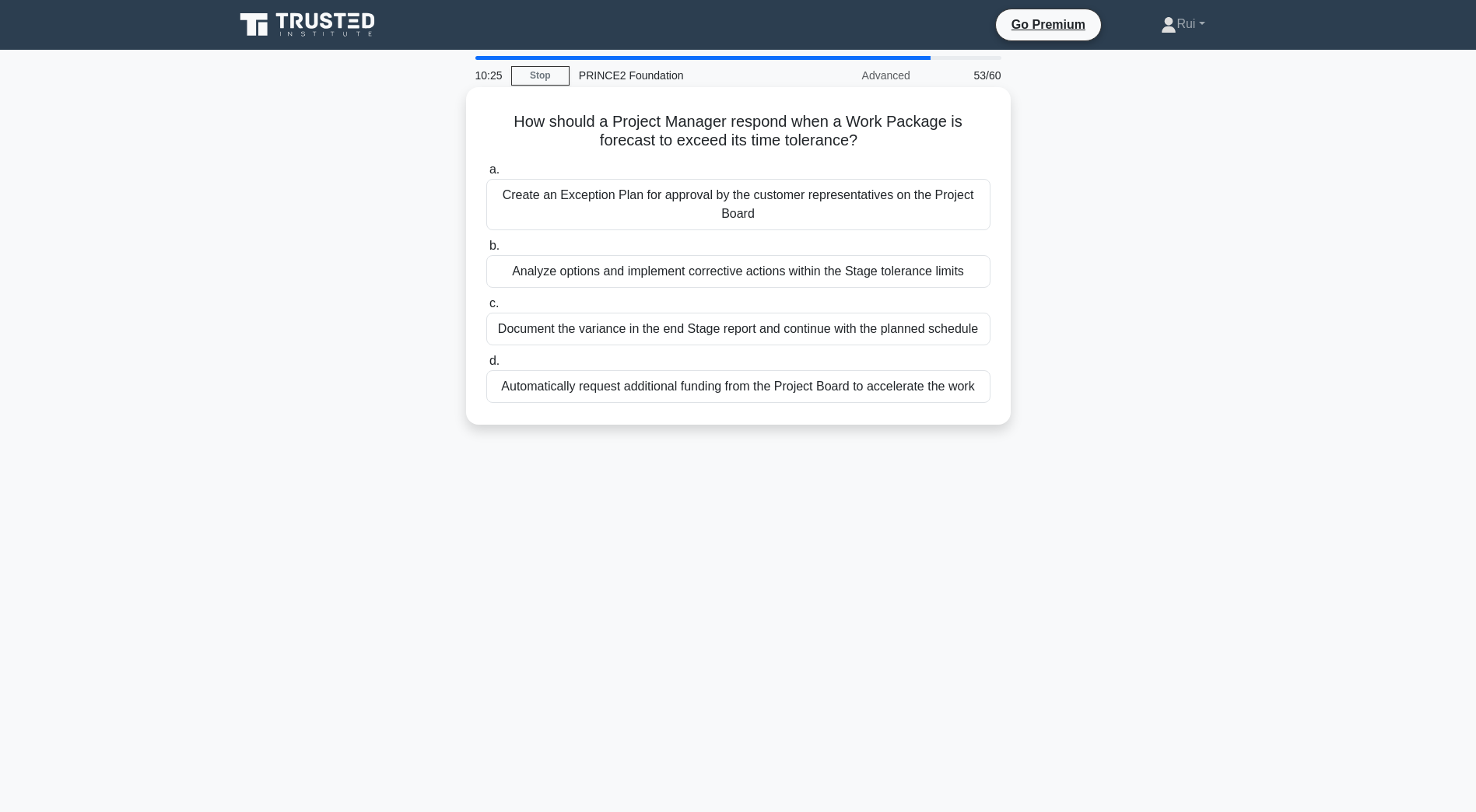
click at [943, 269] on div "Analyze options and implement corrective actions within the Stage tolerance lim…" at bounding box center [738, 271] width 504 height 33
click at [486, 251] on input "b. Analyze options and implement corrective actions within the Stage tolerance …" at bounding box center [486, 246] width 0 height 10
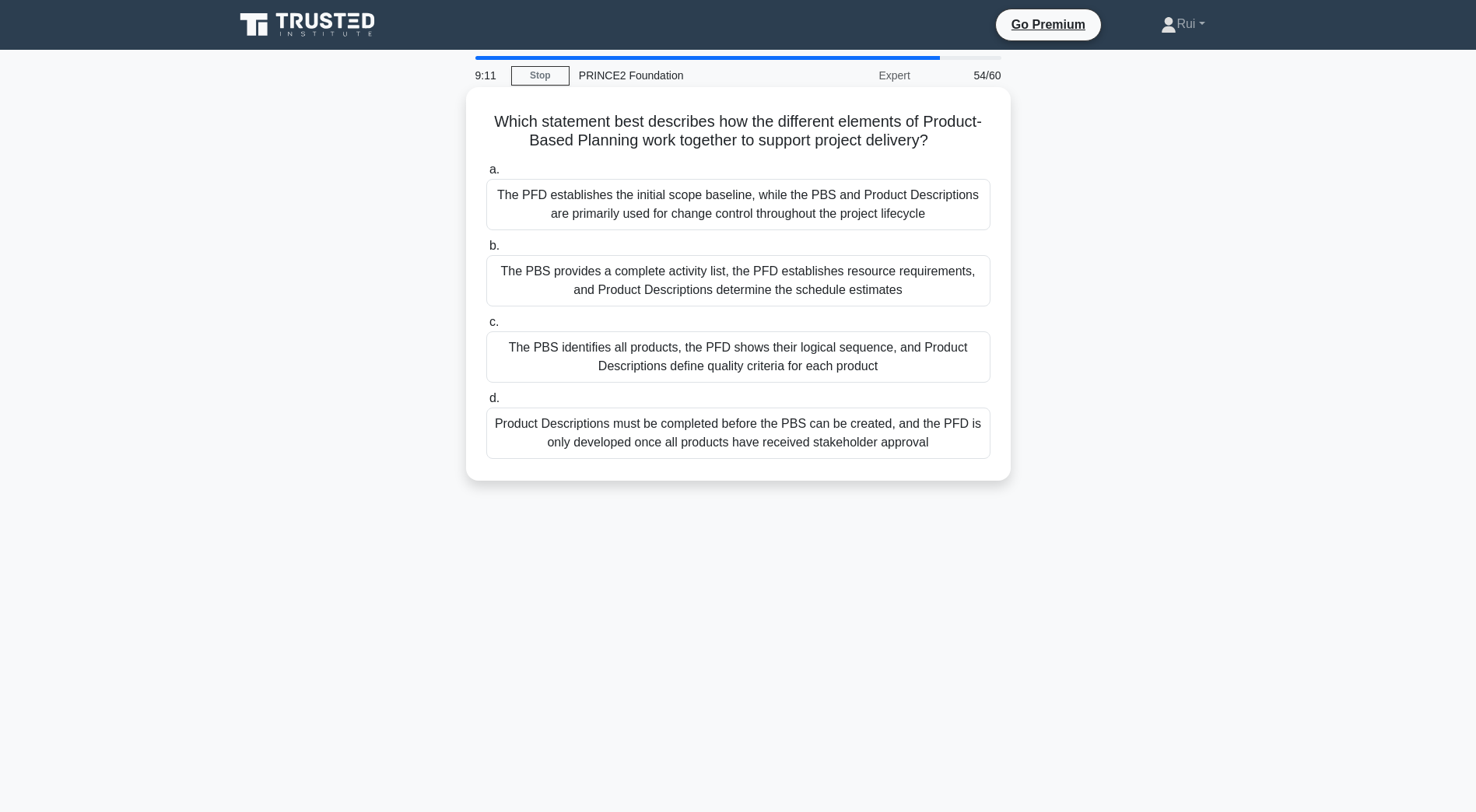
click at [959, 368] on div "The PBS identifies all products, the PFD shows their logical sequence, and Prod…" at bounding box center [738, 356] width 504 height 51
click at [486, 328] on input "c. The PBS identifies all products, the PFD shows their logical sequence, and P…" at bounding box center [486, 322] width 0 height 10
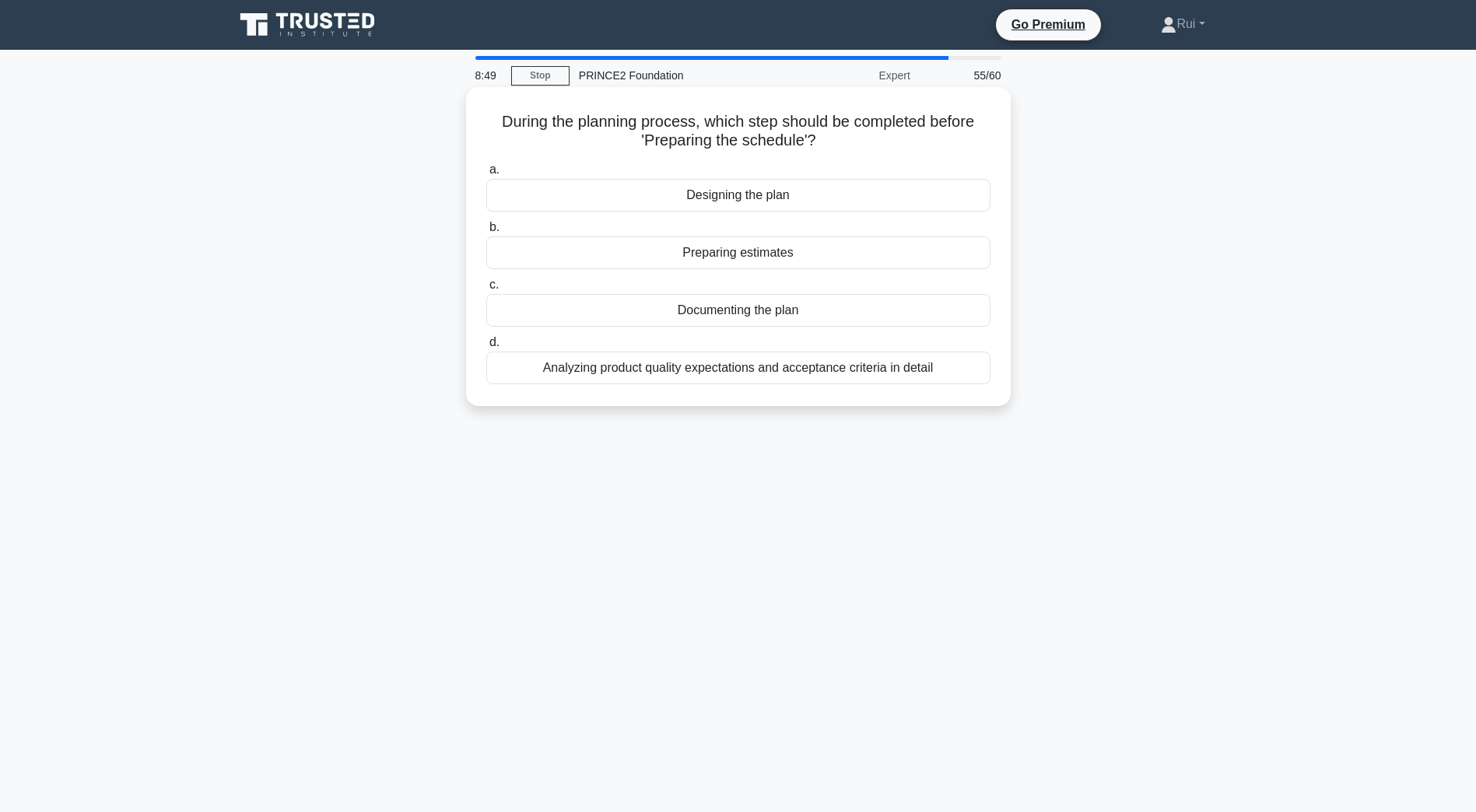
click at [940, 257] on div "Preparing estimates" at bounding box center [738, 253] width 504 height 33
click at [486, 232] on input "b. Preparing estimates" at bounding box center [486, 228] width 0 height 10
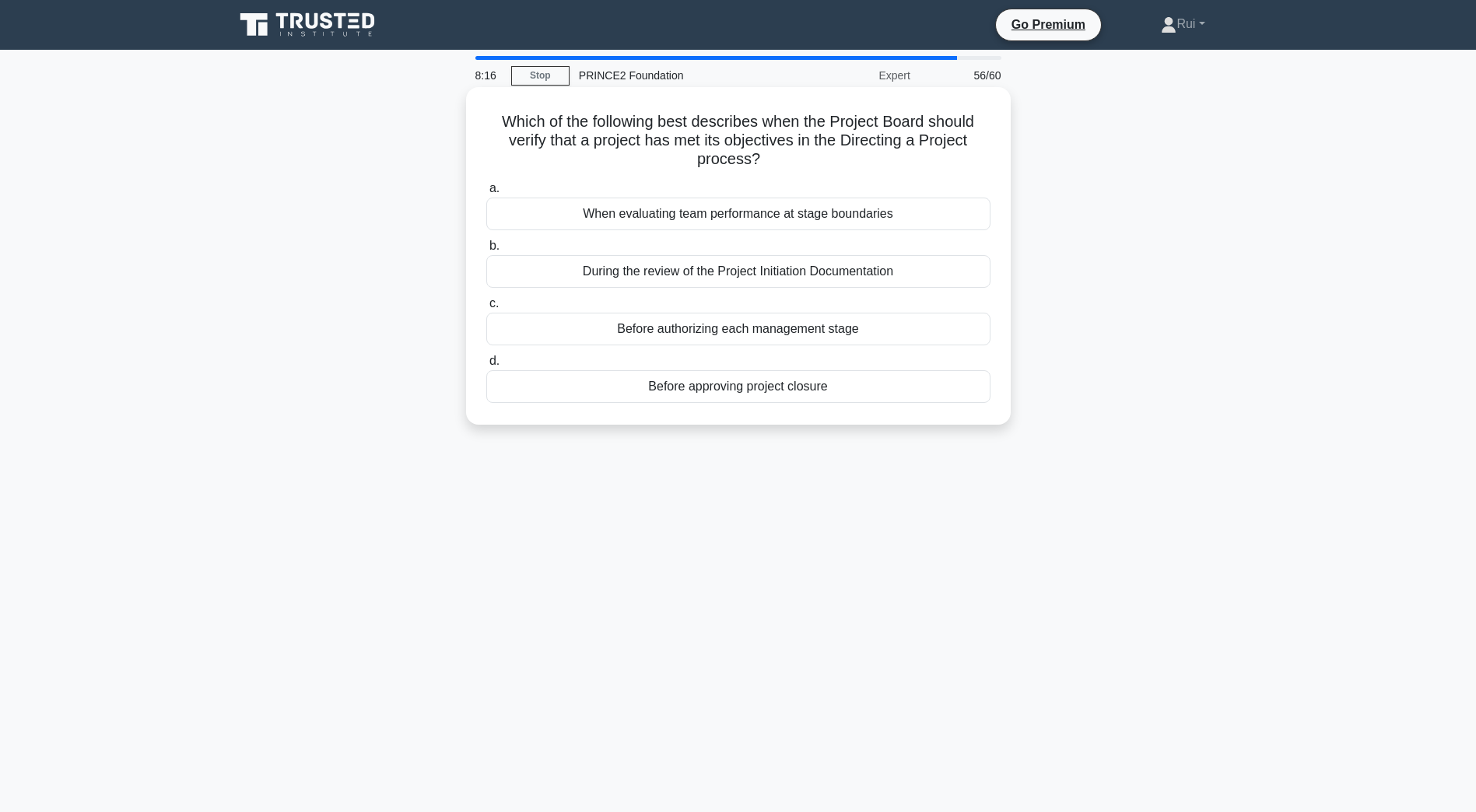
click at [842, 392] on div "Before approving project closure" at bounding box center [738, 387] width 504 height 33
click at [486, 367] on input "d. Before approving project closure" at bounding box center [486, 361] width 0 height 10
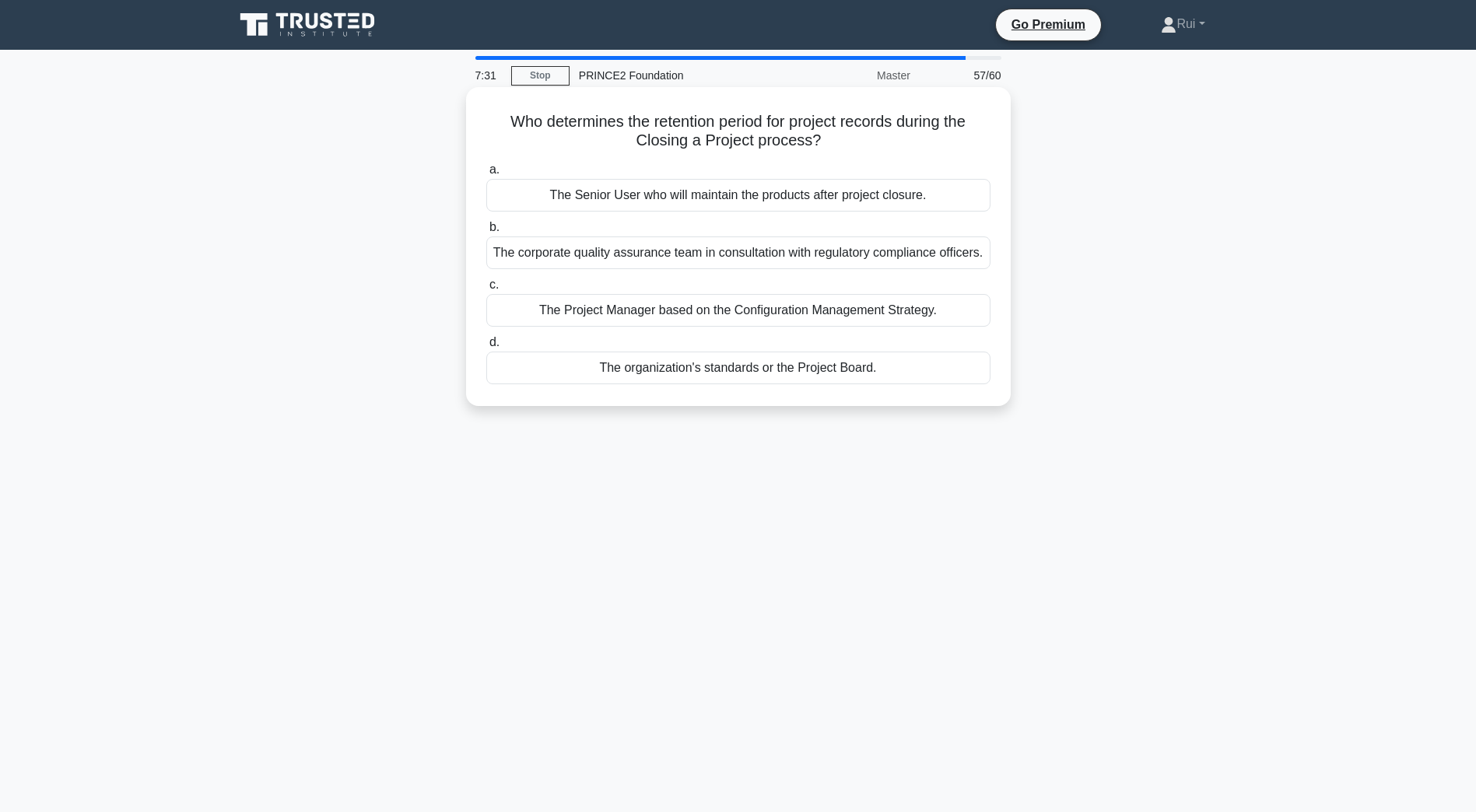
click at [784, 372] on div "The organization's standards or the Project Board." at bounding box center [738, 368] width 504 height 33
click at [486, 348] on input "d. The organization's standards or the Project Board." at bounding box center [486, 343] width 0 height 10
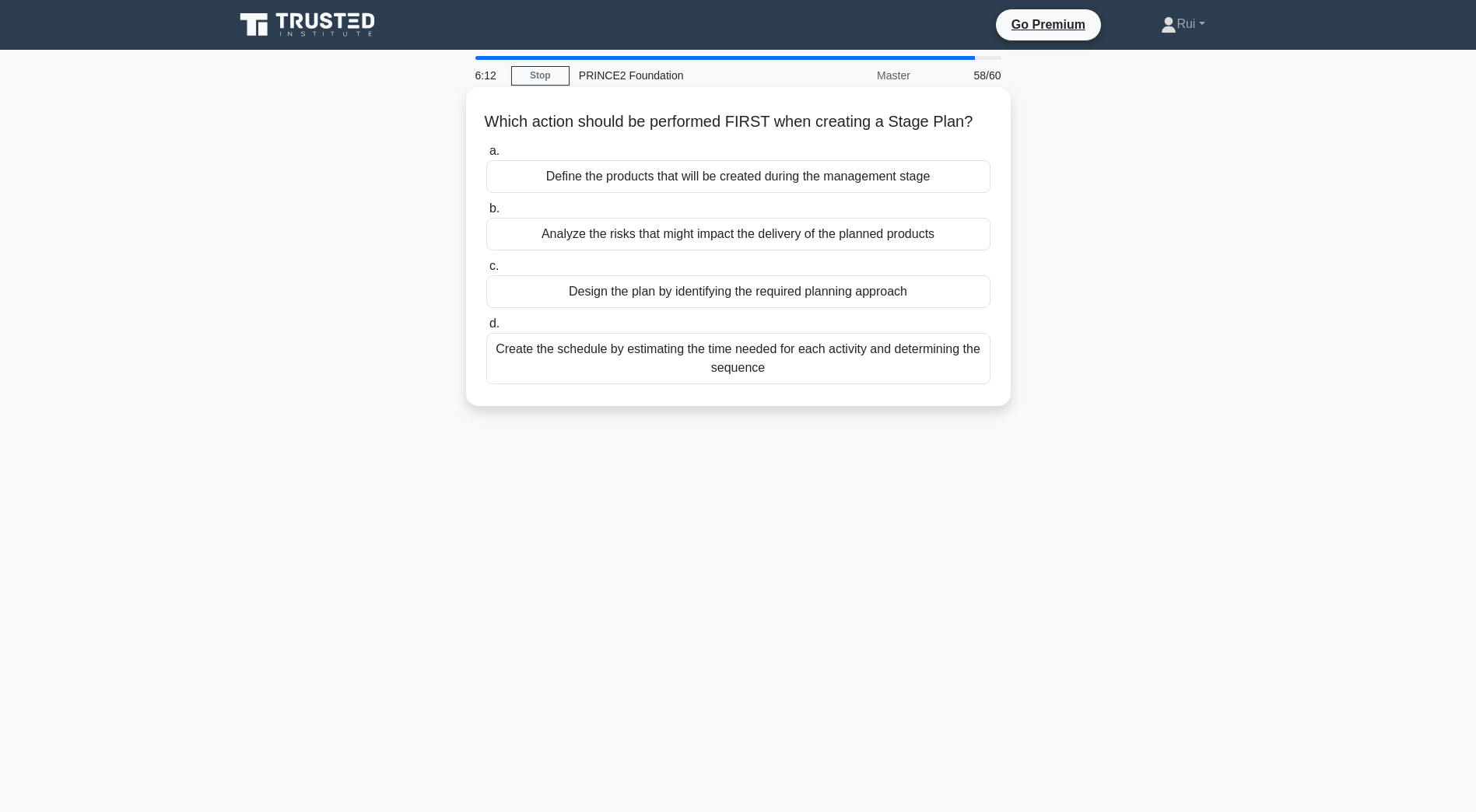
click at [883, 193] on div "Define the products that will be created during the management stage" at bounding box center [738, 177] width 504 height 33
click at [486, 156] on input "a. Define the products that will be created during the management stage" at bounding box center [486, 152] width 0 height 10
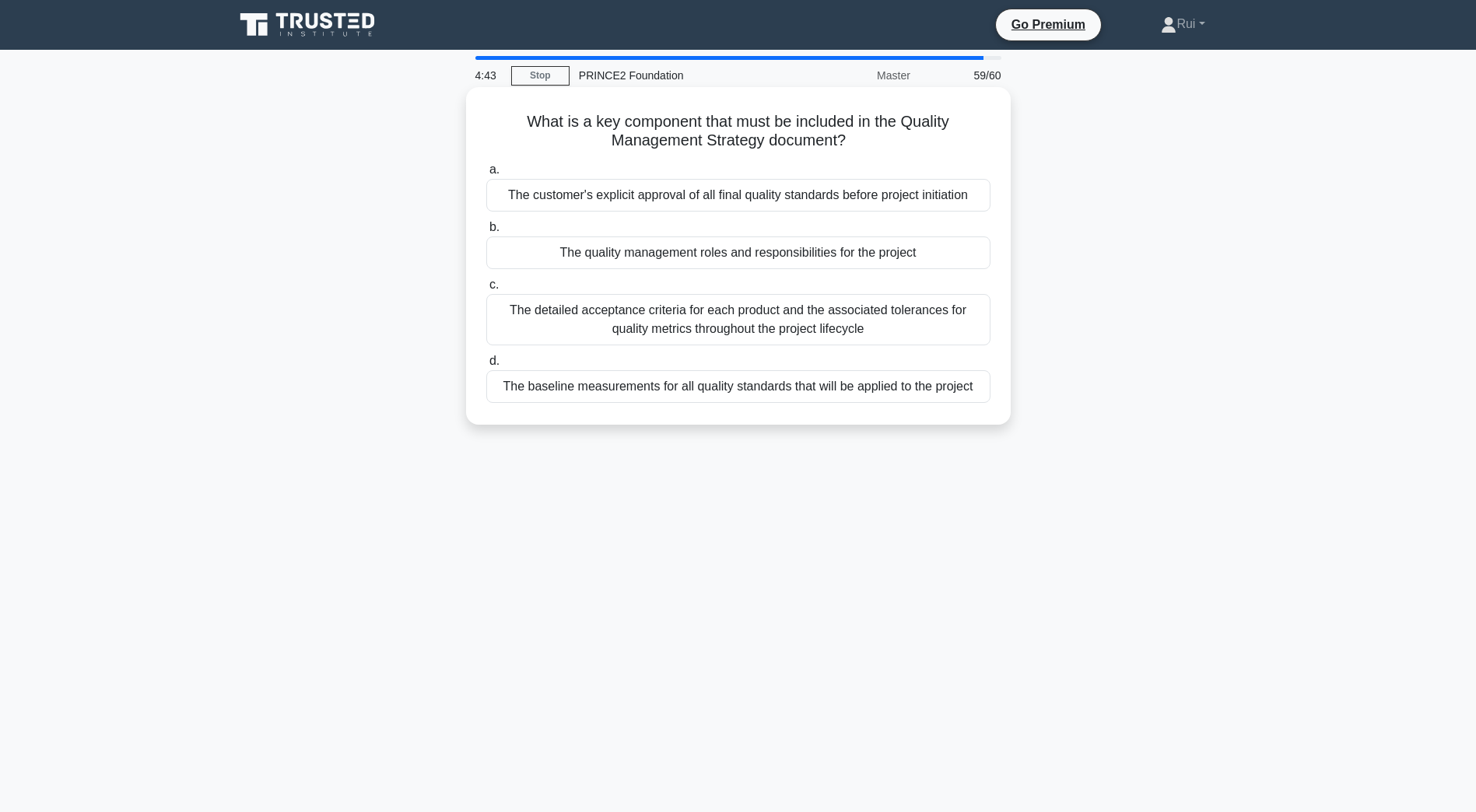
click at [941, 325] on div "The detailed acceptance criteria for each product and the associated tolerances…" at bounding box center [738, 319] width 504 height 51
click at [486, 290] on input "c. The detailed acceptance criteria for each product and the associated toleran…" at bounding box center [486, 285] width 0 height 10
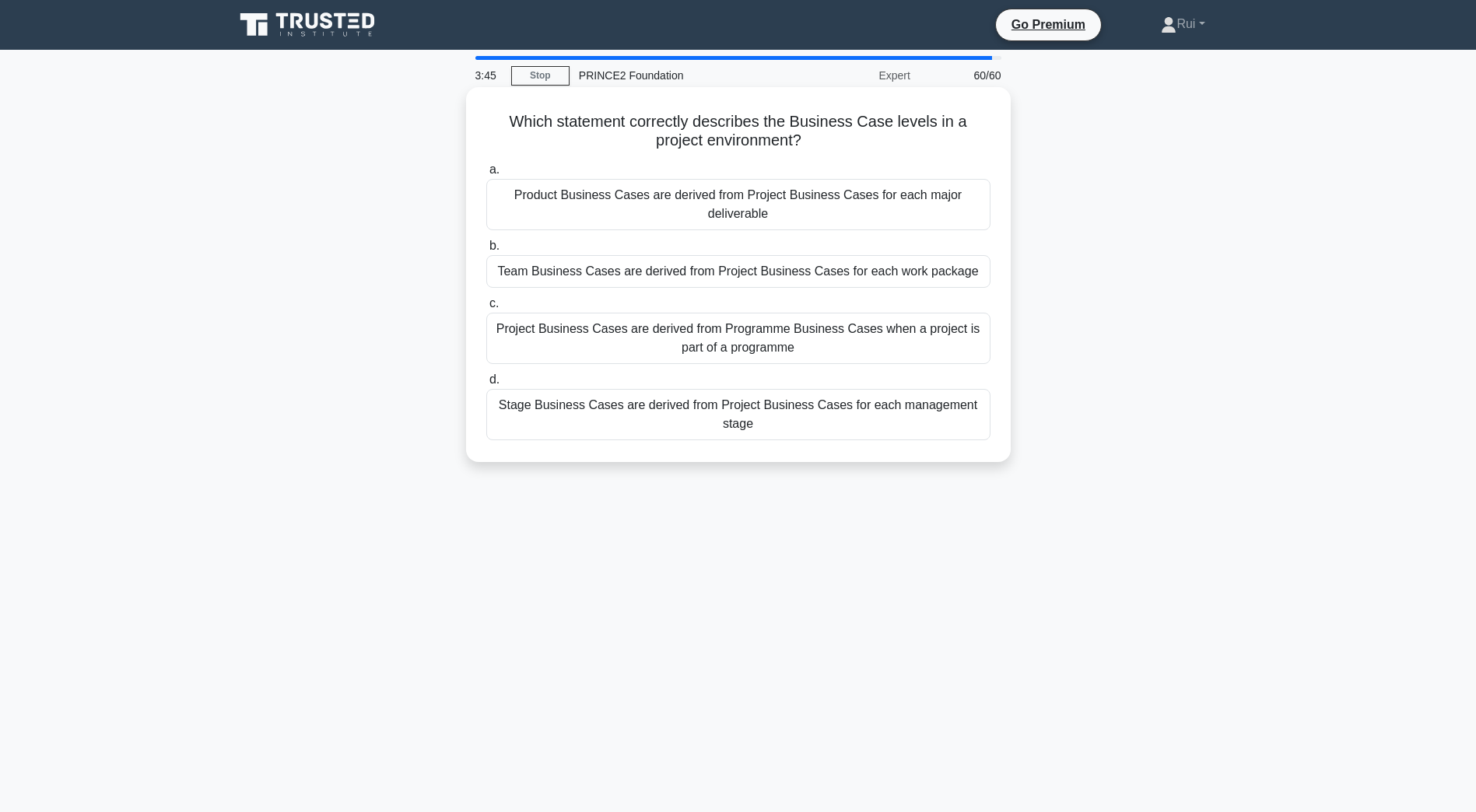
click at [898, 340] on div "Project Business Cases are derived from Programme Business Cases when a project…" at bounding box center [738, 338] width 504 height 51
click at [486, 309] on input "c. Project Business Cases are derived from Programme Business Cases when a proj…" at bounding box center [486, 304] width 0 height 10
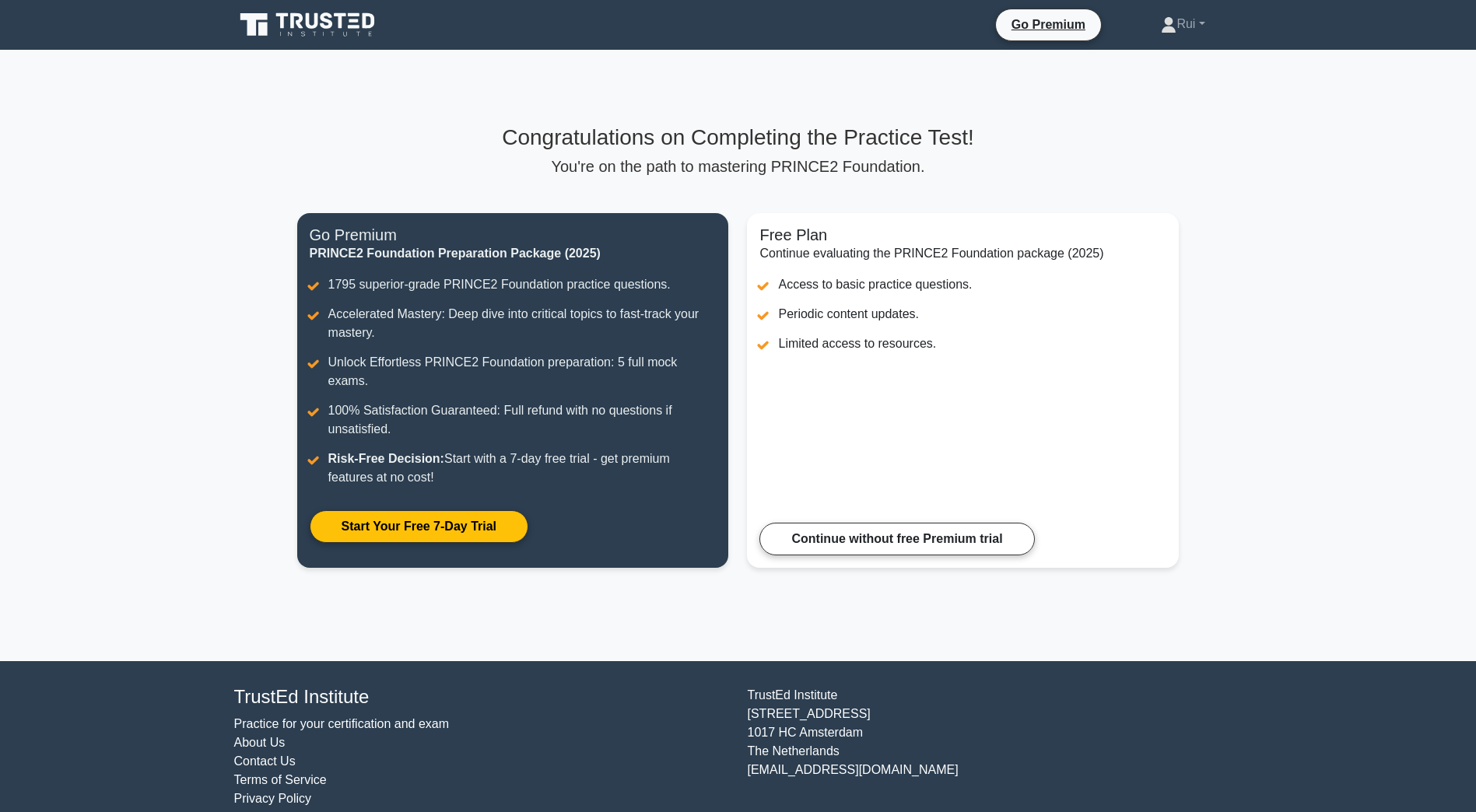
scroll to position [3, 0]
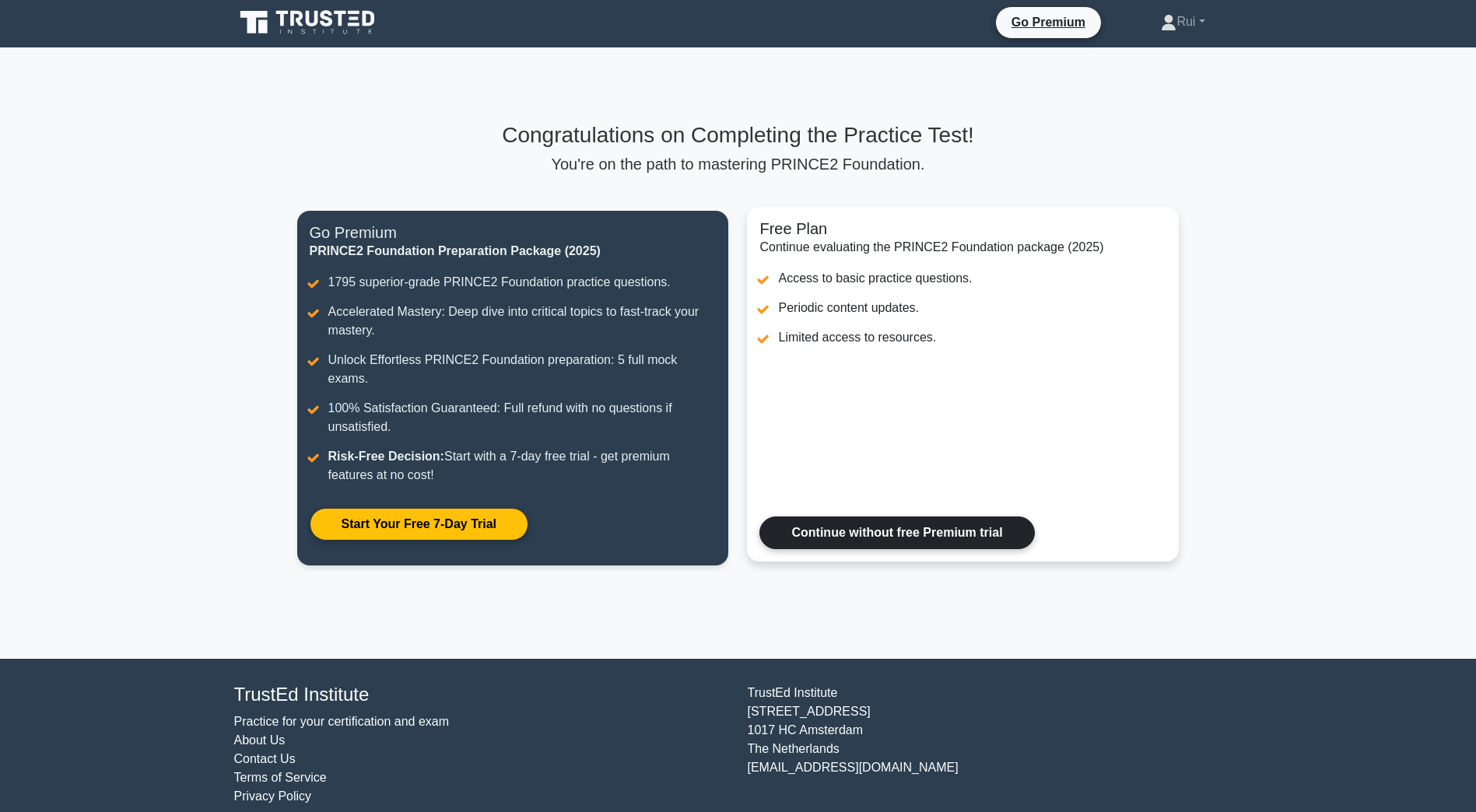
click at [887, 522] on link "Continue without free Premium trial" at bounding box center [896, 533] width 275 height 33
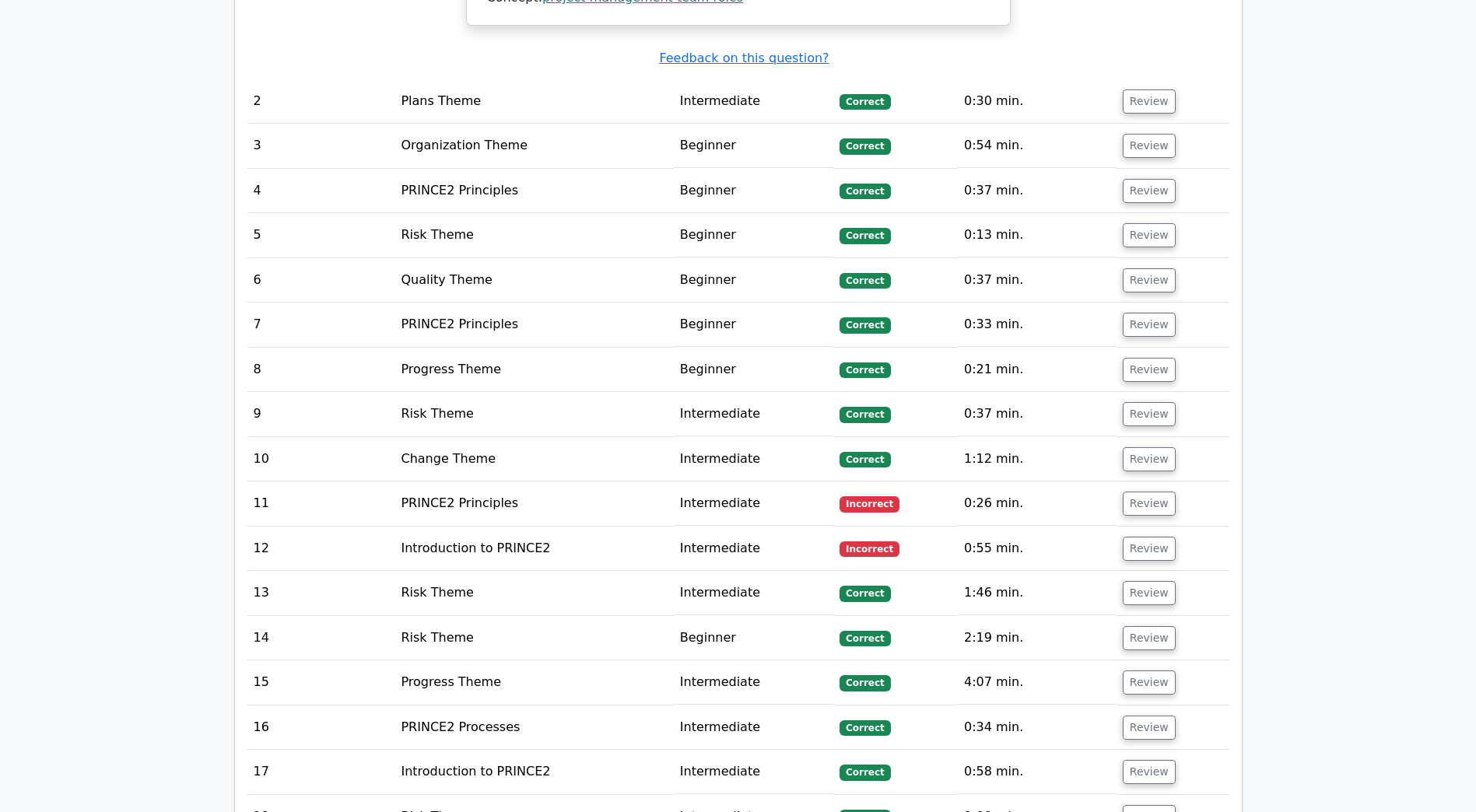
scroll to position [2153, 0]
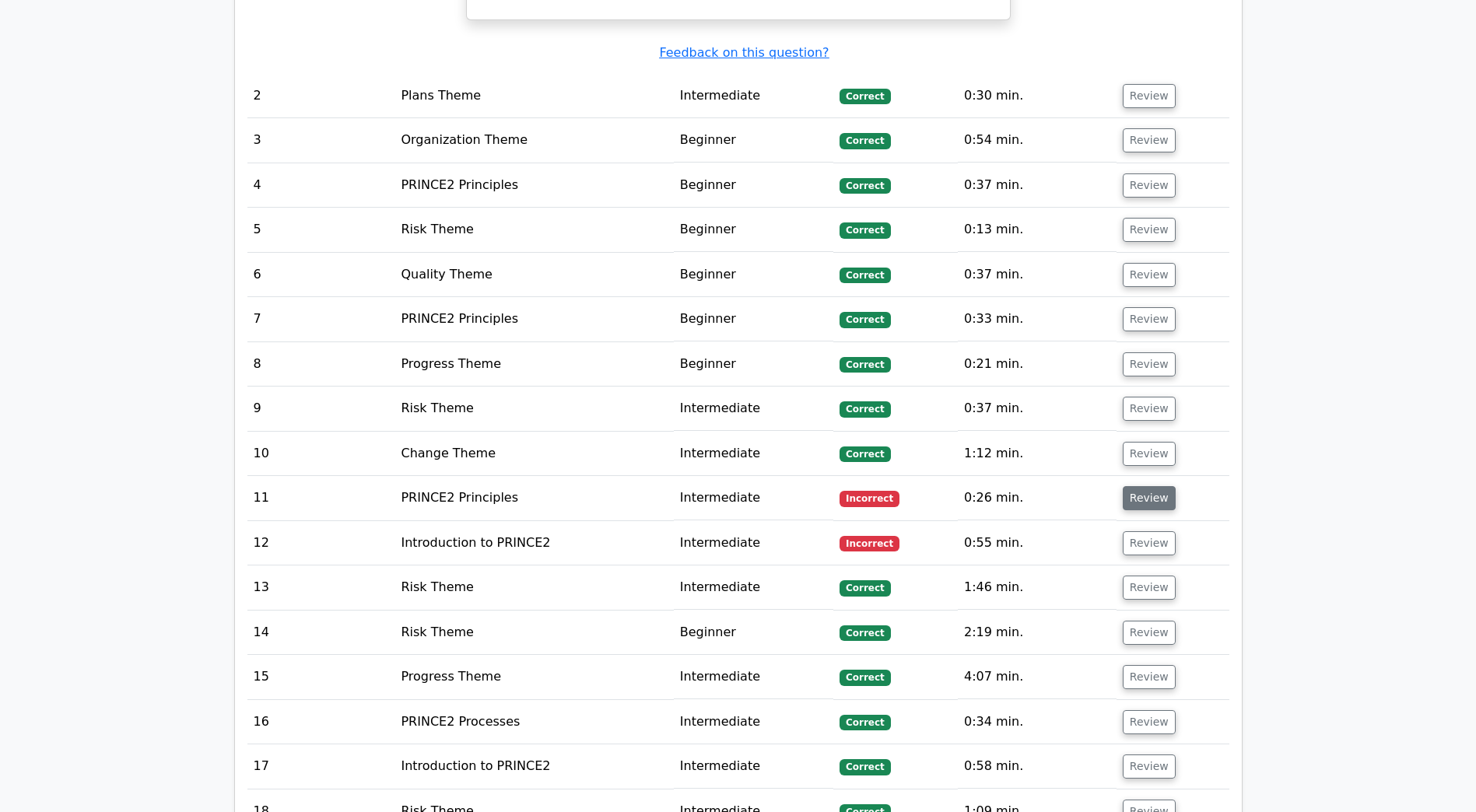
click at [1139, 486] on button "Review" at bounding box center [1148, 498] width 53 height 24
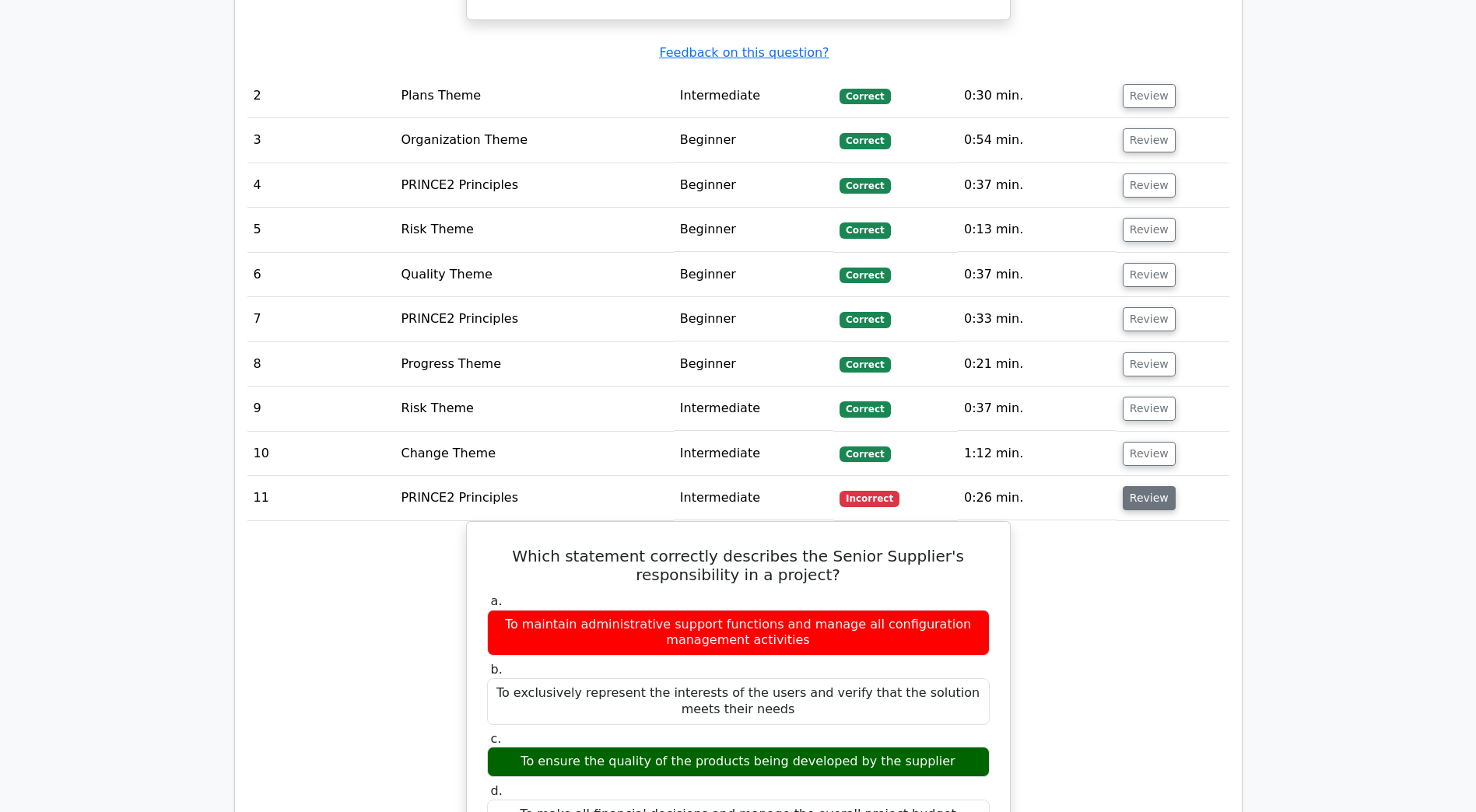
click at [1139, 486] on button "Review" at bounding box center [1148, 498] width 53 height 24
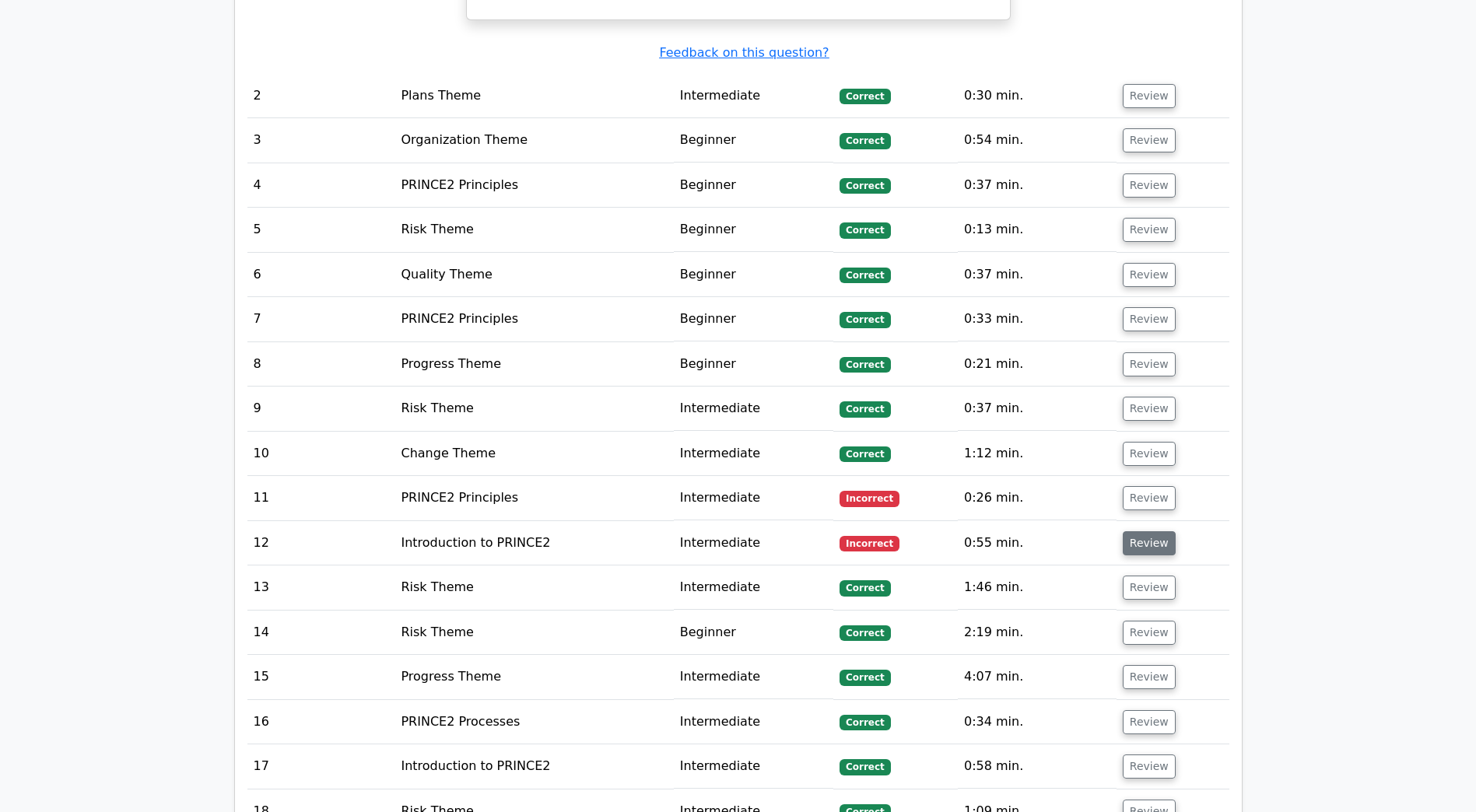
click at [1141, 531] on button "Review" at bounding box center [1148, 543] width 53 height 24
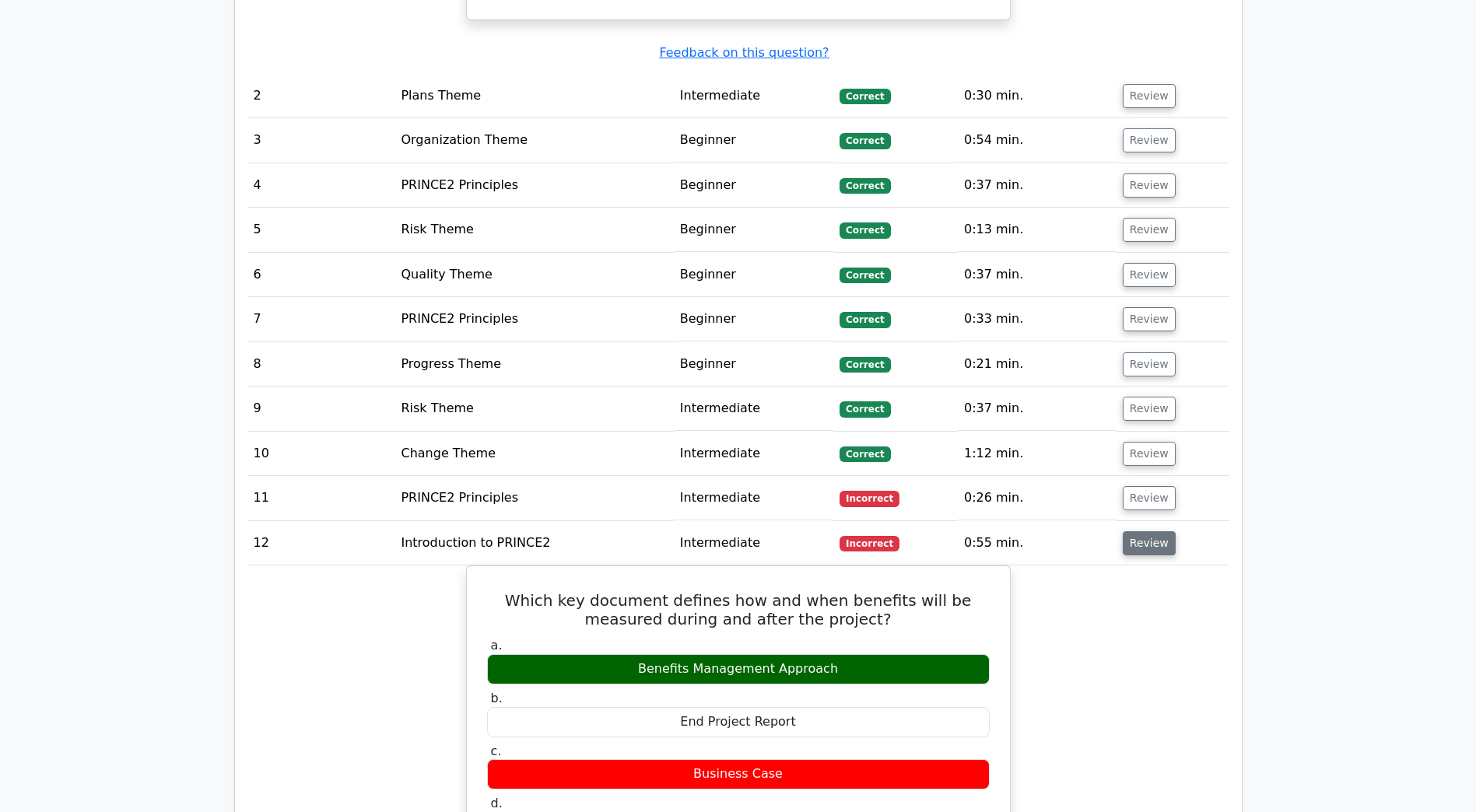
click at [1141, 531] on button "Review" at bounding box center [1148, 543] width 53 height 24
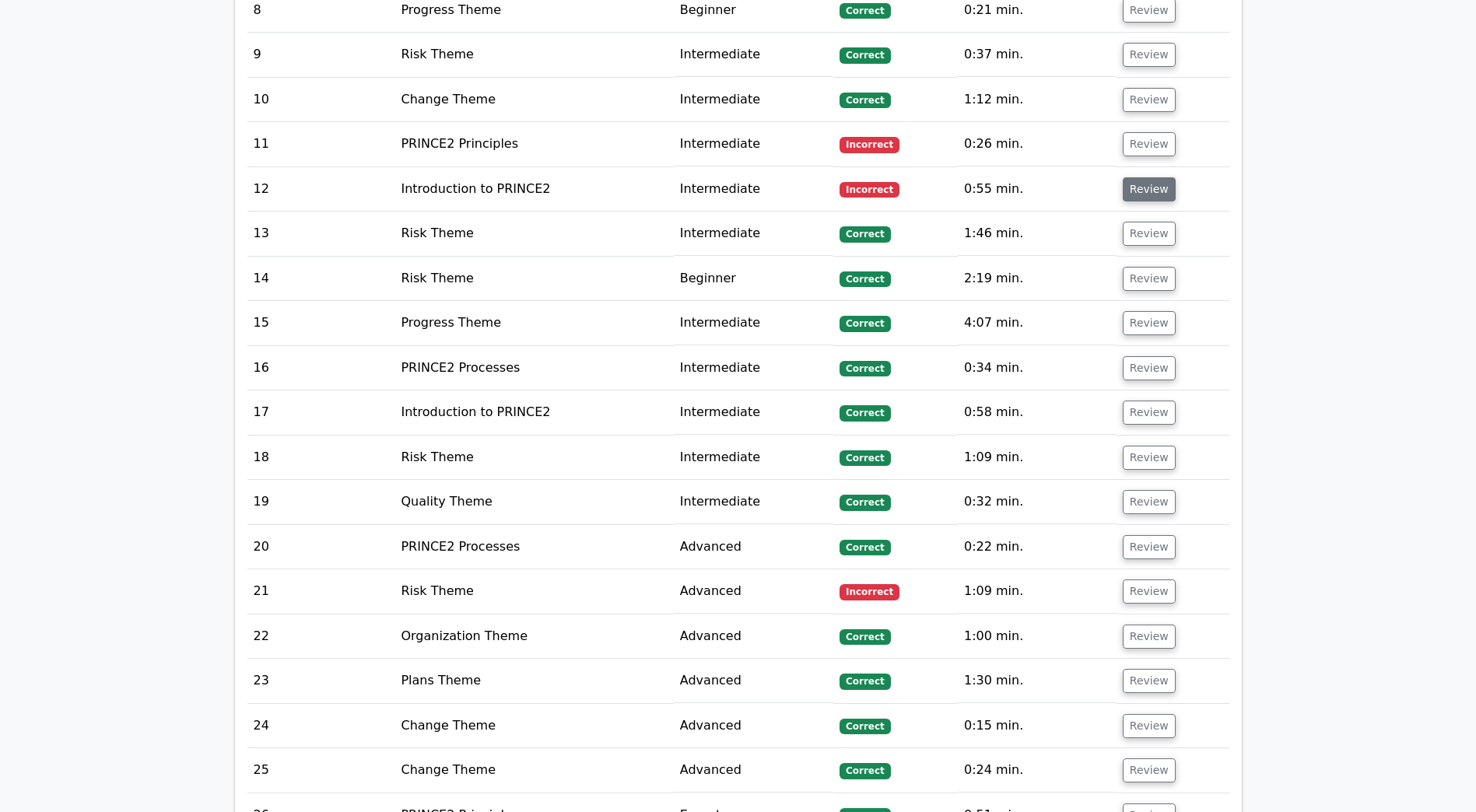
scroll to position [2509, 0]
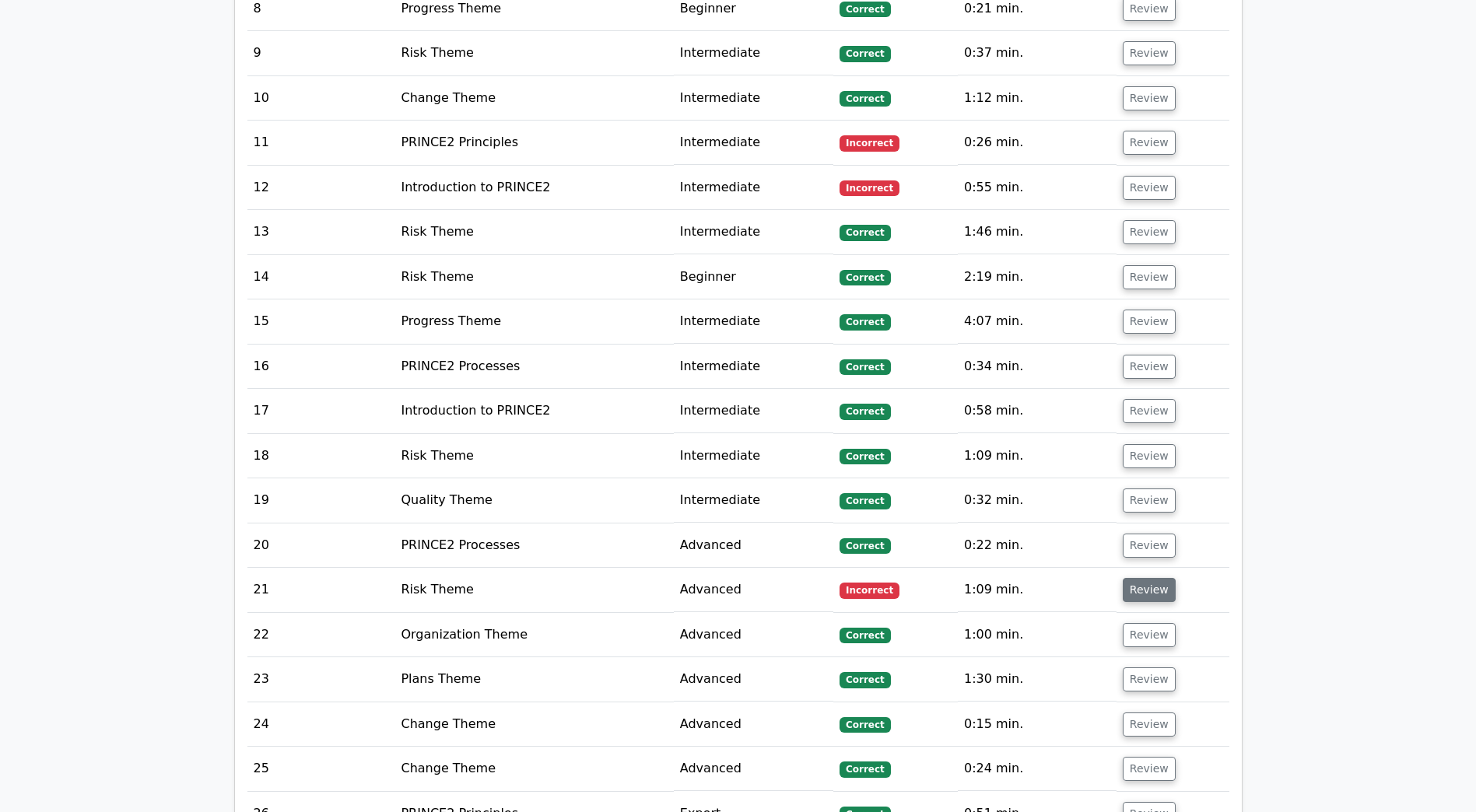
click at [1142, 578] on button "Review" at bounding box center [1148, 590] width 53 height 24
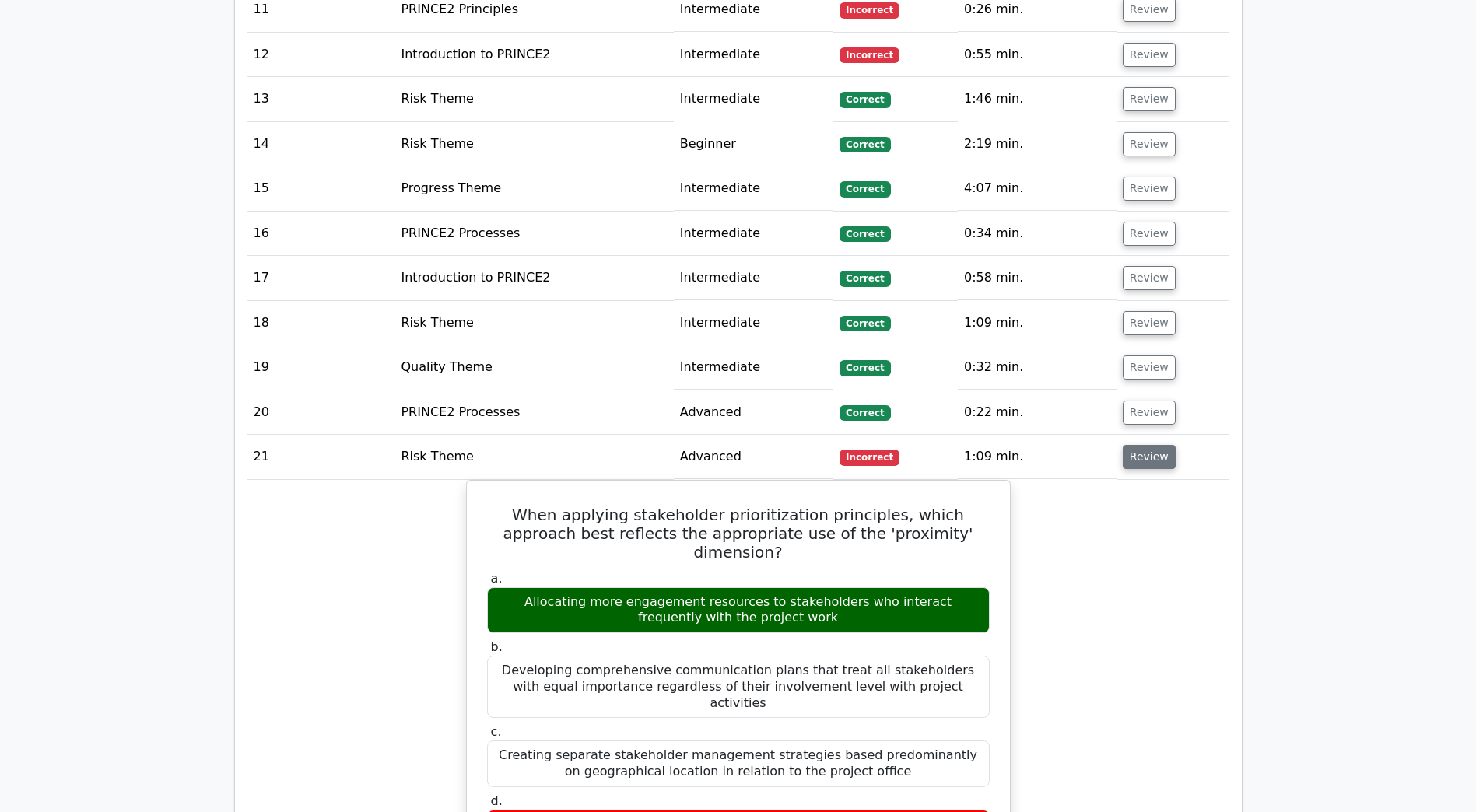
scroll to position [2643, 0]
click at [1150, 444] on button "Review" at bounding box center [1148, 456] width 53 height 24
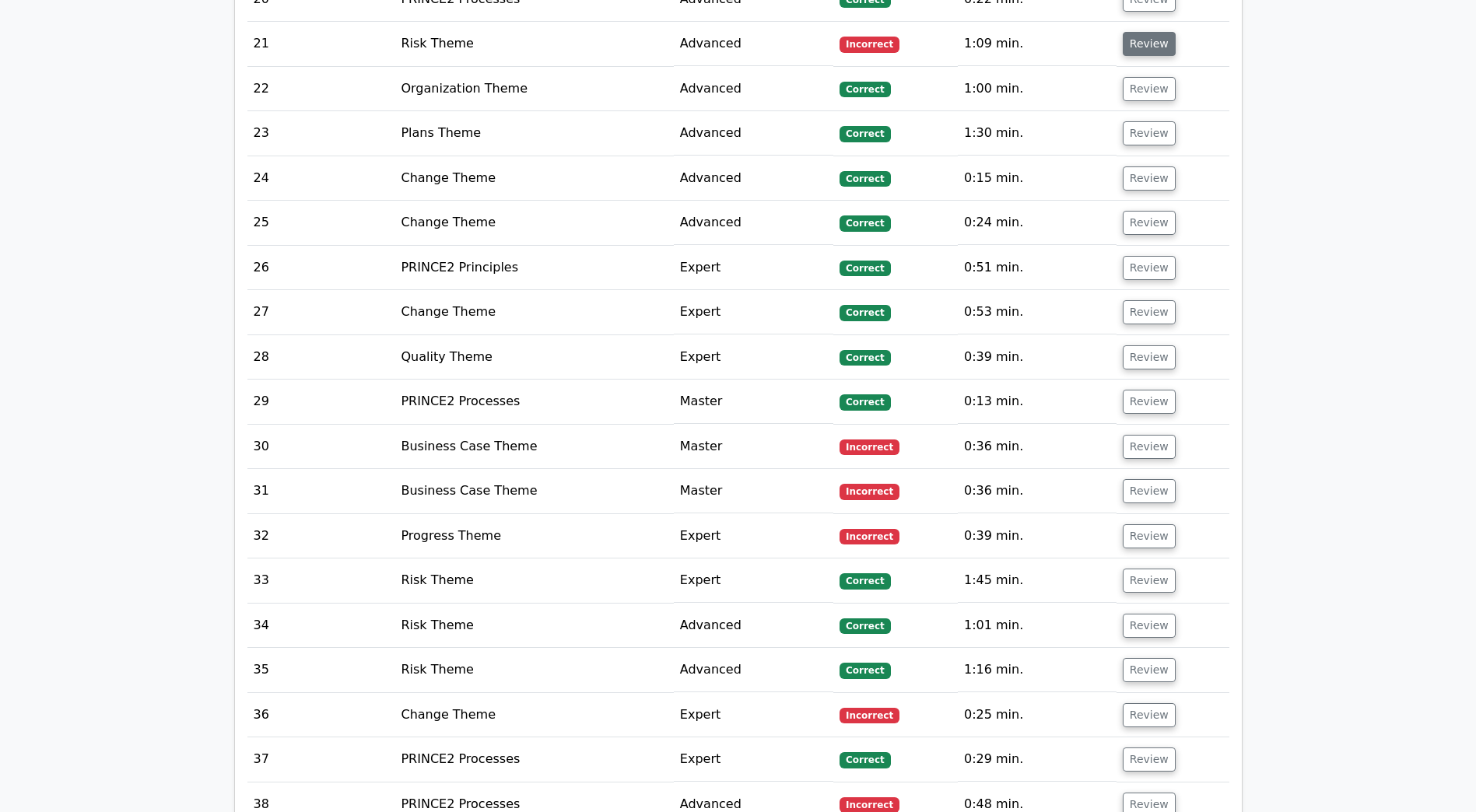
scroll to position [3058, 0]
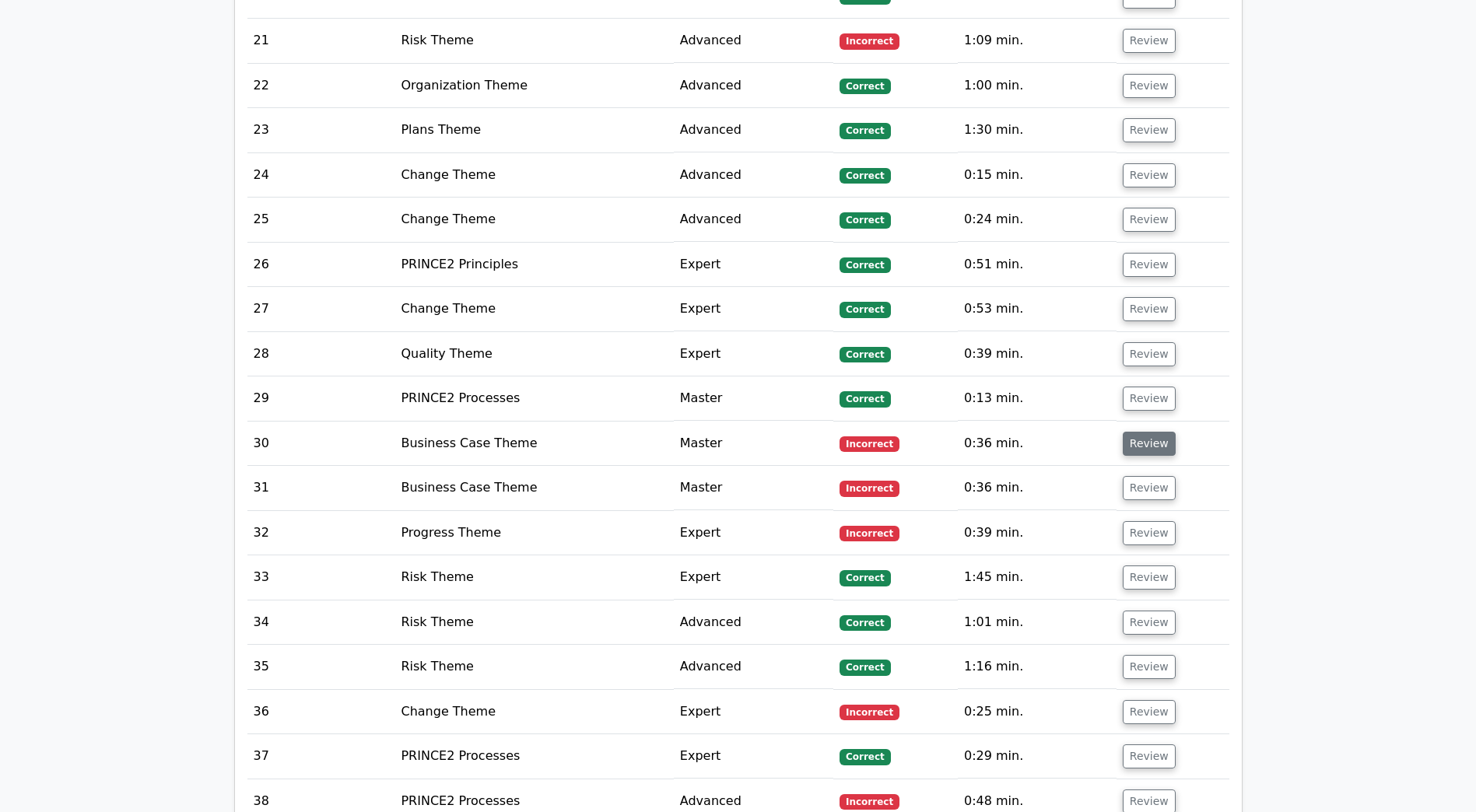
click at [1140, 432] on button "Review" at bounding box center [1148, 444] width 53 height 24
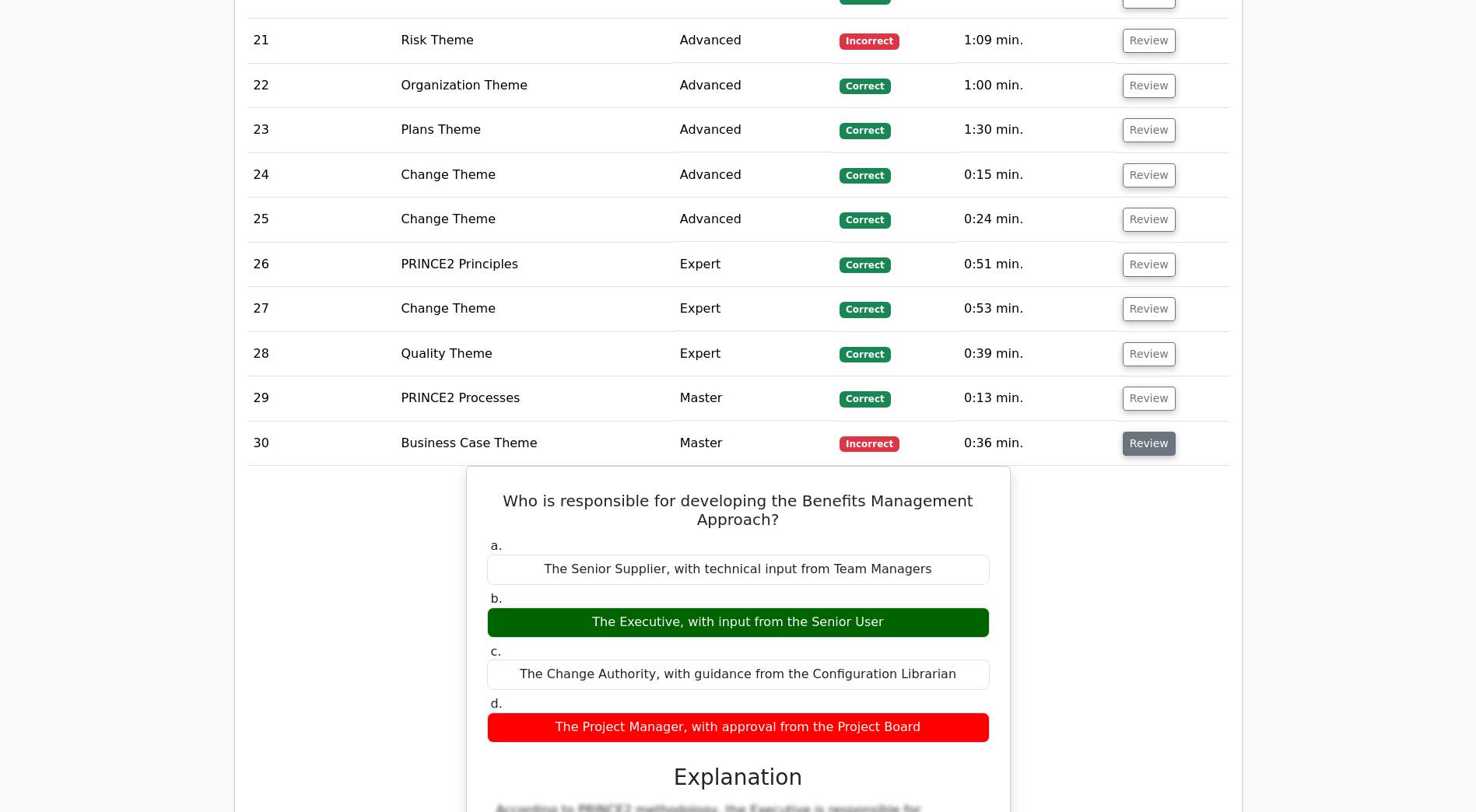
click at [1140, 432] on button "Review" at bounding box center [1148, 444] width 53 height 24
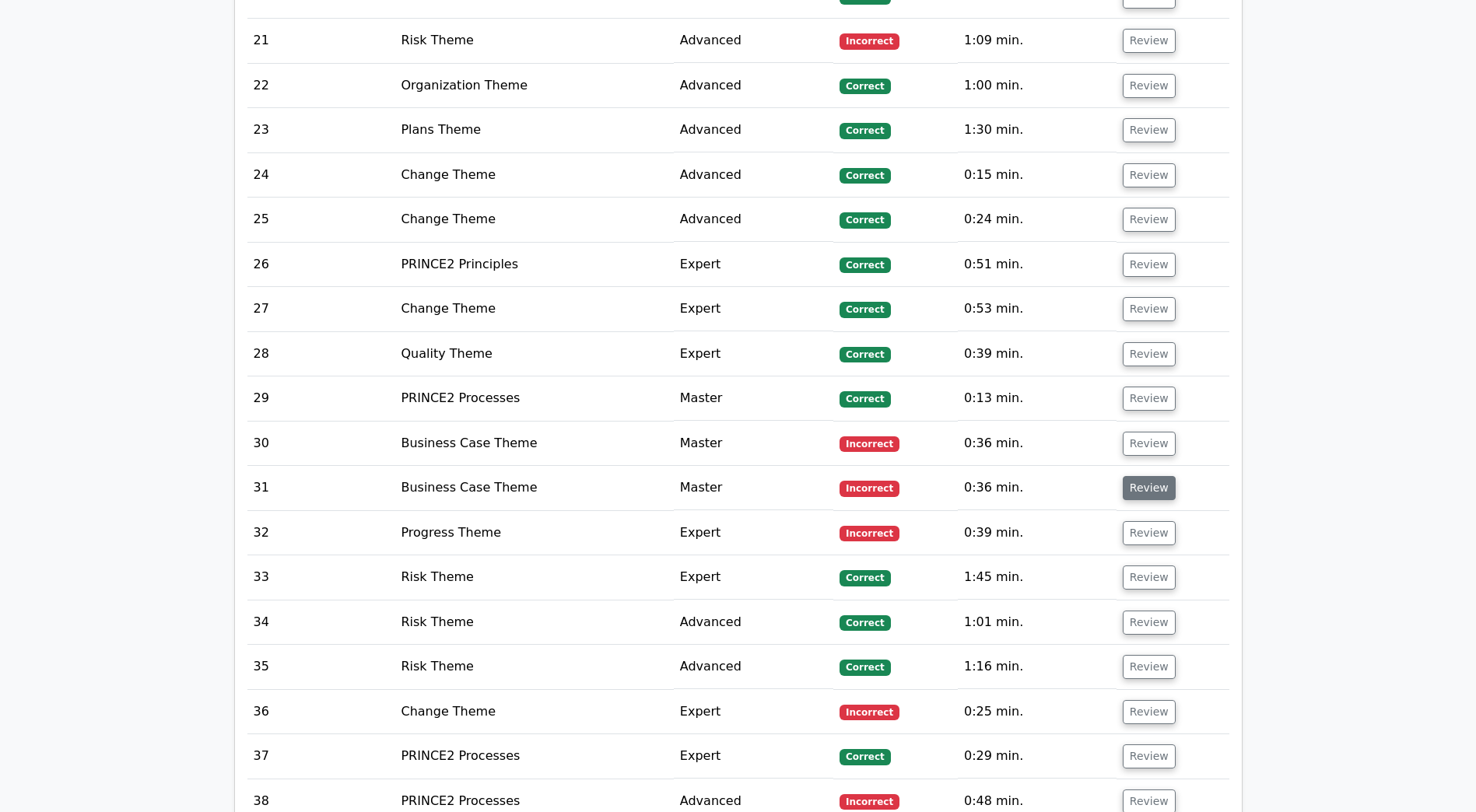
click at [1141, 476] on button "Review" at bounding box center [1148, 488] width 53 height 24
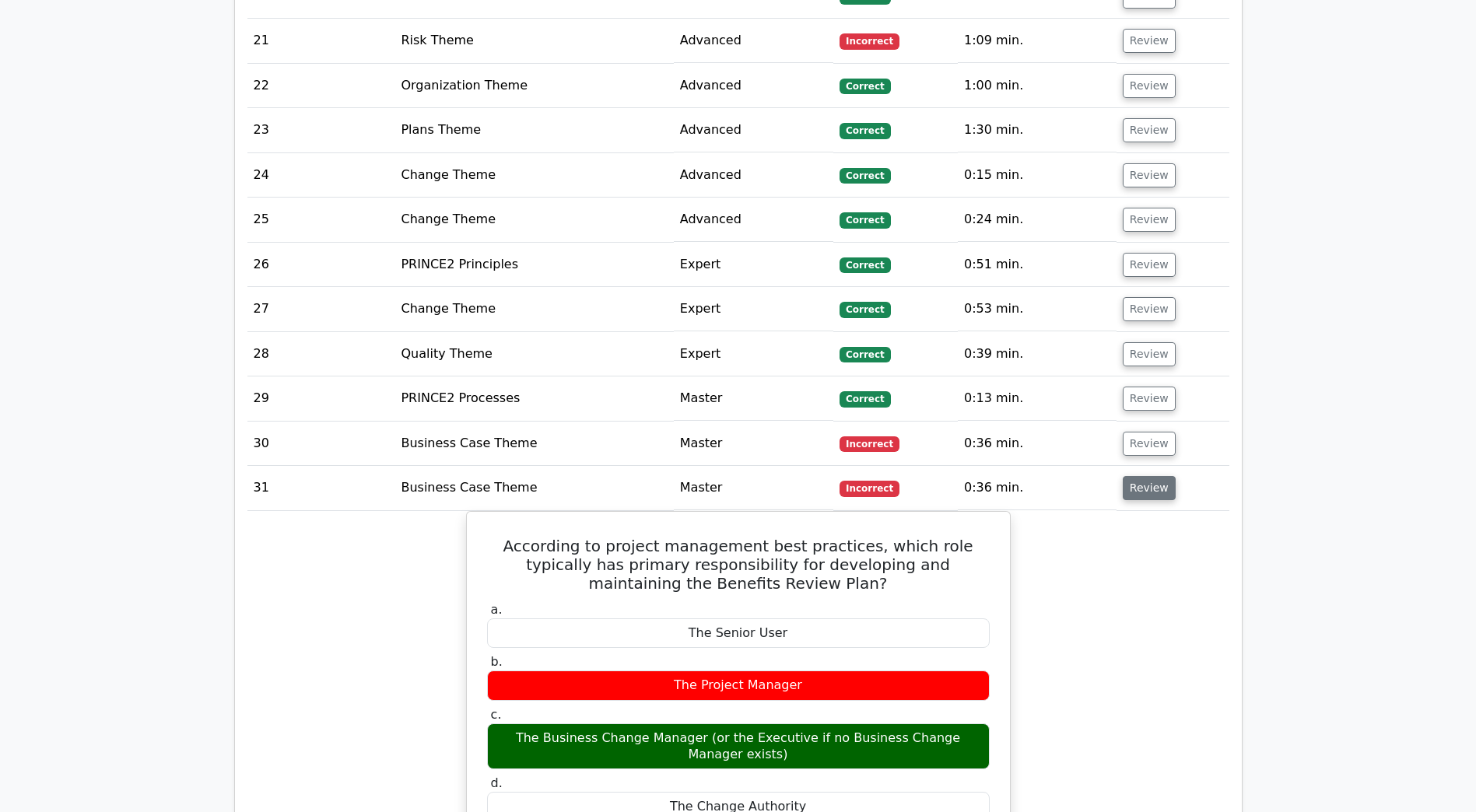
click at [1141, 476] on button "Review" at bounding box center [1148, 488] width 53 height 24
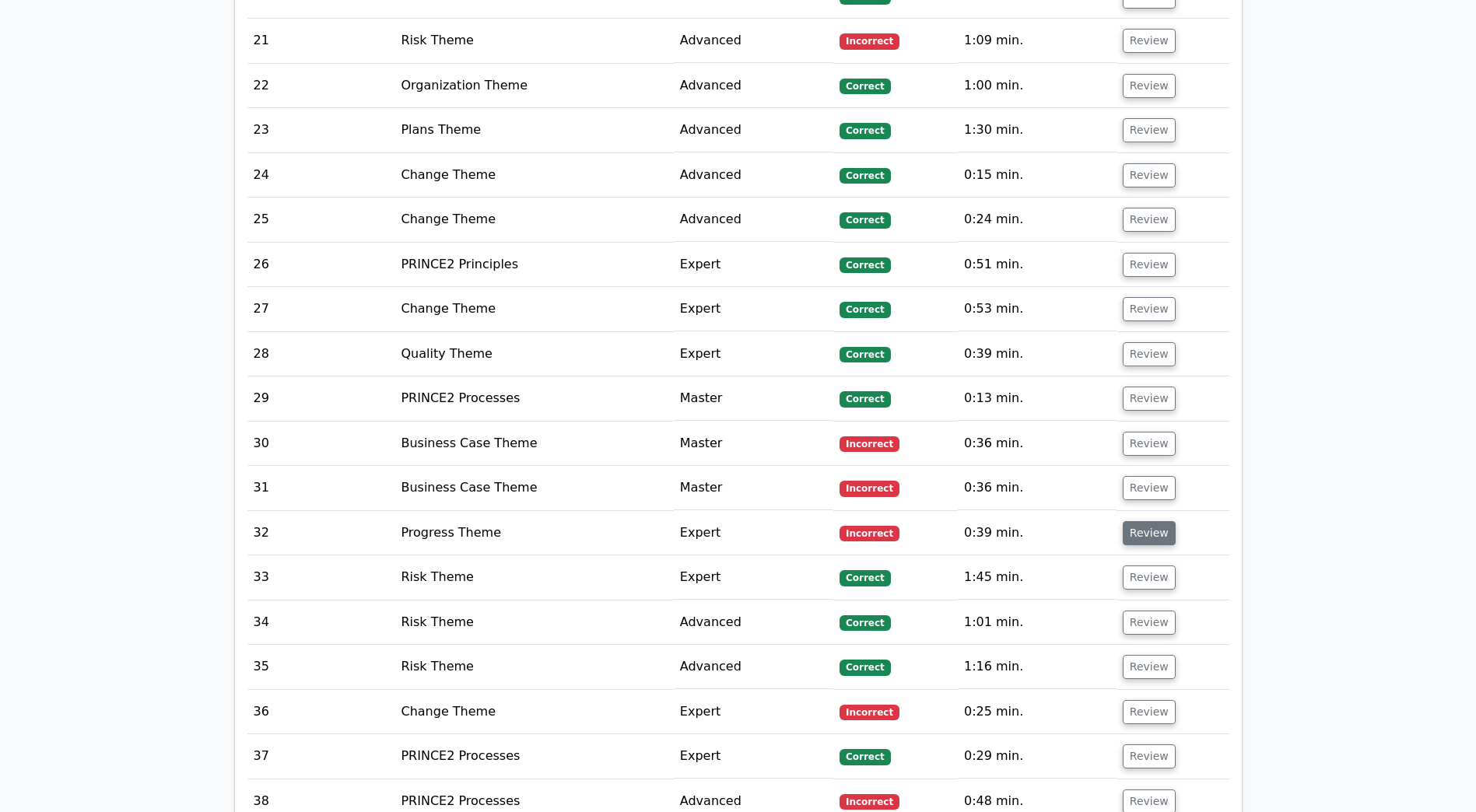
click at [1138, 521] on button "Review" at bounding box center [1148, 533] width 53 height 24
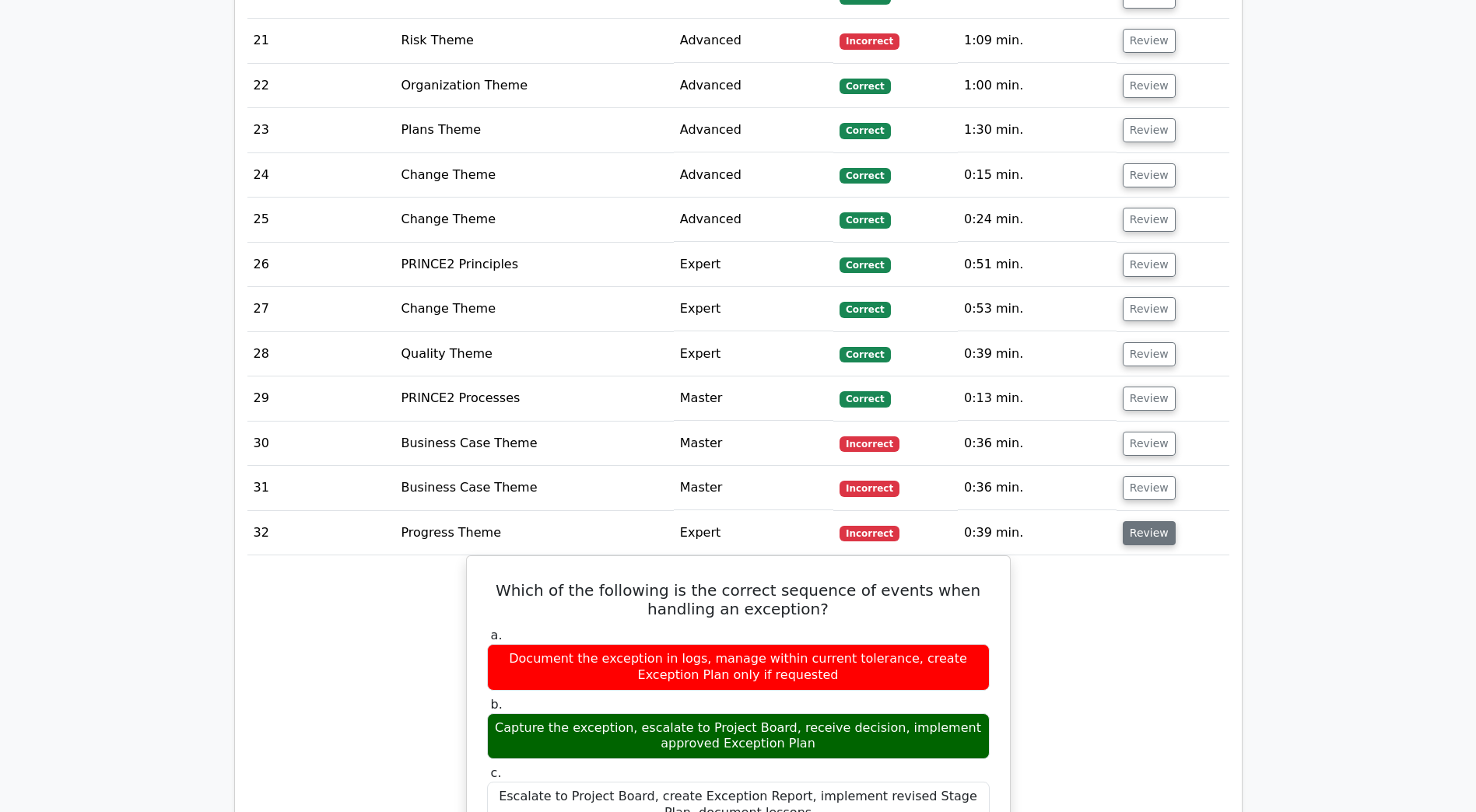
click at [1135, 521] on button "Review" at bounding box center [1148, 533] width 53 height 24
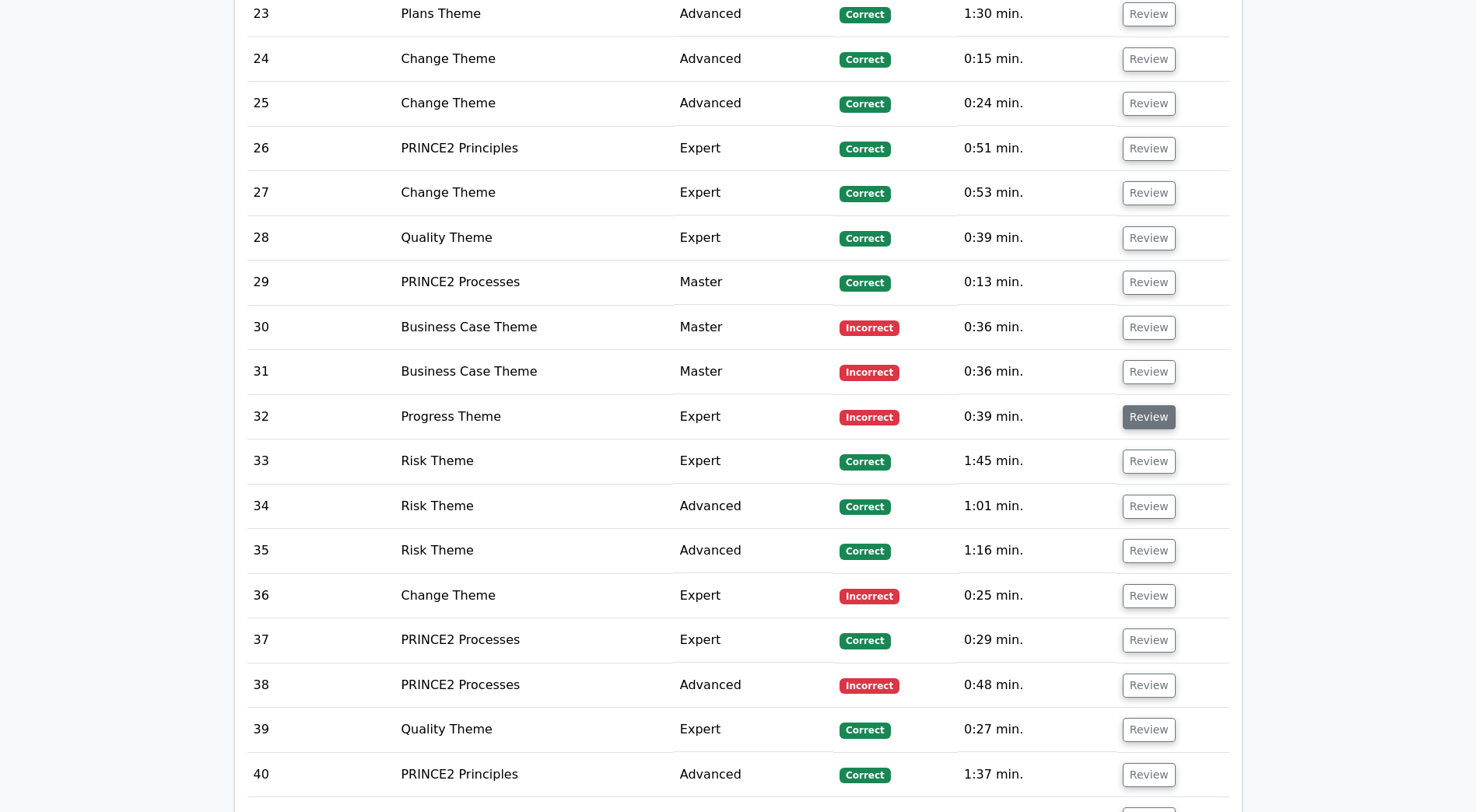
scroll to position [3175, 0]
click at [1145, 583] on button "Review" at bounding box center [1148, 595] width 53 height 24
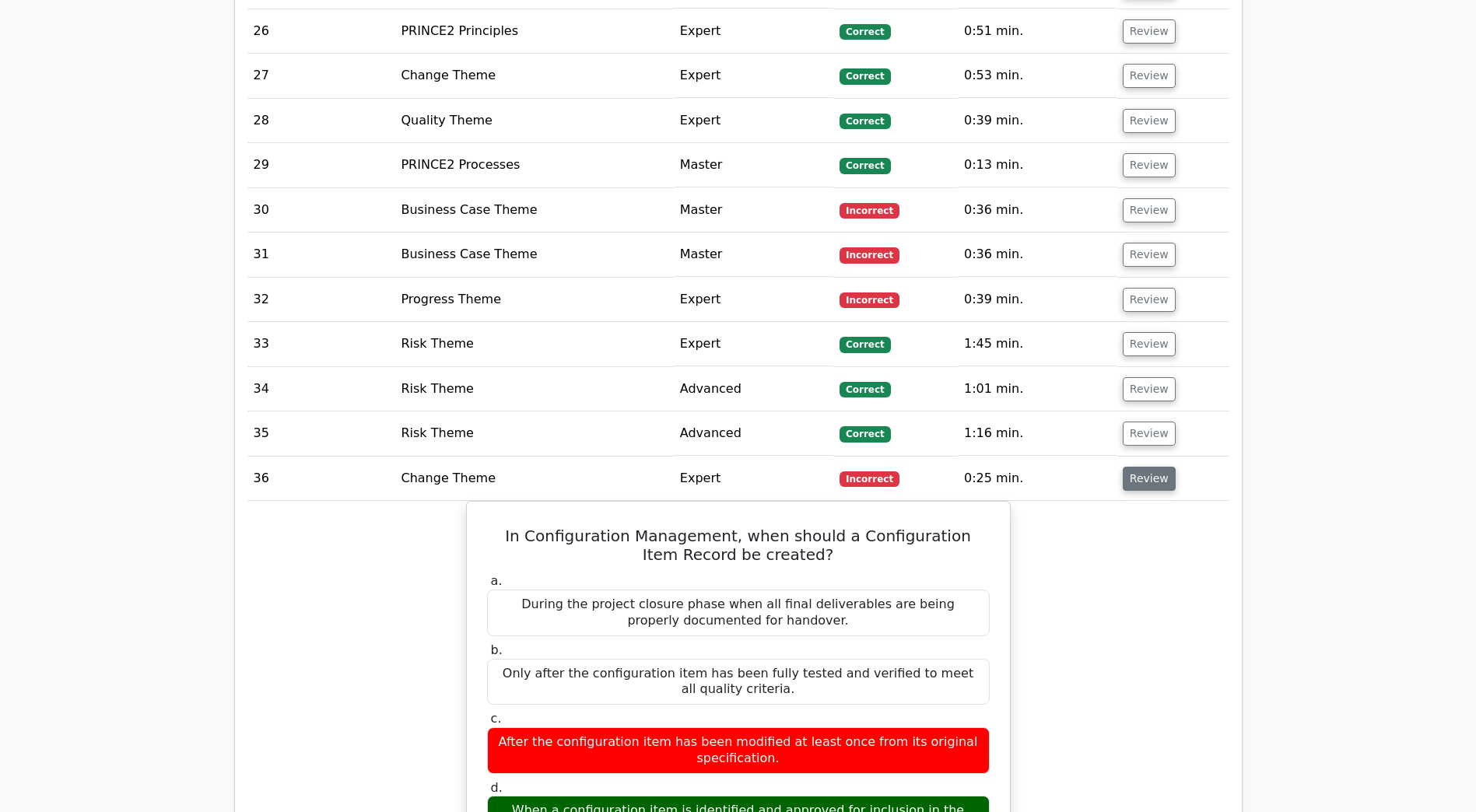
scroll to position [3292, 0]
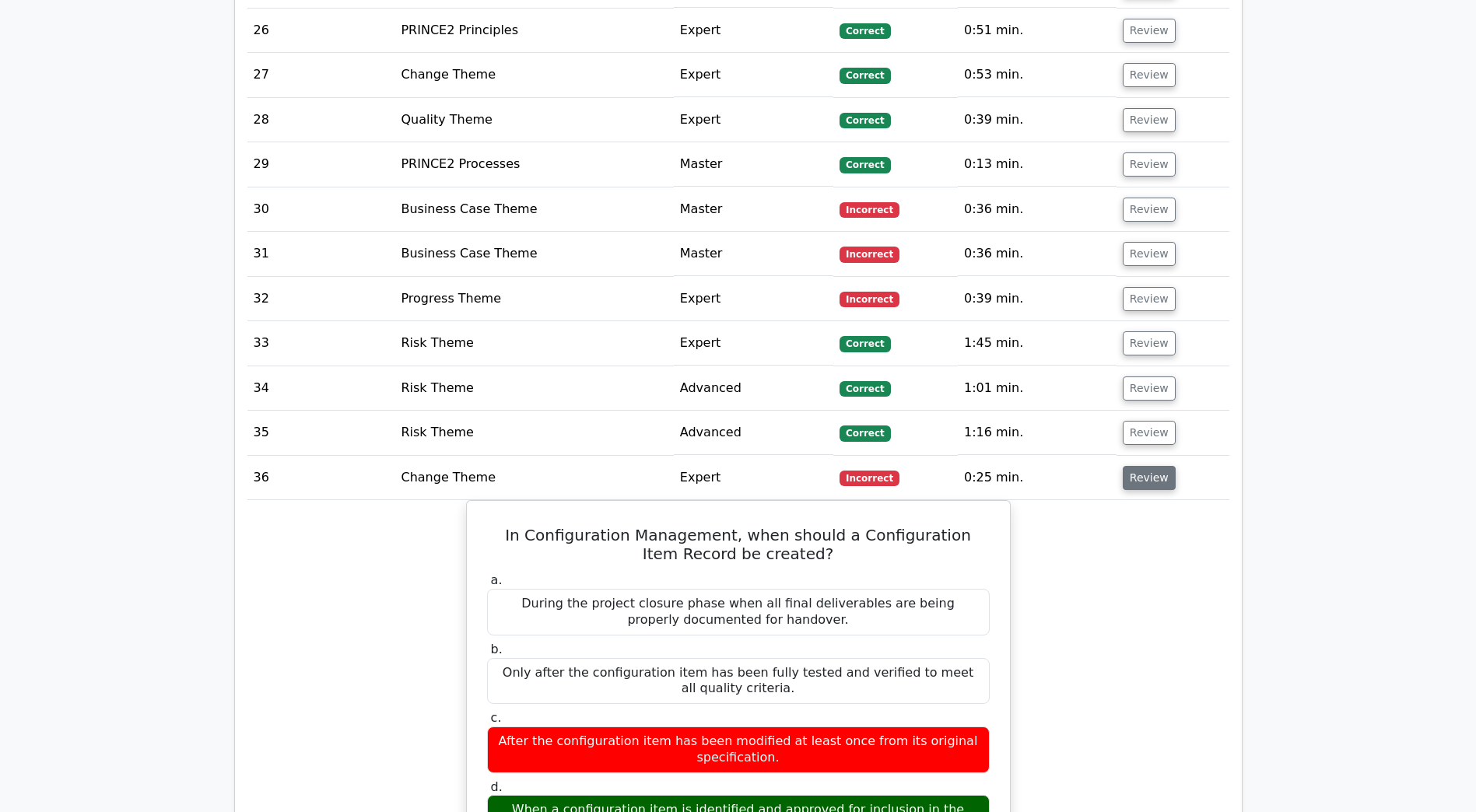
click at [1148, 466] on button "Review" at bounding box center [1148, 478] width 53 height 24
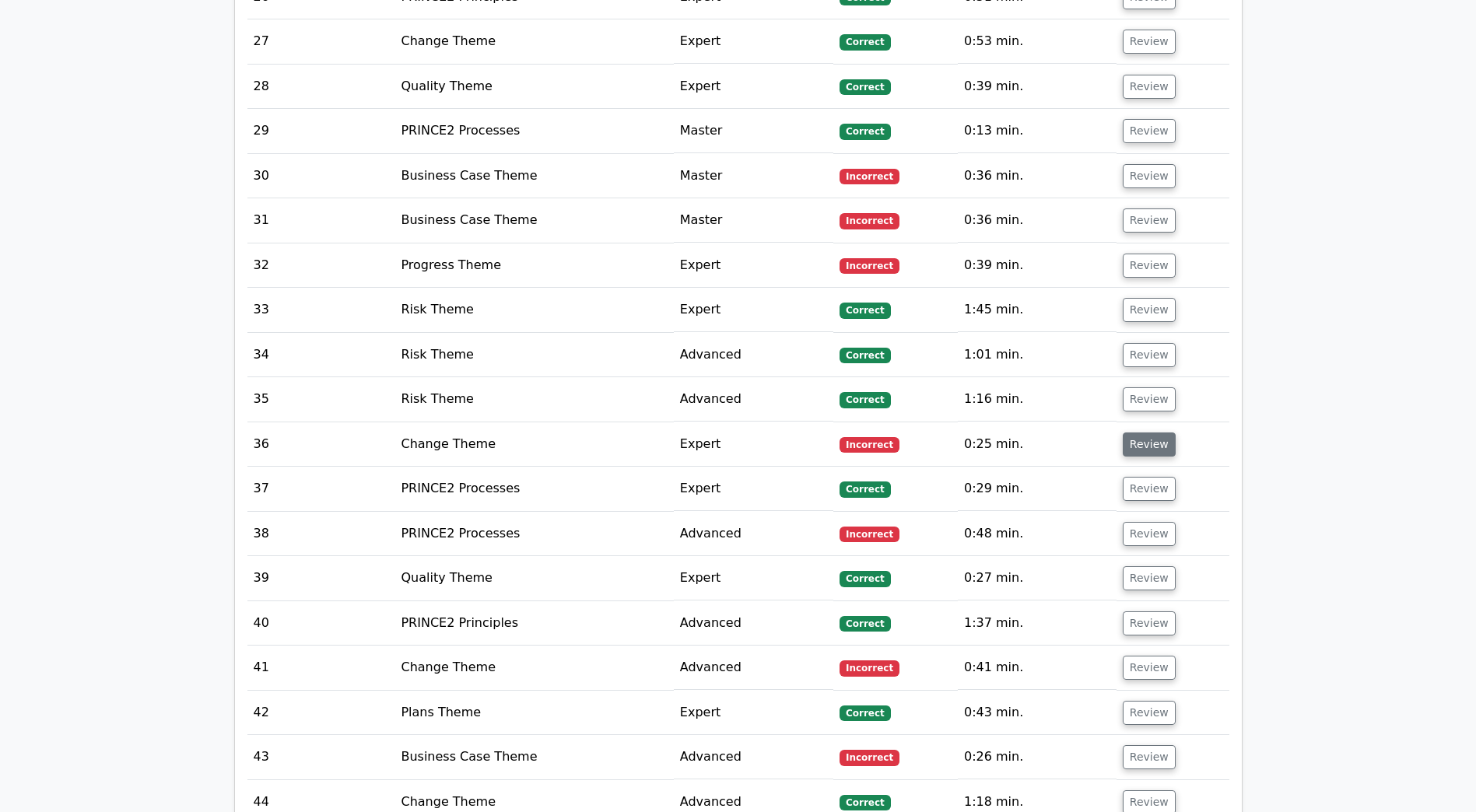
scroll to position [3327, 0]
click at [1141, 521] on button "Review" at bounding box center [1148, 533] width 53 height 24
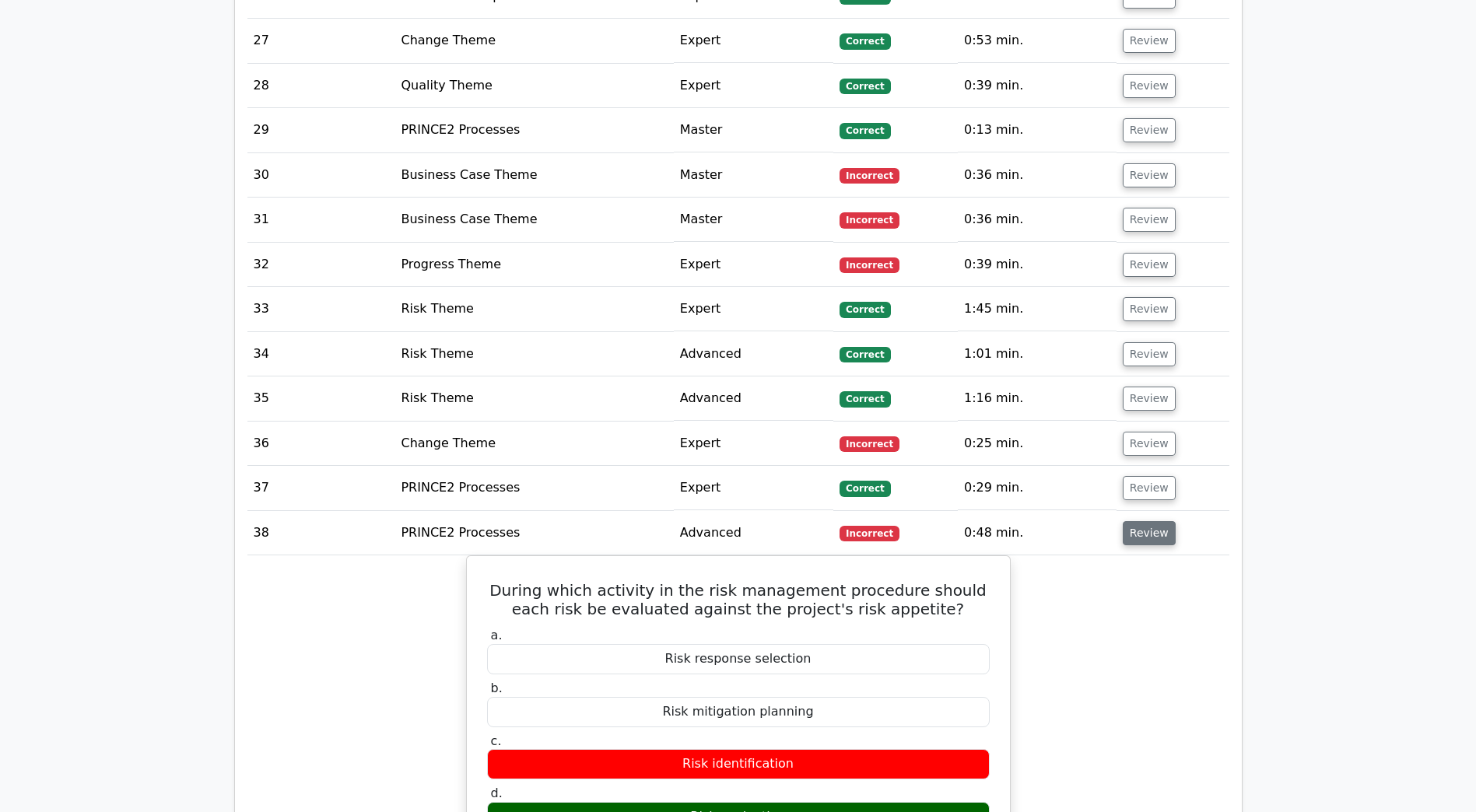
click at [1141, 521] on button "Review" at bounding box center [1148, 533] width 53 height 24
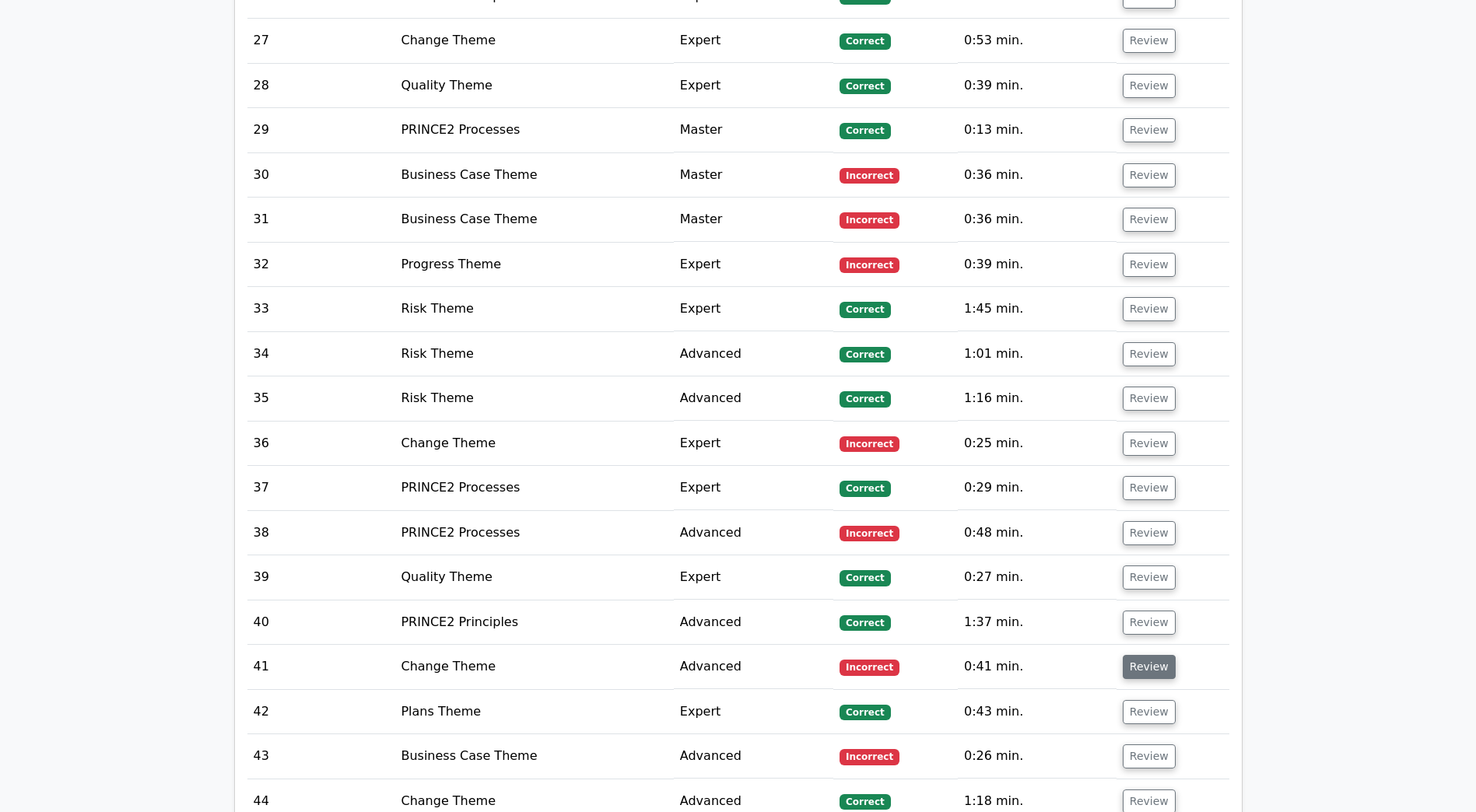
click at [1135, 655] on button "Review" at bounding box center [1148, 667] width 53 height 24
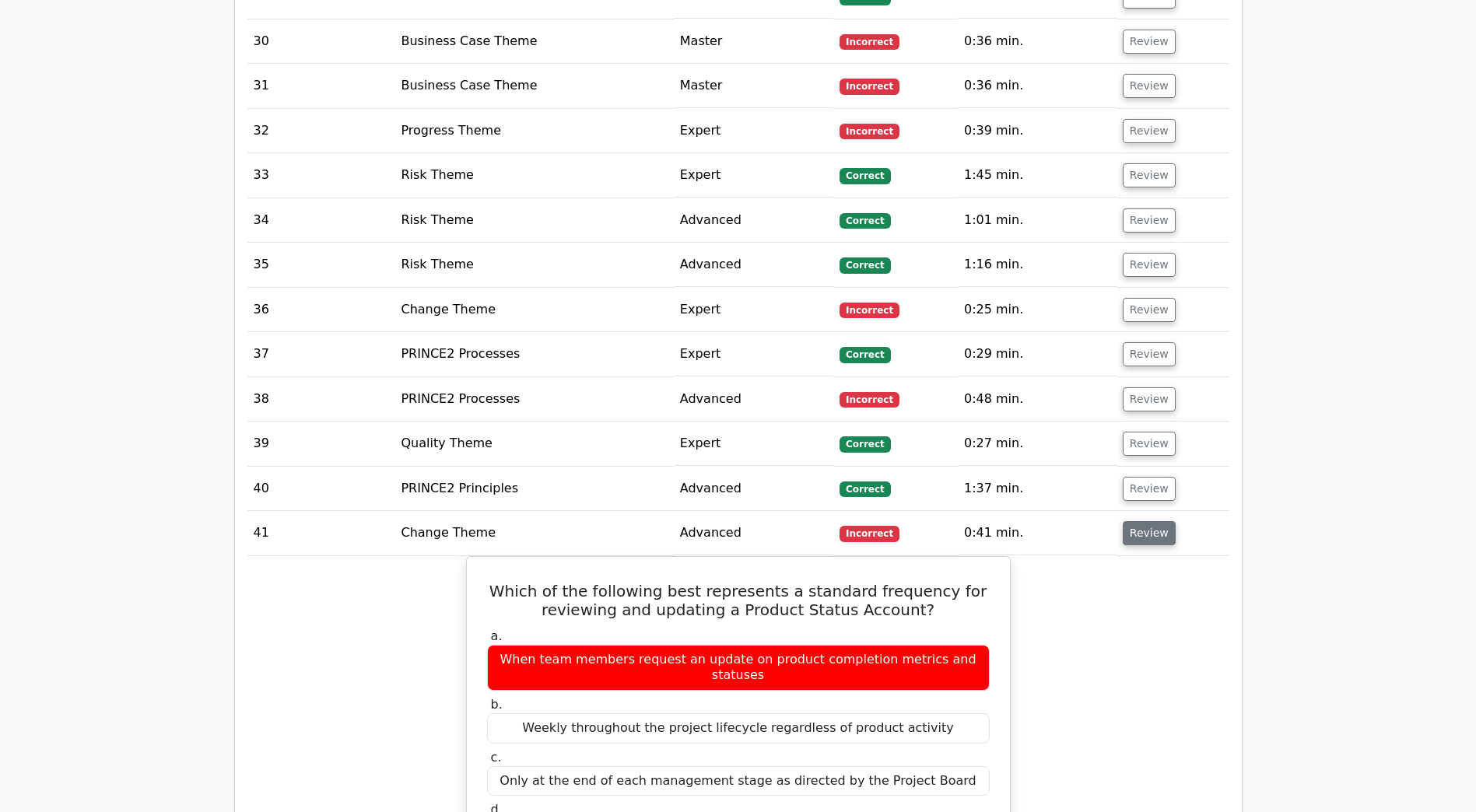
scroll to position [3471, 0]
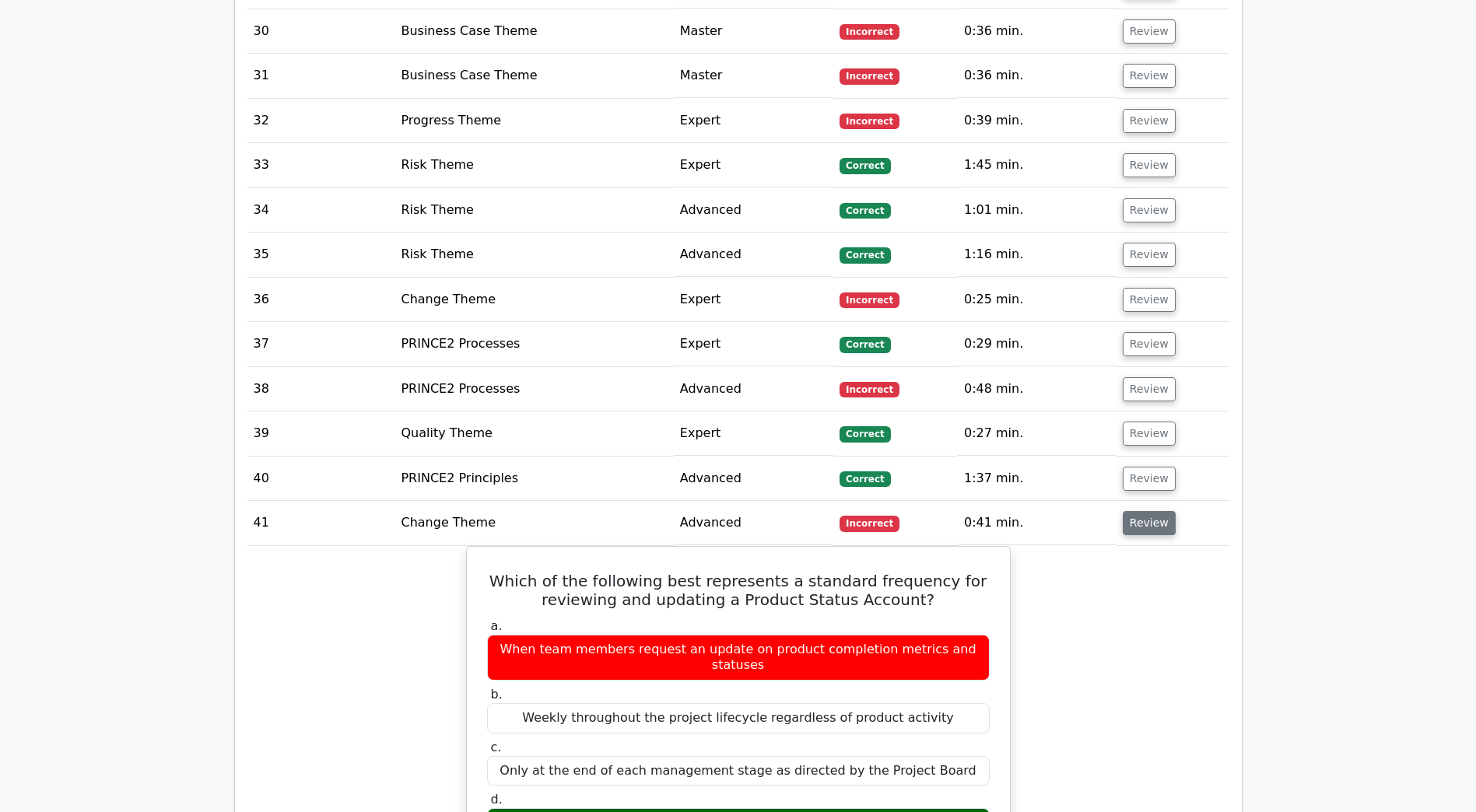
click at [1143, 511] on button "Review" at bounding box center [1148, 523] width 53 height 24
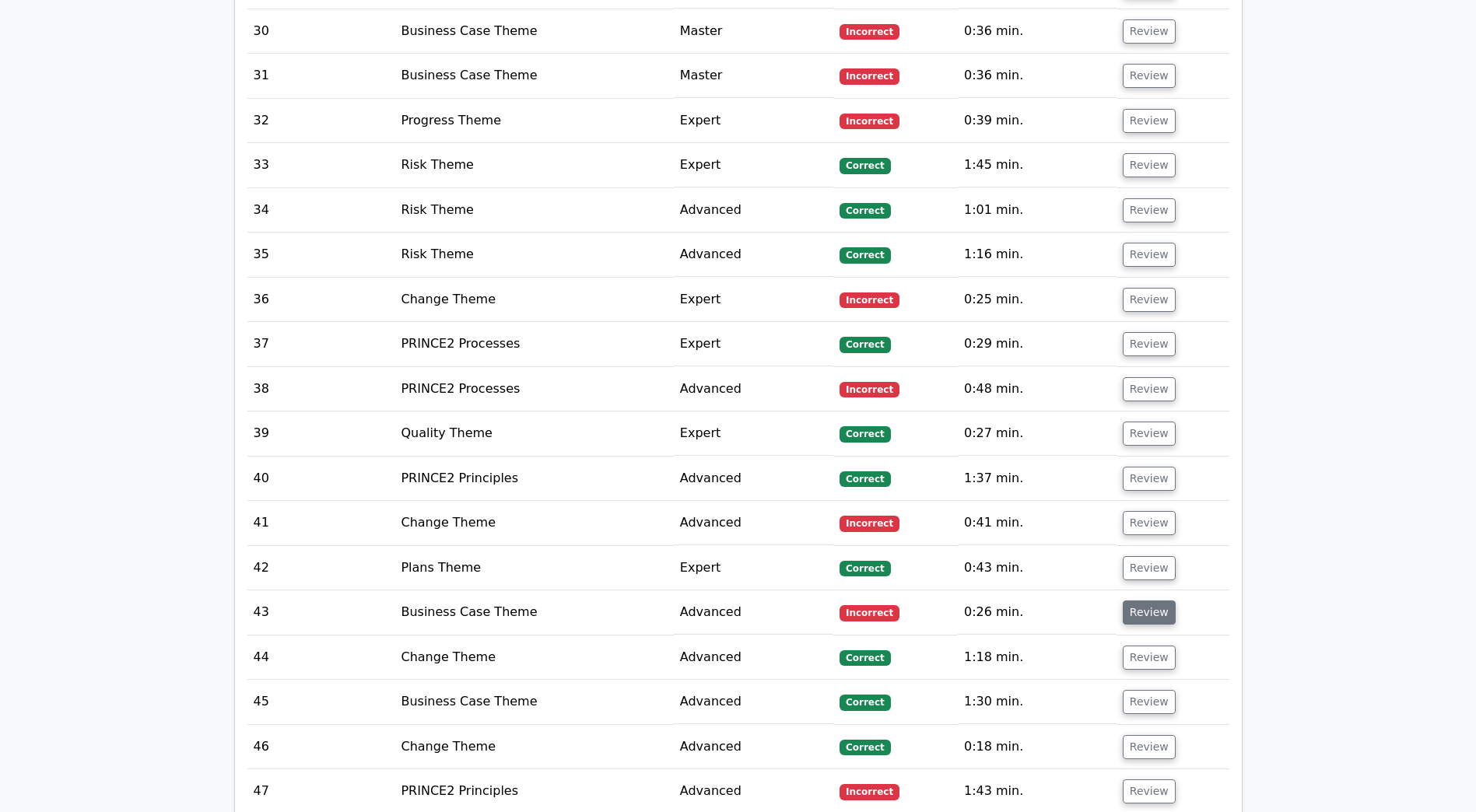
click at [1138, 601] on button "Review" at bounding box center [1148, 613] width 53 height 24
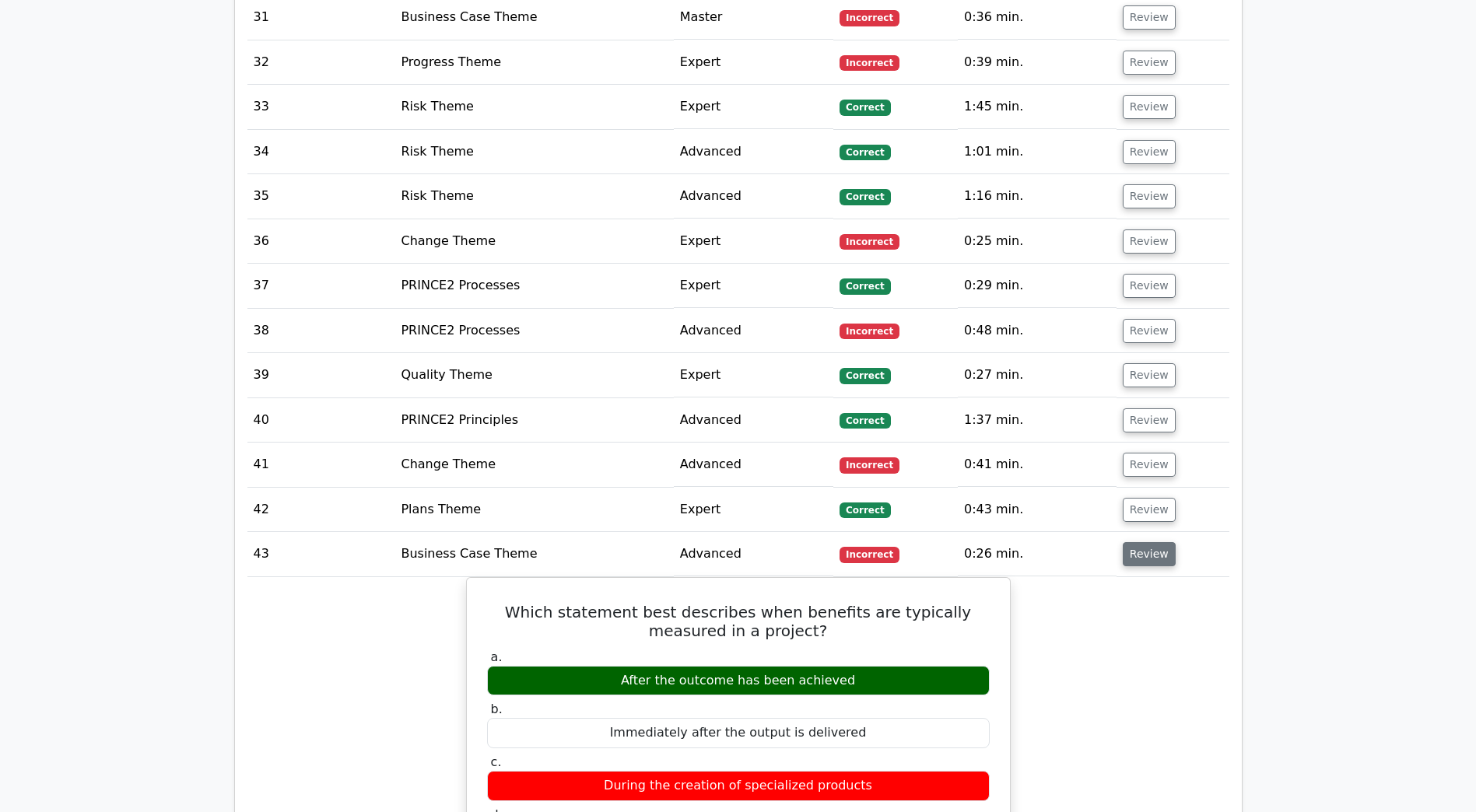
scroll to position [3530, 0]
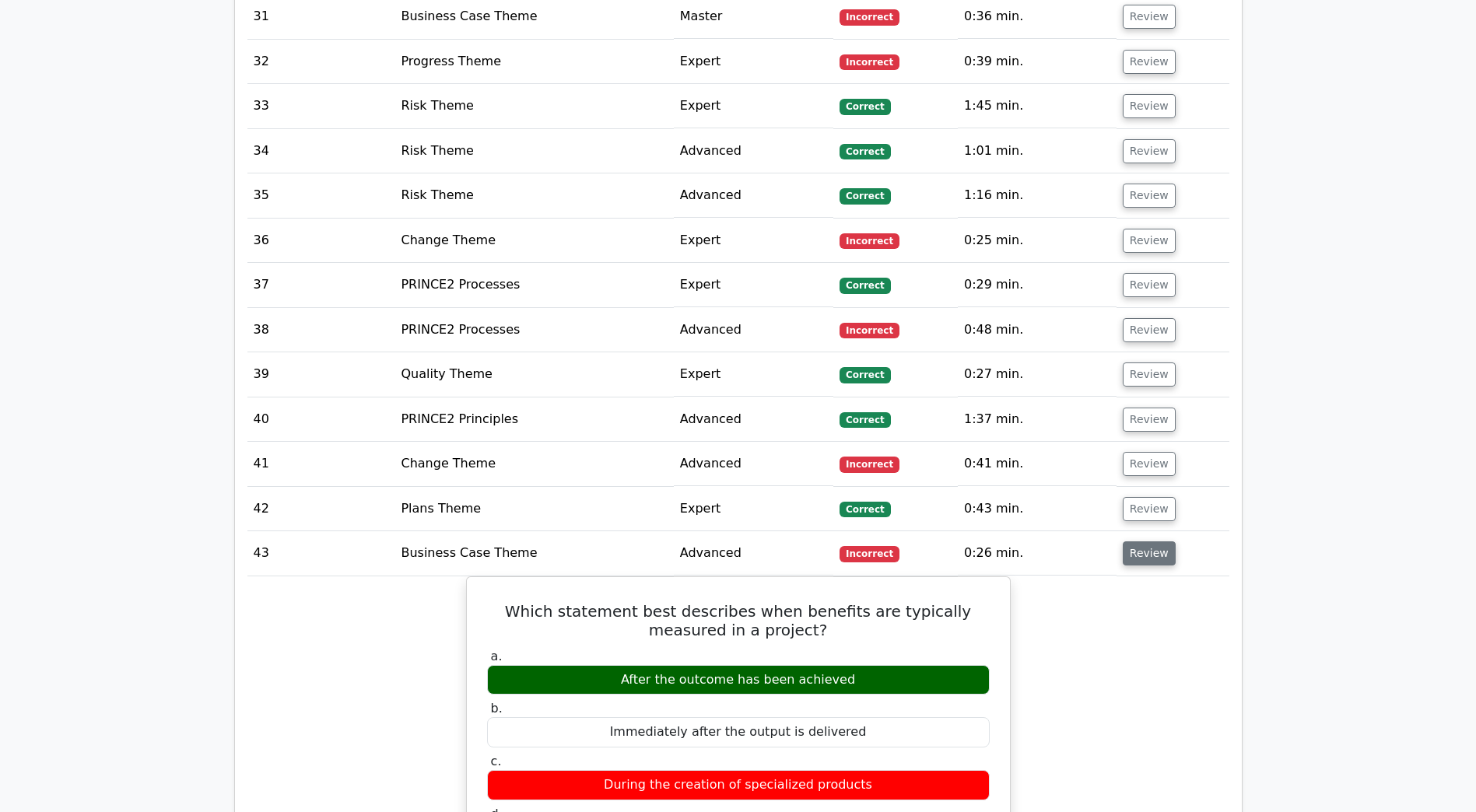
click at [1153, 542] on button "Review" at bounding box center [1148, 554] width 53 height 24
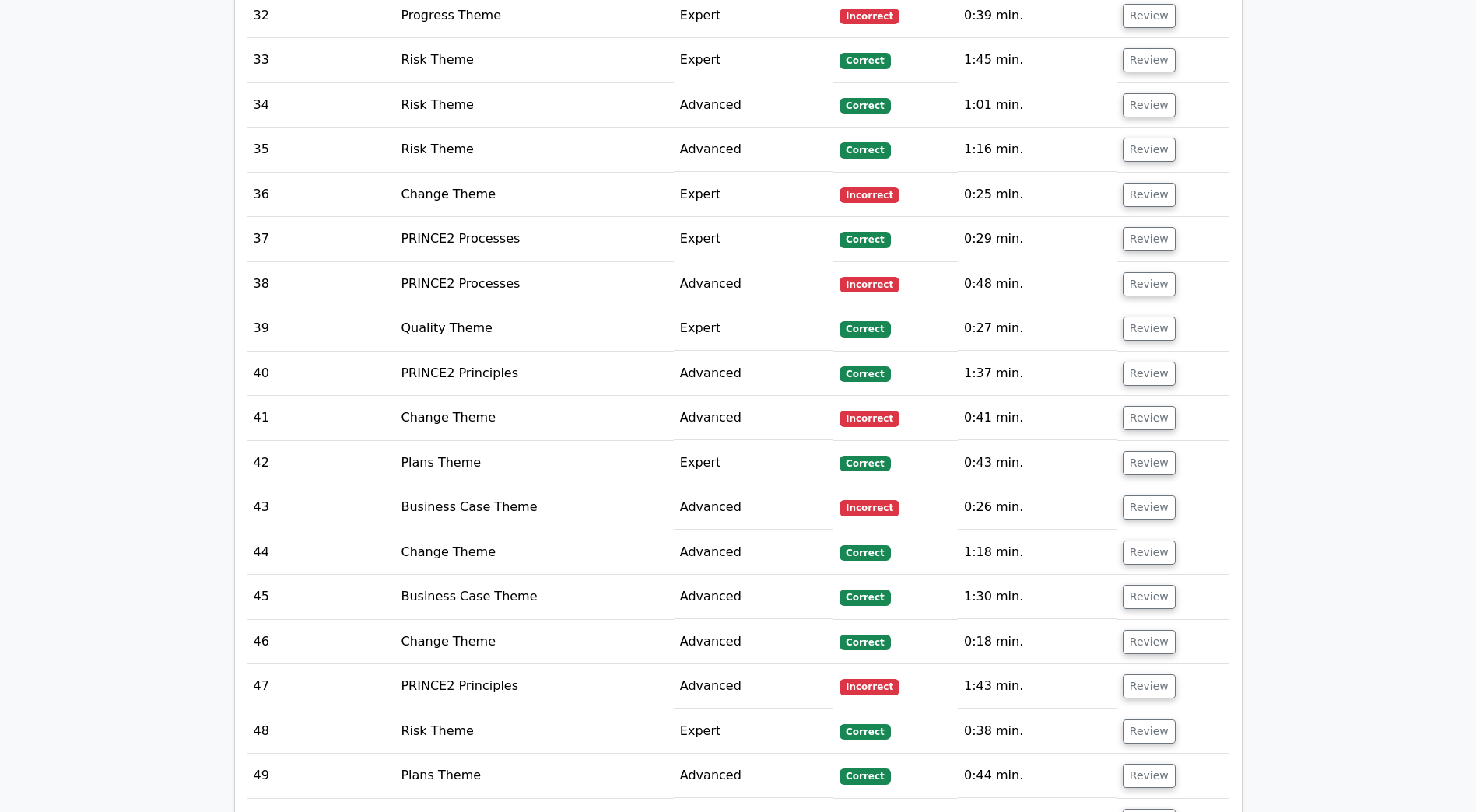
scroll to position [3576, 0]
click at [1148, 673] on button "Review" at bounding box center [1148, 685] width 53 height 24
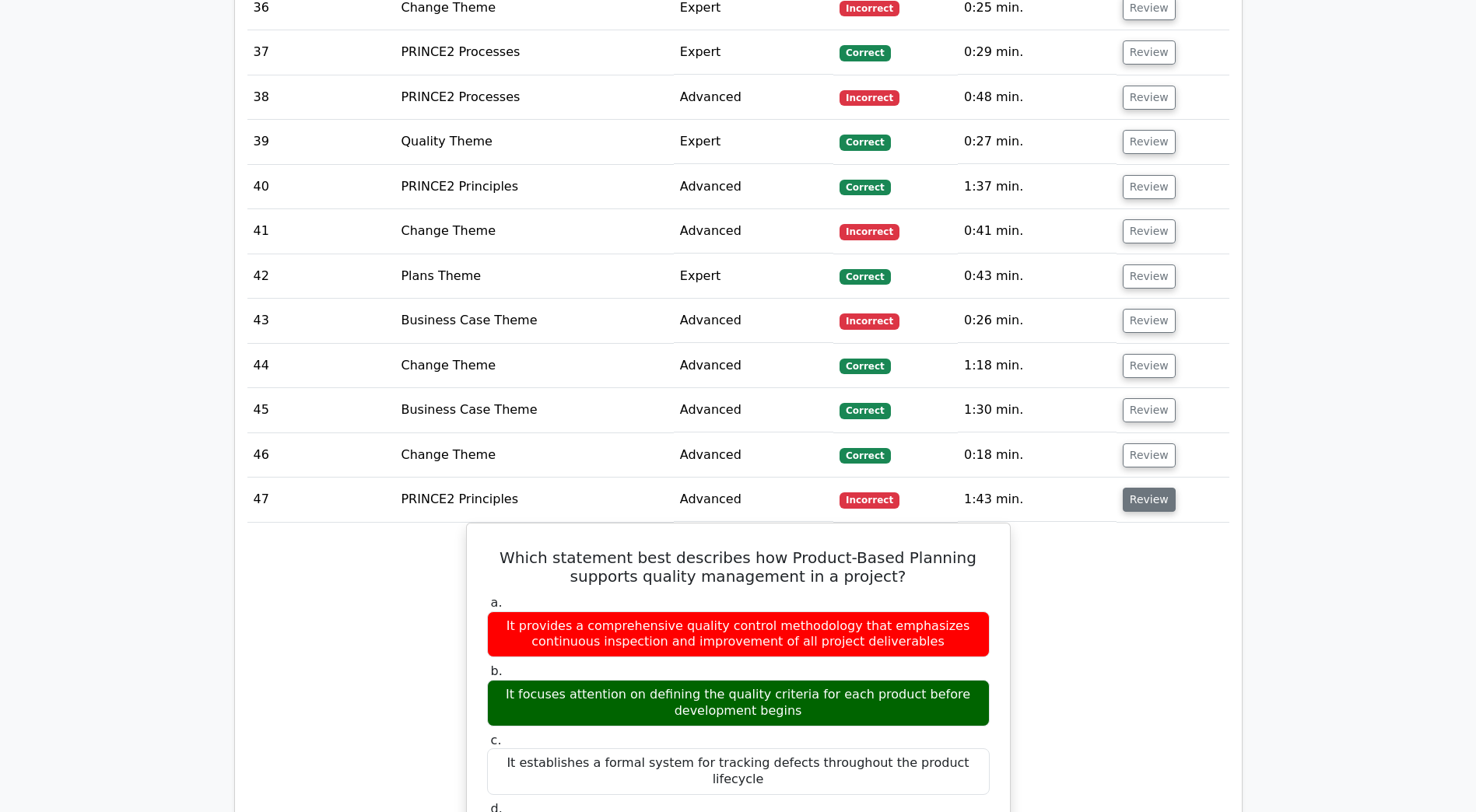
scroll to position [3764, 0]
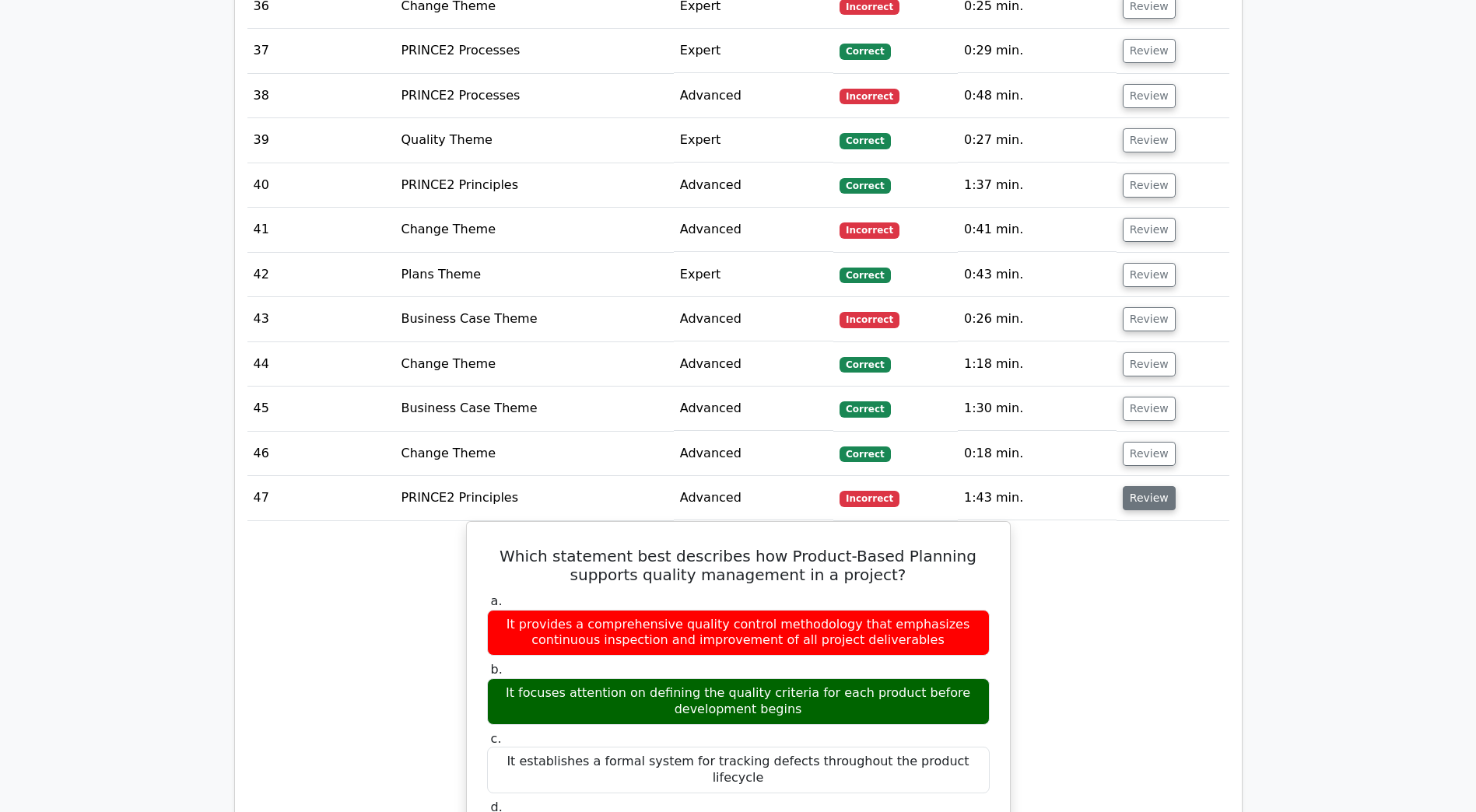
click at [1135, 486] on button "Review" at bounding box center [1148, 498] width 53 height 24
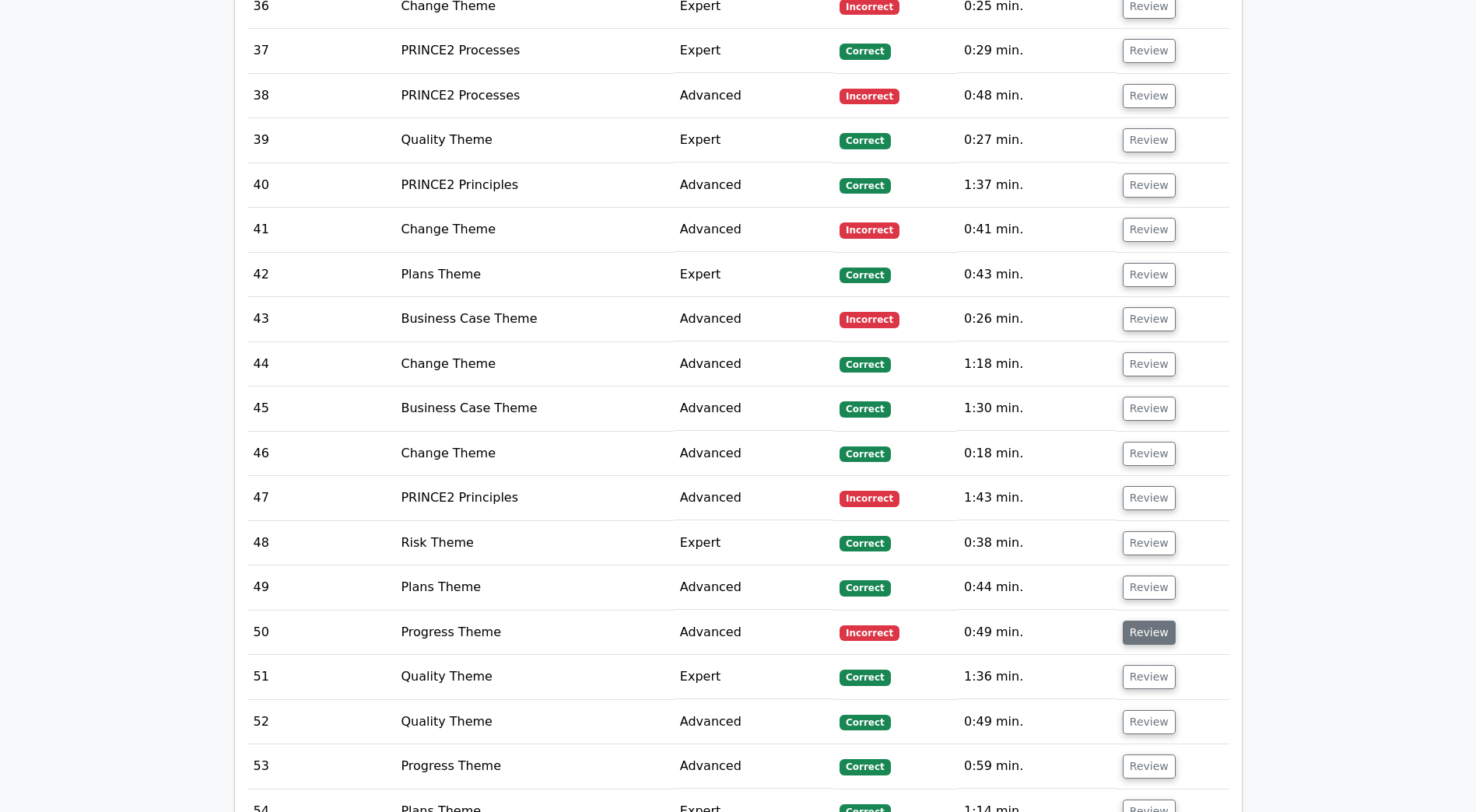
click at [1136, 620] on button "Review" at bounding box center [1148, 633] width 53 height 24
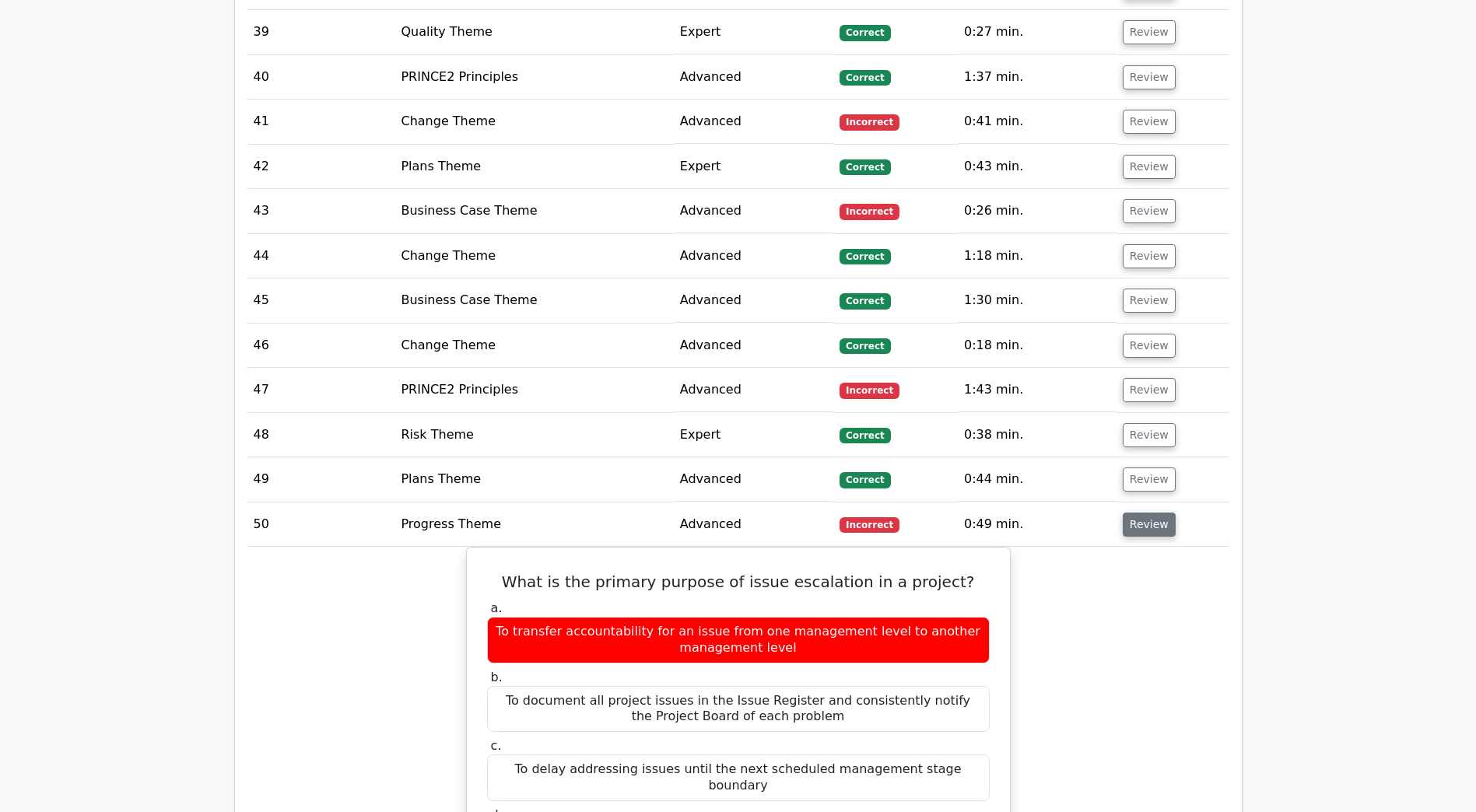
scroll to position [3873, 0]
click at [1146, 512] on button "Review" at bounding box center [1148, 524] width 53 height 24
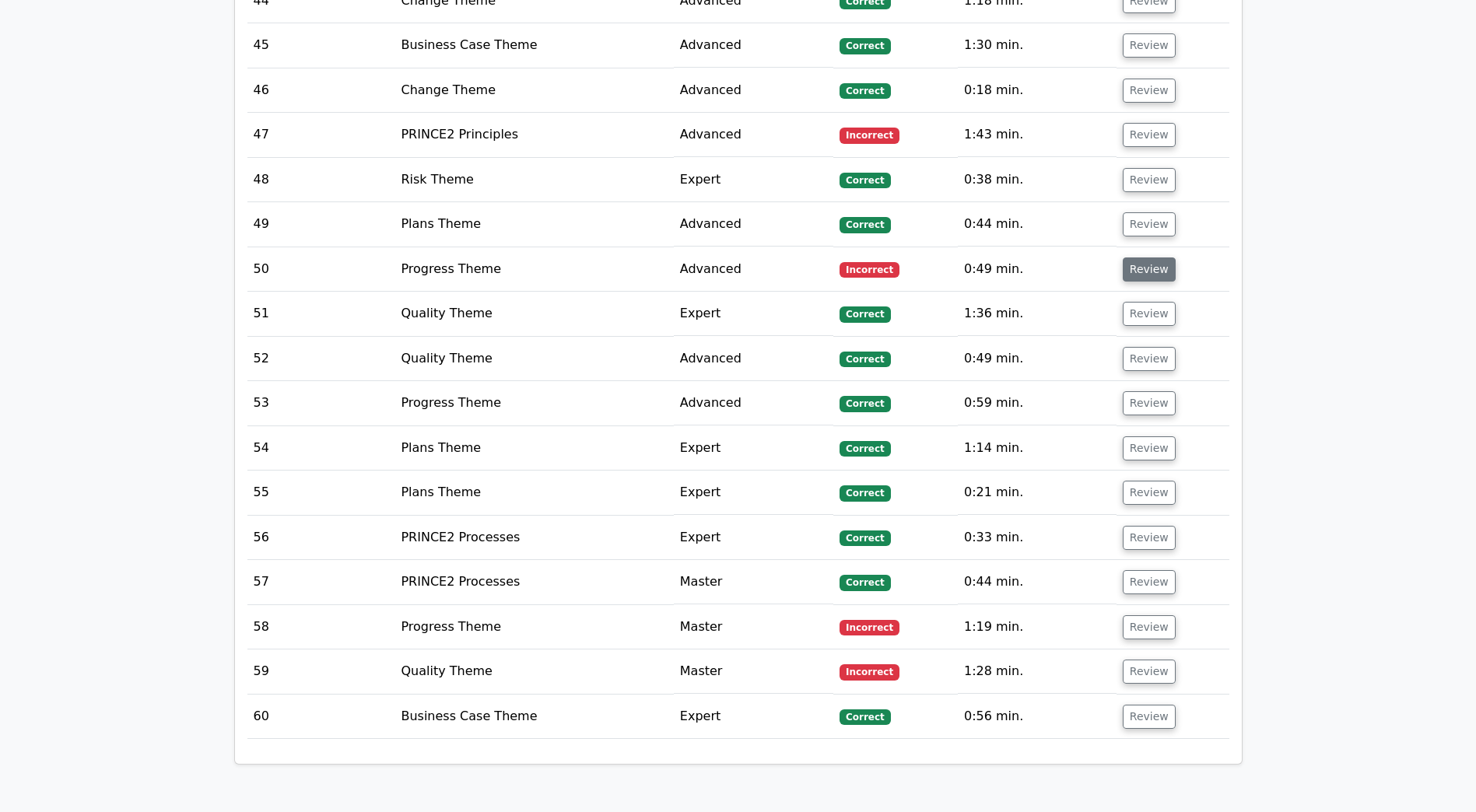
scroll to position [4132, 0]
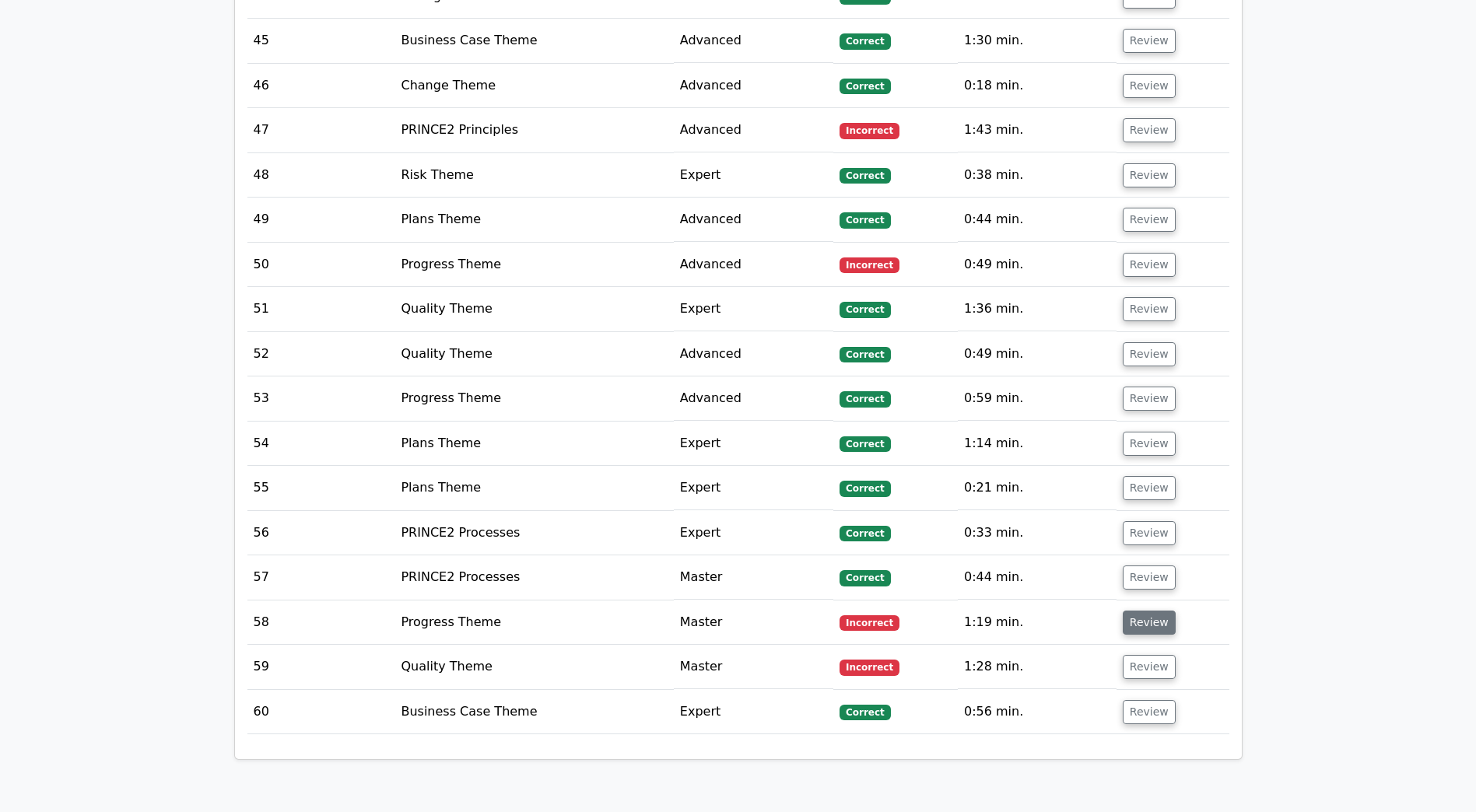
click at [1135, 611] on button "Review" at bounding box center [1148, 623] width 53 height 24
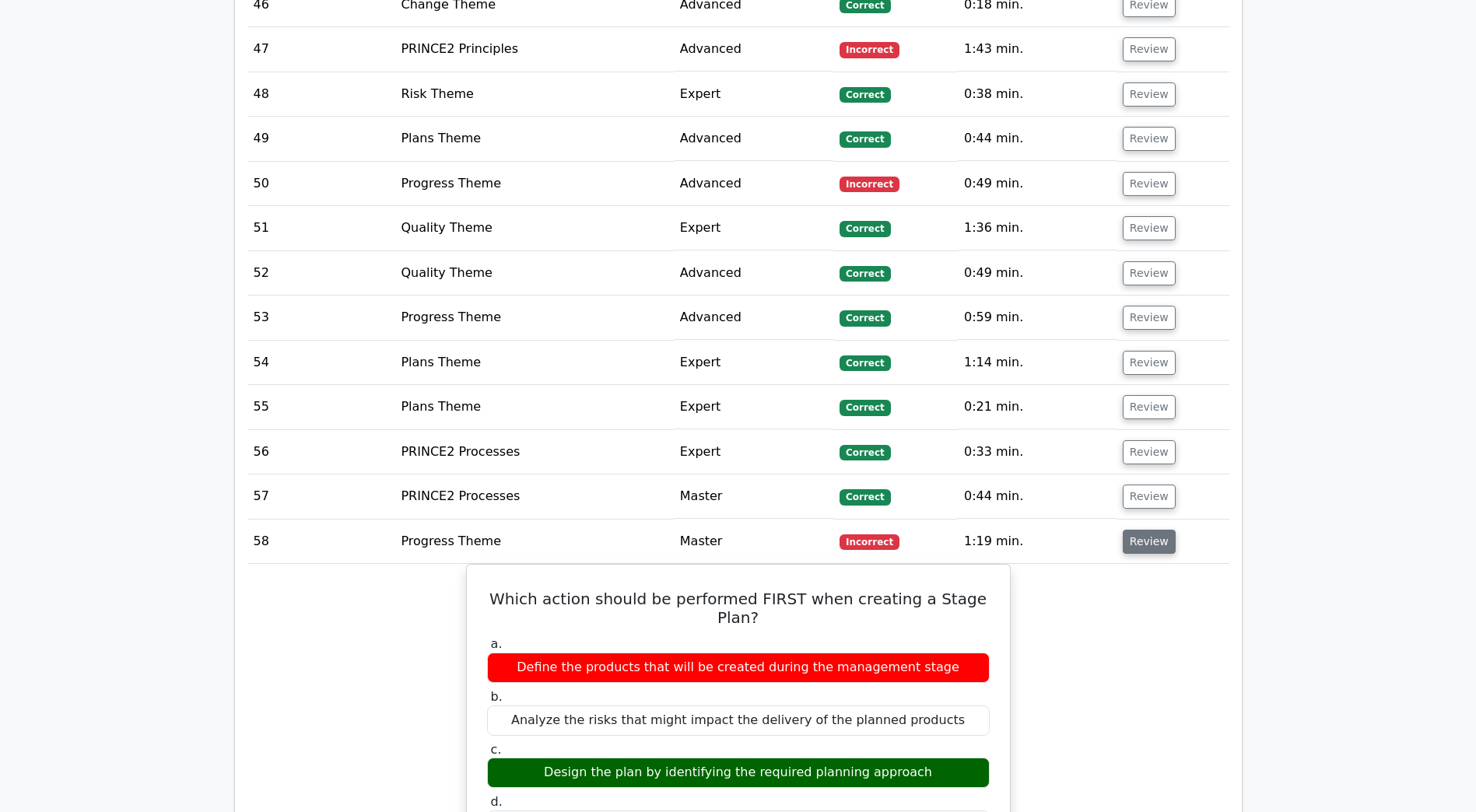
scroll to position [4225, 0]
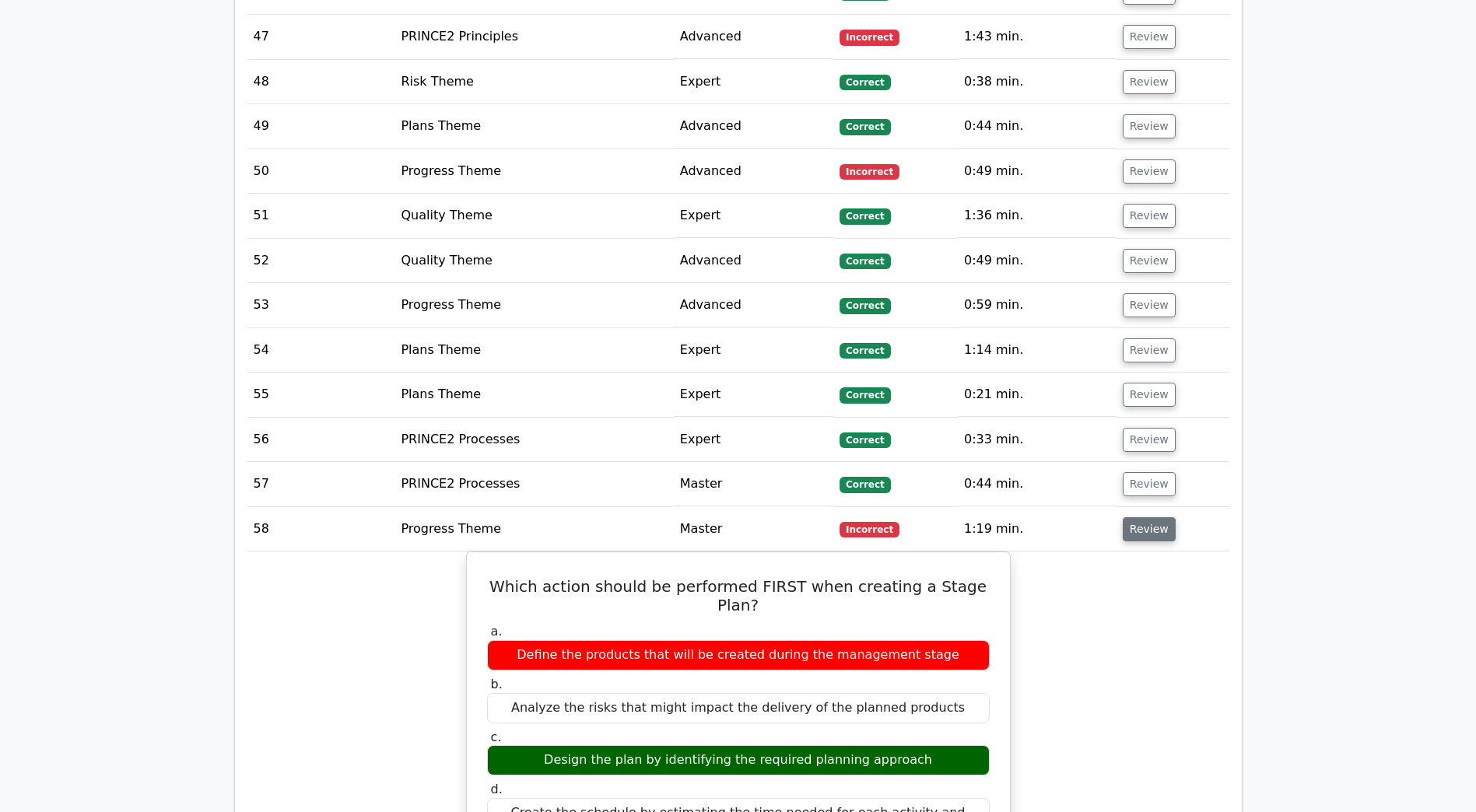
click at [1144, 517] on button "Review" at bounding box center [1148, 529] width 53 height 24
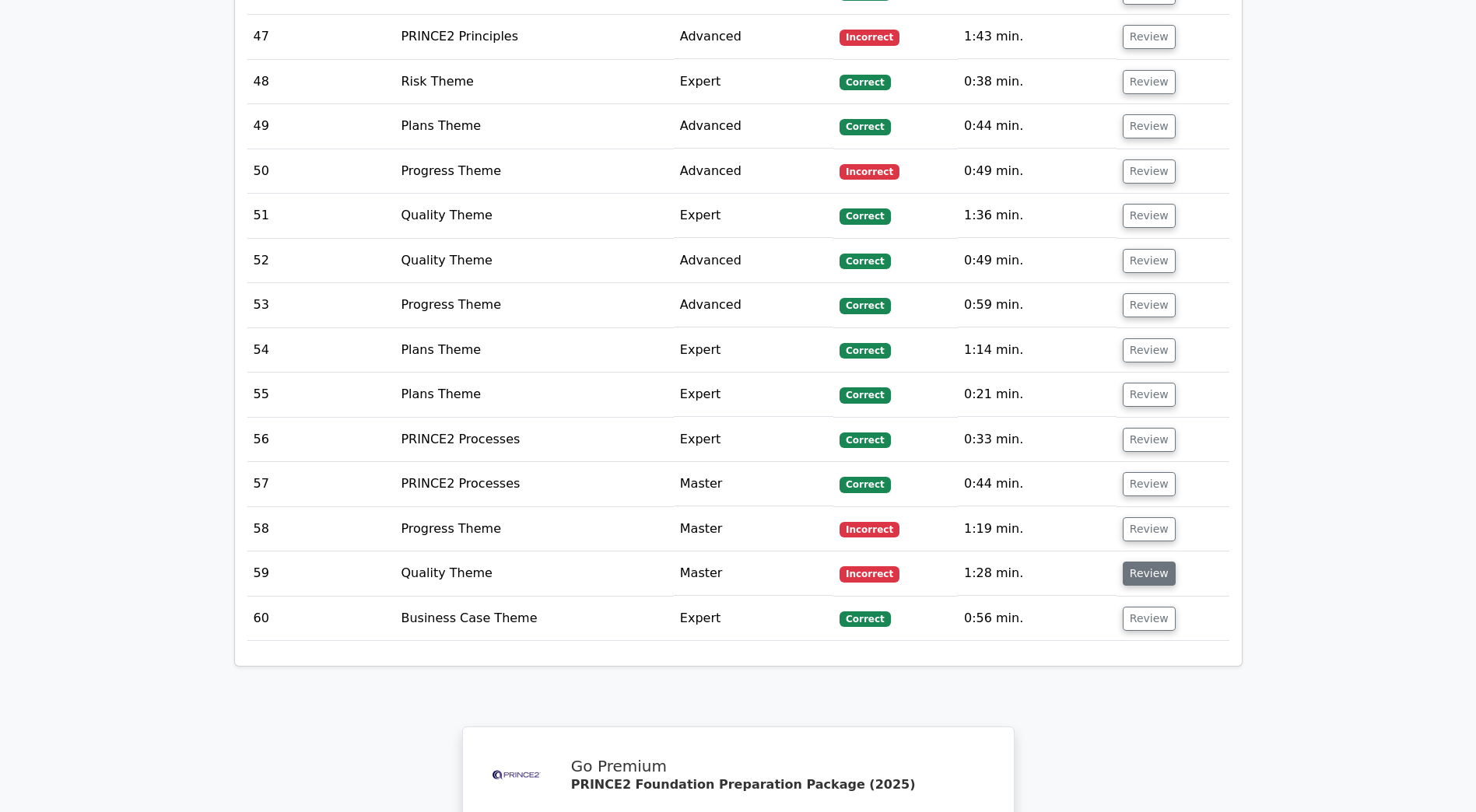
click at [1138, 562] on button "Review" at bounding box center [1148, 574] width 53 height 24
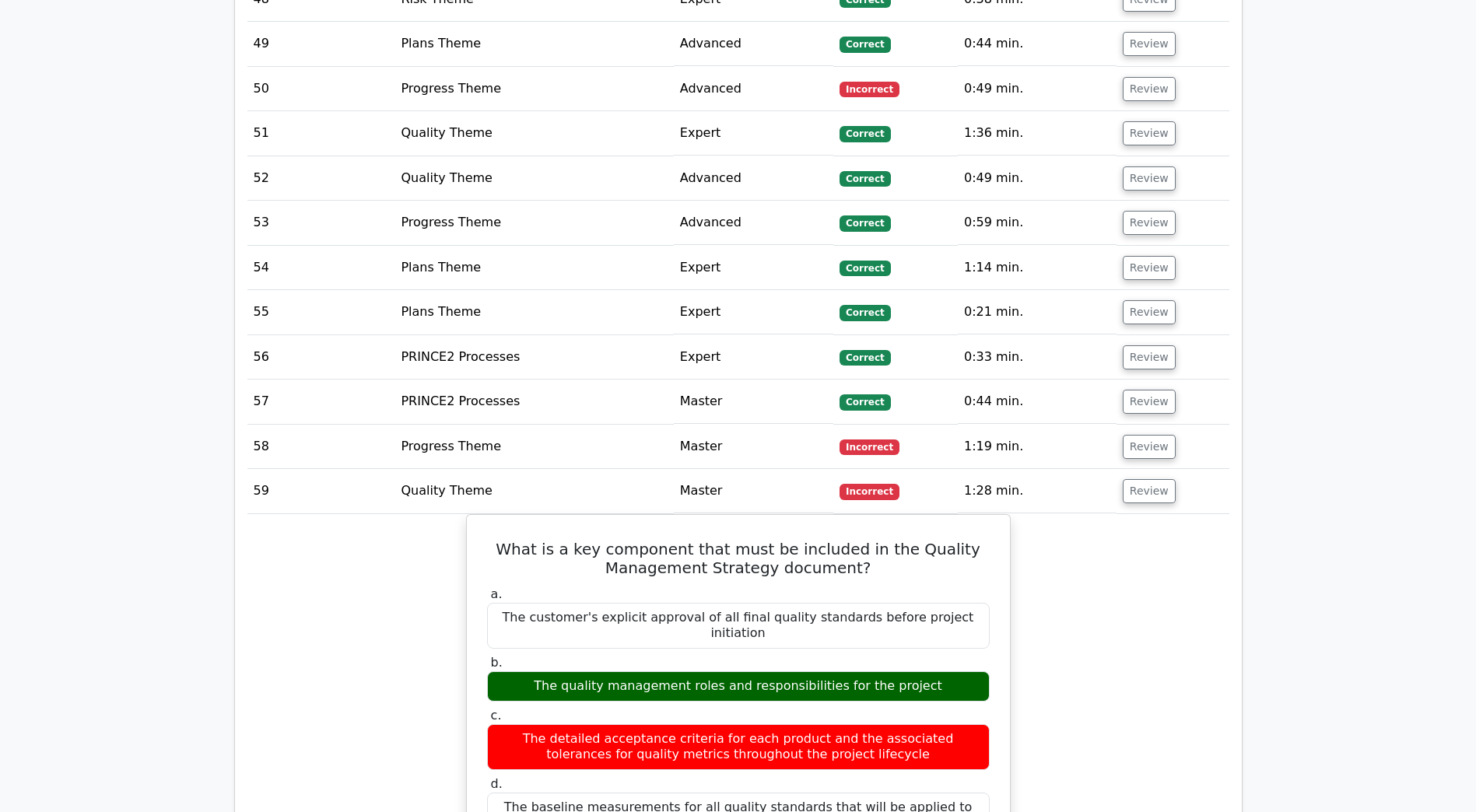
scroll to position [4311, 0]
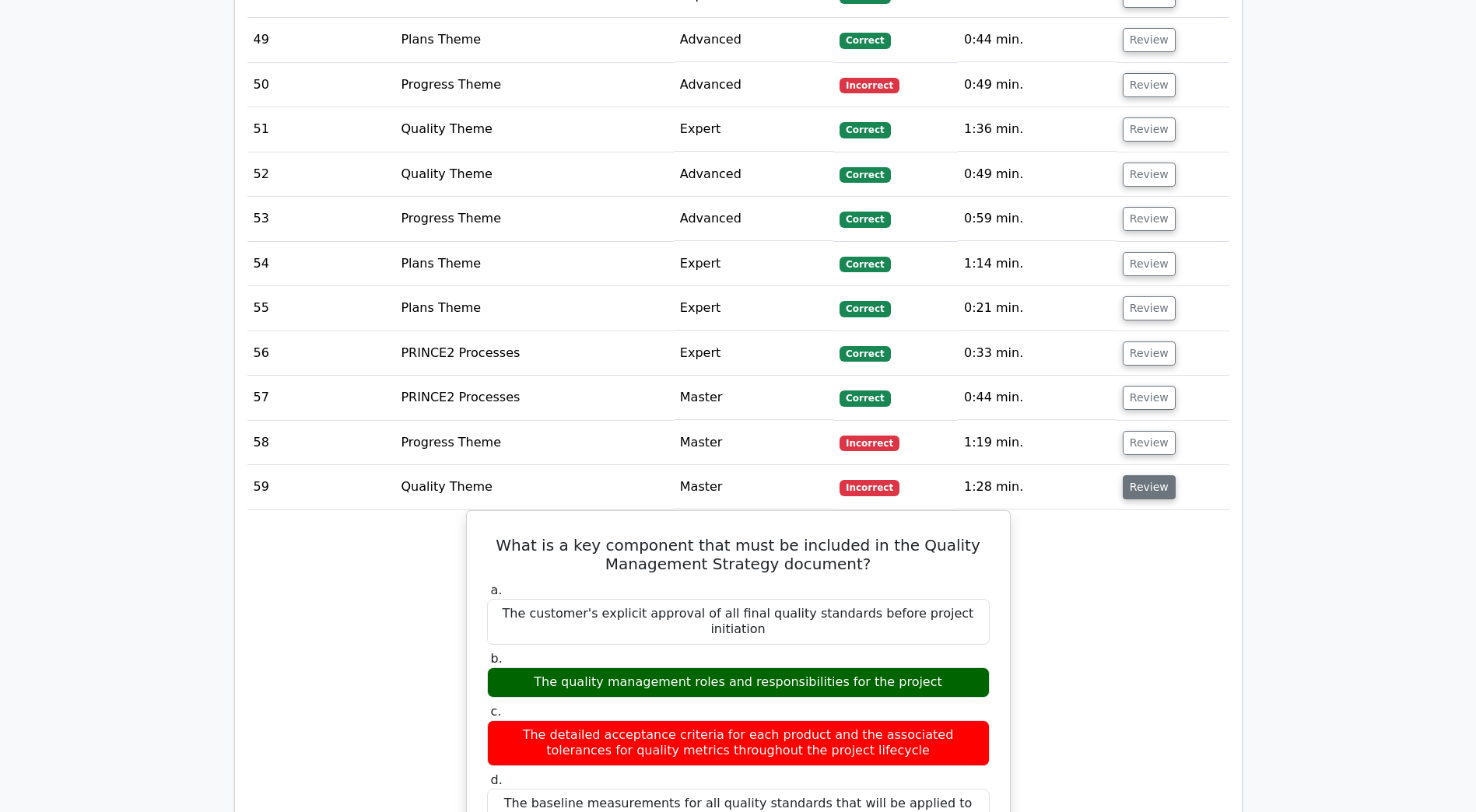
click at [1154, 475] on button "Review" at bounding box center [1148, 487] width 53 height 24
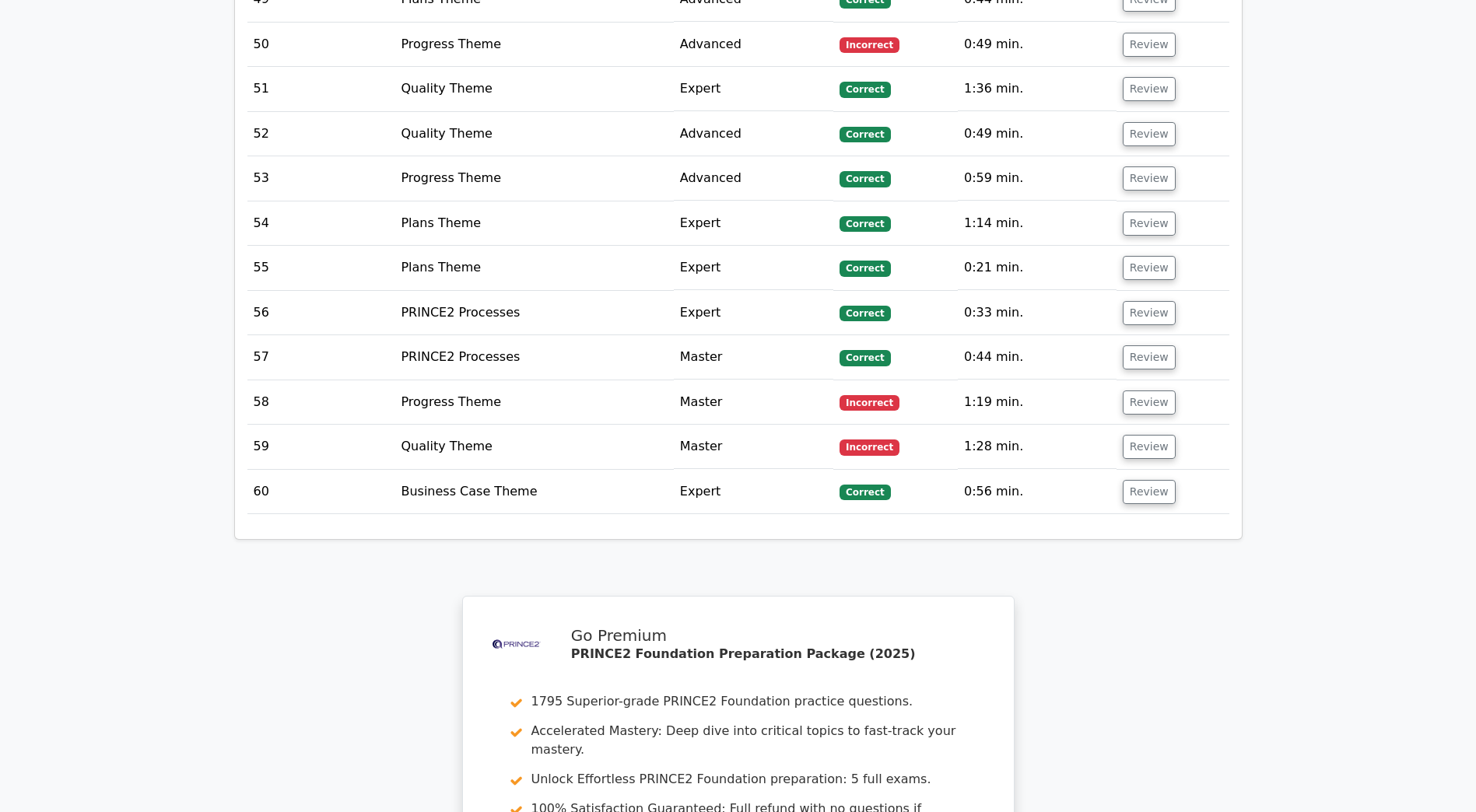
scroll to position [4725, 0]
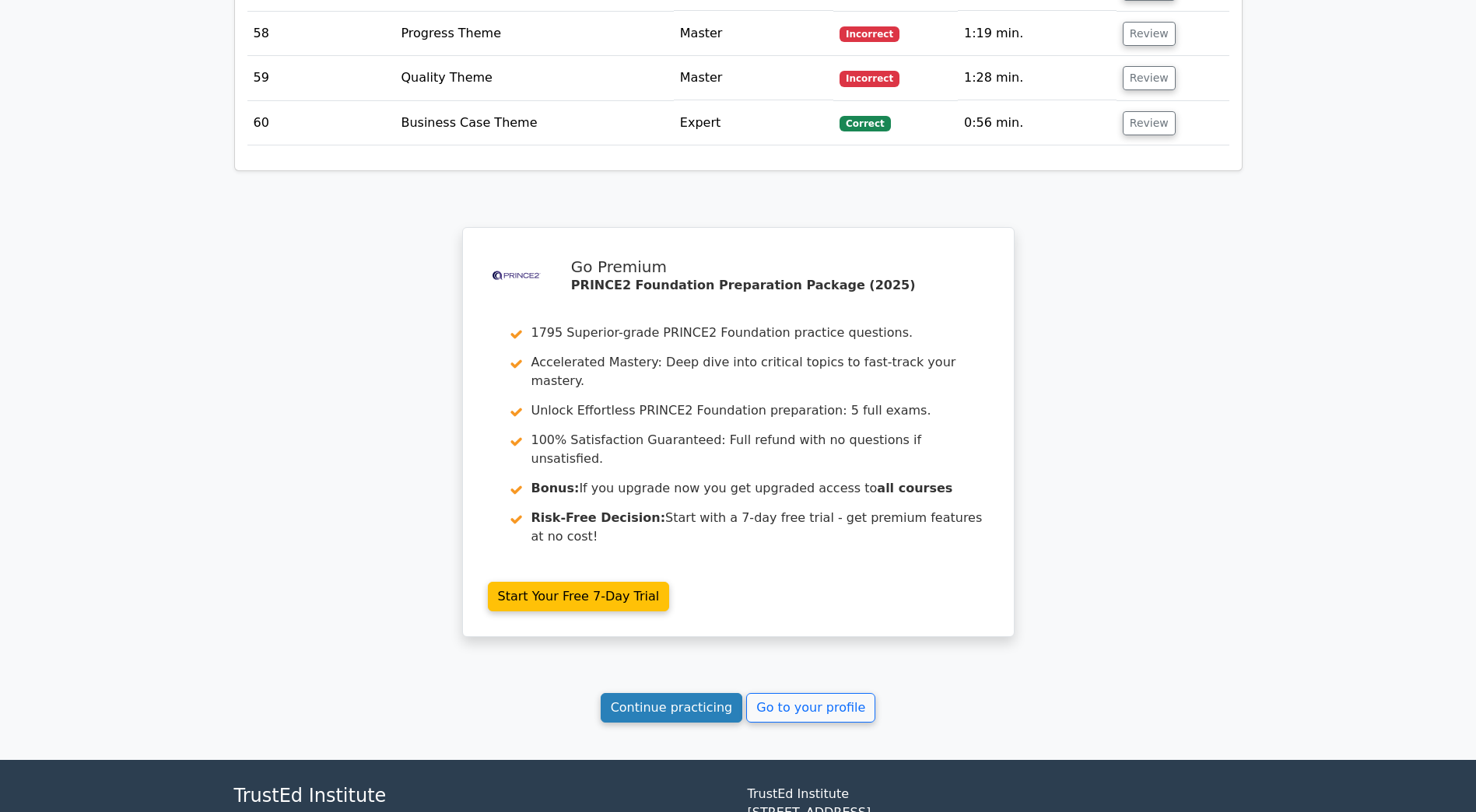
click at [664, 693] on link "Continue practicing" at bounding box center [672, 708] width 142 height 29
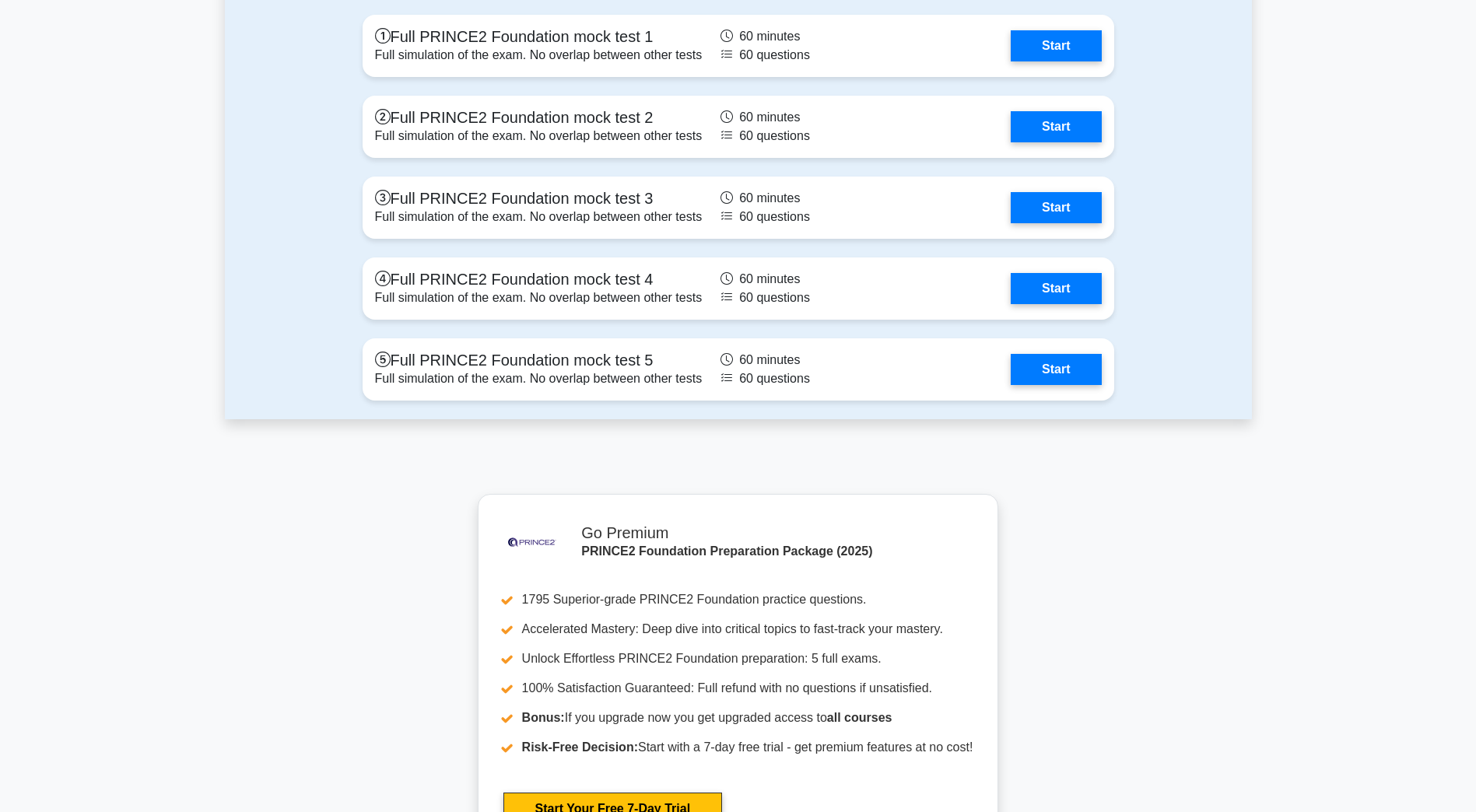
scroll to position [2800, 0]
